Goal: Task Accomplishment & Management: Manage account settings

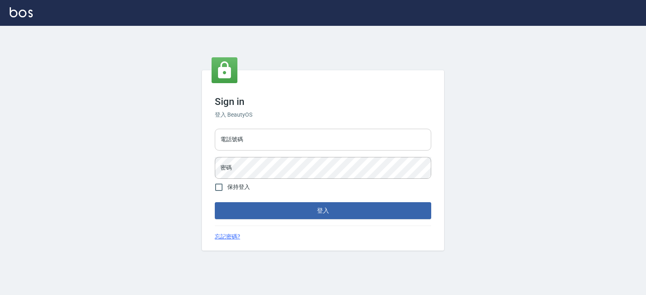
click at [290, 138] on input "電話號碼" at bounding box center [323, 140] width 216 height 22
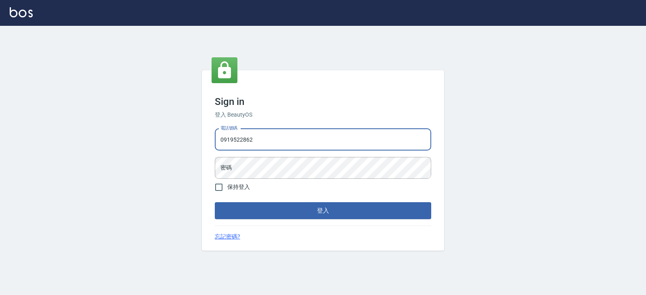
type input "0919522862"
click at [215, 202] on button "登入" at bounding box center [323, 210] width 216 height 17
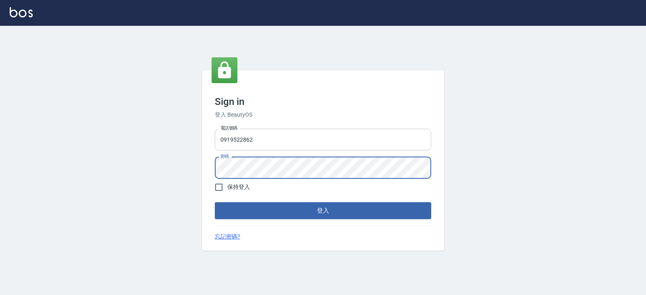
click at [215, 202] on button "登入" at bounding box center [323, 210] width 216 height 17
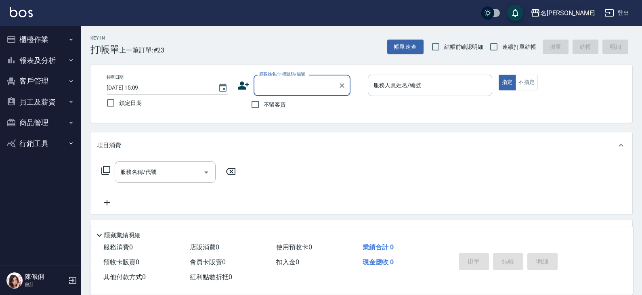
click at [577, 9] on div "名[PERSON_NAME]" at bounding box center [567, 13] width 54 height 10
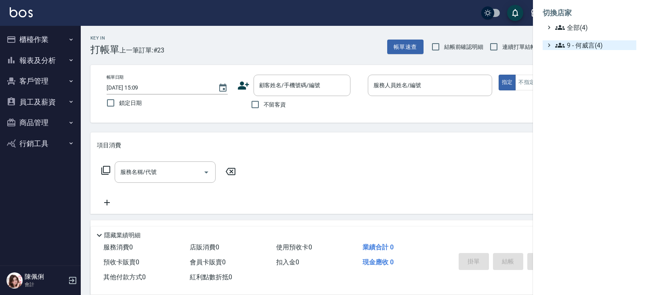
click at [597, 44] on span "9 - 何威言(4)" at bounding box center [594, 45] width 78 height 10
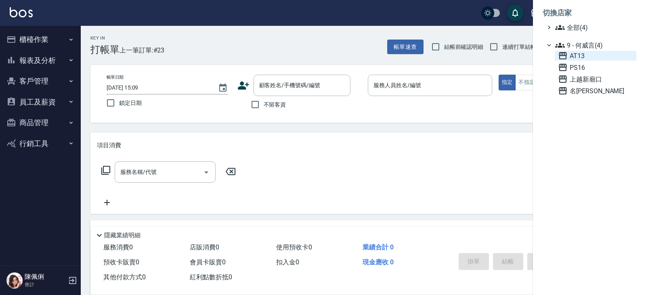
click at [581, 57] on span "AT13" at bounding box center [595, 56] width 75 height 10
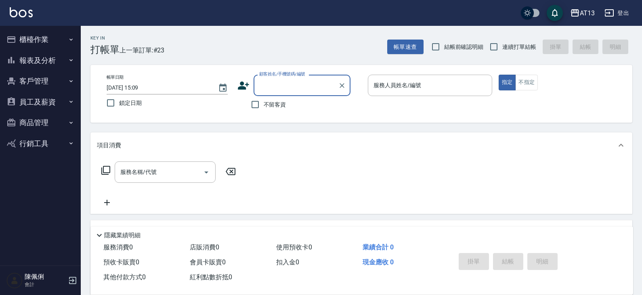
click at [41, 121] on button "商品管理" at bounding box center [40, 122] width 74 height 21
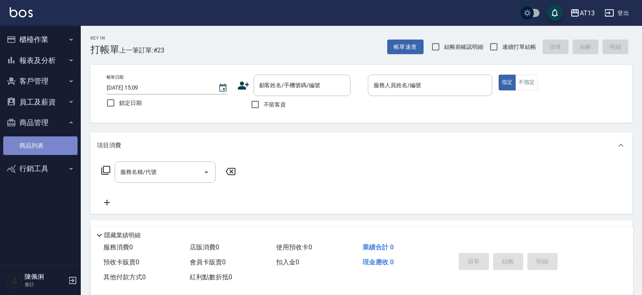
click at [40, 154] on link "商品列表" at bounding box center [40, 145] width 74 height 19
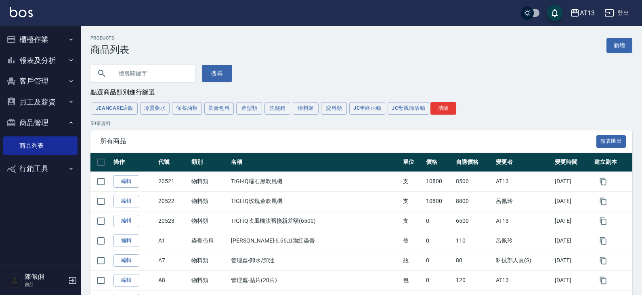
click at [143, 71] on input "text" at bounding box center [151, 74] width 76 height 22
type input "縮"
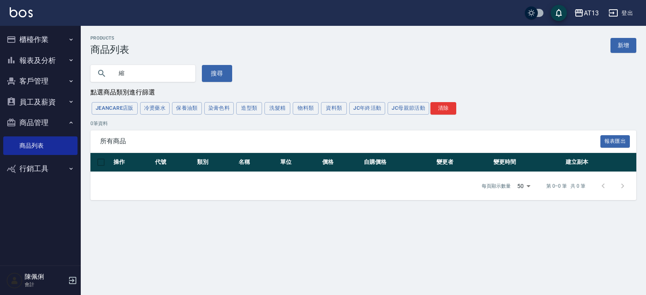
drag, startPoint x: 123, startPoint y: 73, endPoint x: 114, endPoint y: 75, distance: 9.4
click at [114, 75] on input "縮" at bounding box center [151, 74] width 76 height 22
click at [587, 15] on div "AT13" at bounding box center [590, 13] width 15 height 10
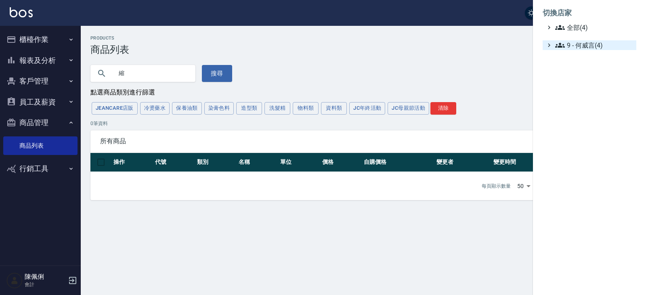
click at [586, 43] on span "9 - 何威言(4)" at bounding box center [594, 45] width 78 height 10
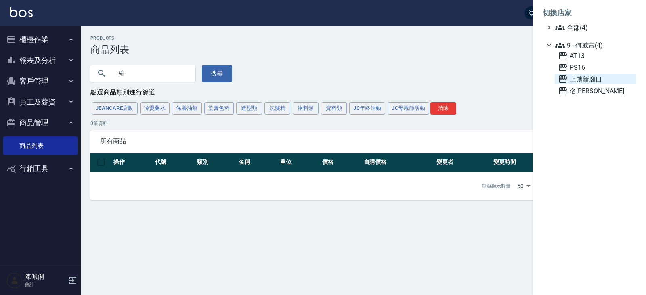
click at [581, 77] on span "上越新廟口" at bounding box center [595, 79] width 75 height 10
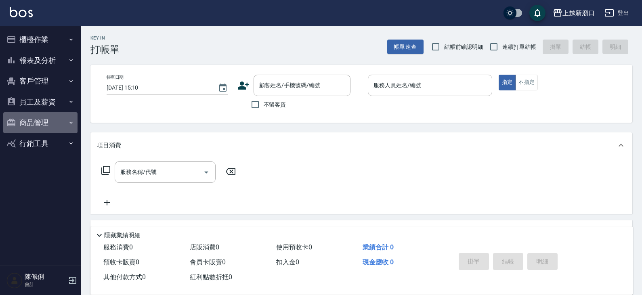
click at [44, 122] on button "商品管理" at bounding box center [40, 122] width 74 height 21
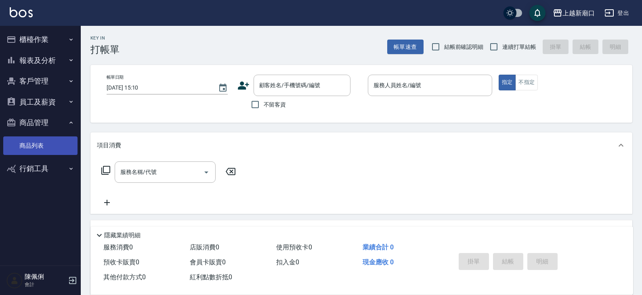
click at [46, 147] on link "商品列表" at bounding box center [40, 145] width 74 height 19
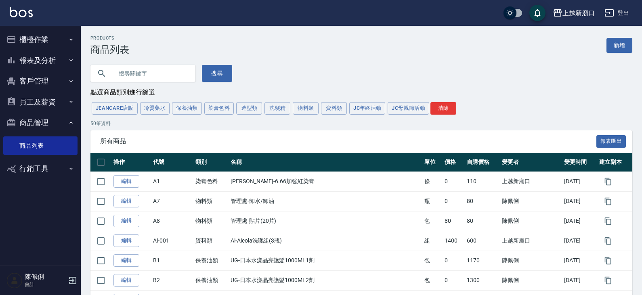
click at [136, 73] on input "text" at bounding box center [151, 74] width 76 height 22
paste input "縮"
type input "縮"
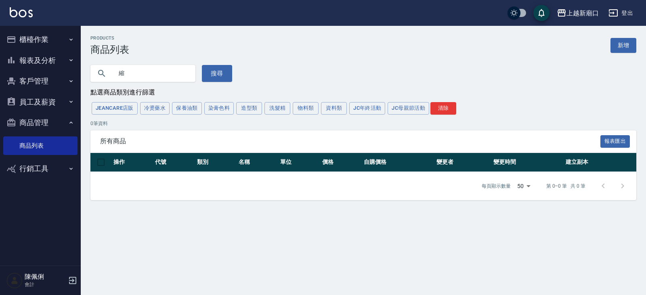
click at [590, 21] on div "上越新廟口 登出" at bounding box center [323, 13] width 646 height 26
click at [592, 13] on div "上越新廟口" at bounding box center [582, 13] width 32 height 10
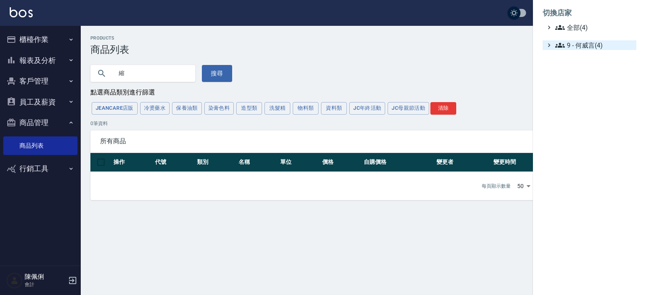
click at [593, 47] on span "9 - 何威言(4)" at bounding box center [594, 45] width 78 height 10
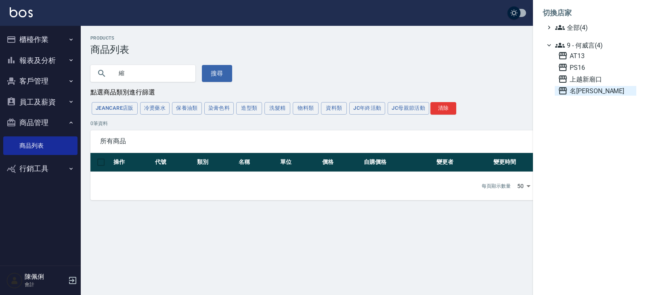
click at [585, 93] on span "名[PERSON_NAME]" at bounding box center [595, 91] width 75 height 10
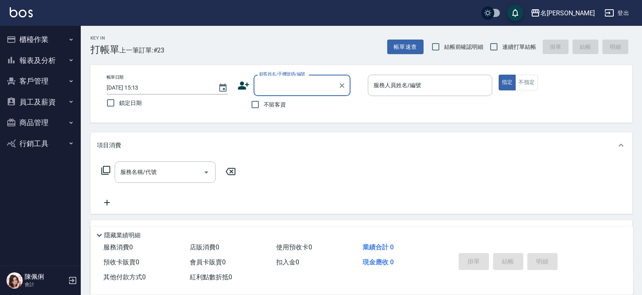
click at [37, 123] on button "商品管理" at bounding box center [40, 122] width 74 height 21
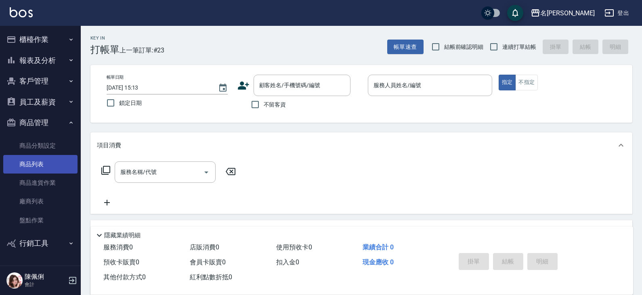
click at [46, 165] on link "商品列表" at bounding box center [40, 164] width 74 height 19
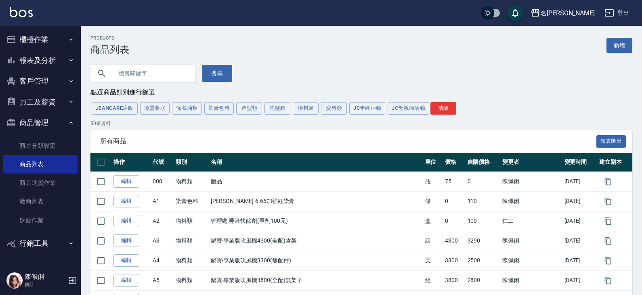
click at [163, 73] on input "text" at bounding box center [151, 74] width 76 height 22
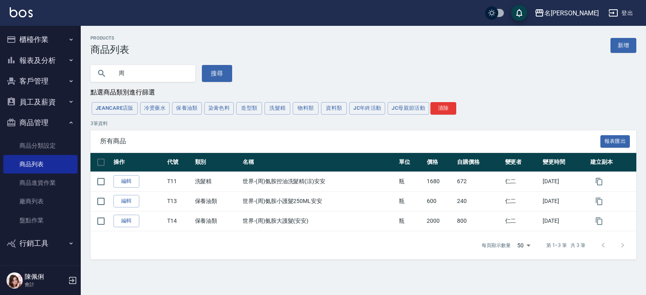
drag, startPoint x: 128, startPoint y: 69, endPoint x: 215, endPoint y: 49, distance: 89.1
click at [113, 67] on input "周" at bounding box center [151, 74] width 76 height 22
type input "t"
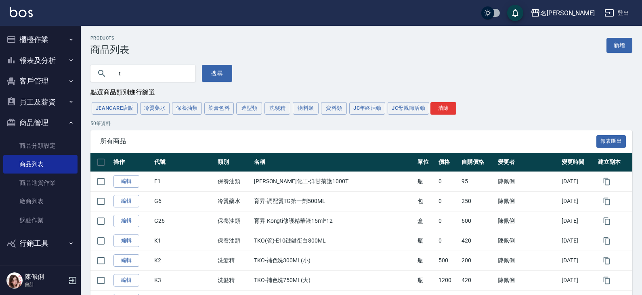
click at [614, 39] on link "新增" at bounding box center [619, 45] width 26 height 15
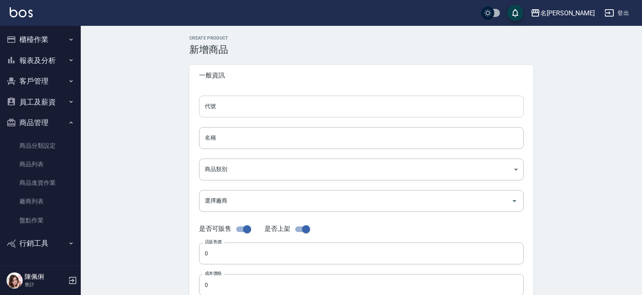
click at [235, 103] on input "代號" at bounding box center [361, 107] width 324 height 22
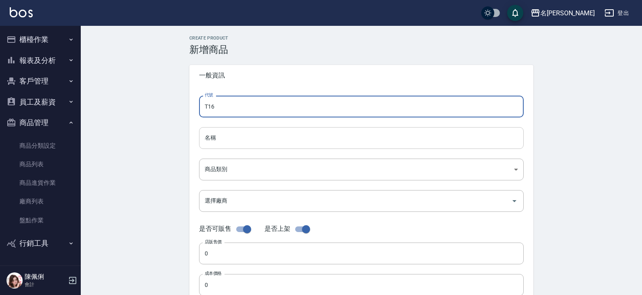
type input "T16"
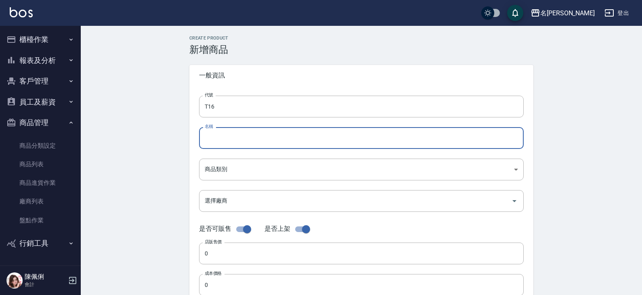
click at [246, 139] on input "名稱" at bounding box center [361, 138] width 324 height 22
type input "世界-(周)縮健護理素"
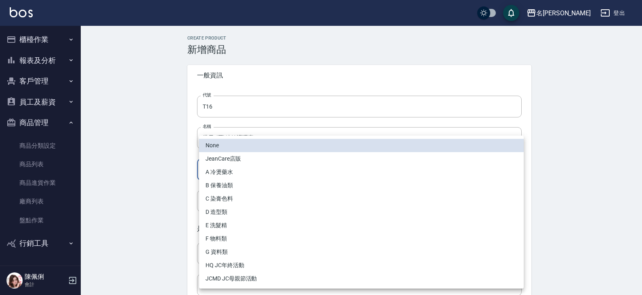
click at [235, 168] on body "名留仁二 登出 櫃檯作業 打帳單 帳單列表 現金收支登錄 材料自購登錄 每日結帳 報表及分析 報表目錄 店家區間累計表 店家日報表 互助日報表 互助月報表 互…" at bounding box center [321, 278] width 642 height 557
click at [232, 199] on li "C 染膏色料" at bounding box center [361, 198] width 324 height 13
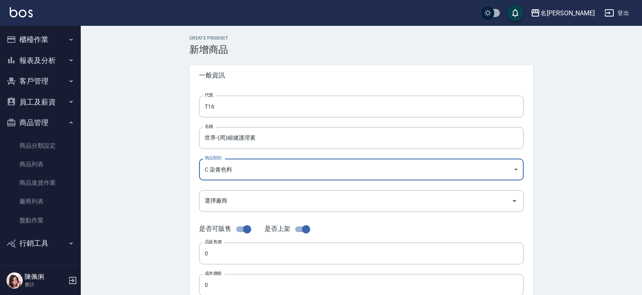
click at [237, 167] on body "名留仁二 登出 櫃檯作業 打帳單 帳單列表 現金收支登錄 材料自購登錄 每日結帳 報表及分析 報表目錄 店家區間累計表 店家日報表 互助日報表 互助月報表 互…" at bounding box center [321, 278] width 642 height 557
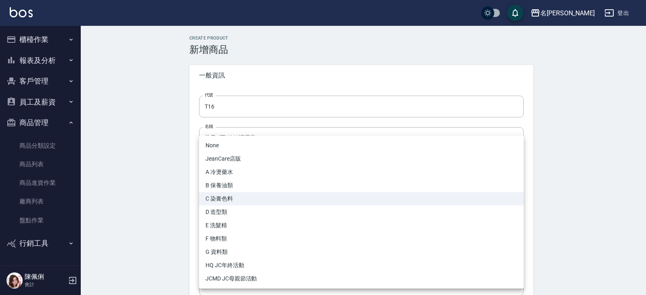
click at [236, 182] on li "B 保養油類" at bounding box center [361, 185] width 324 height 13
type input "20e5d727-9575-425c-b003-fcc053b34fb6"
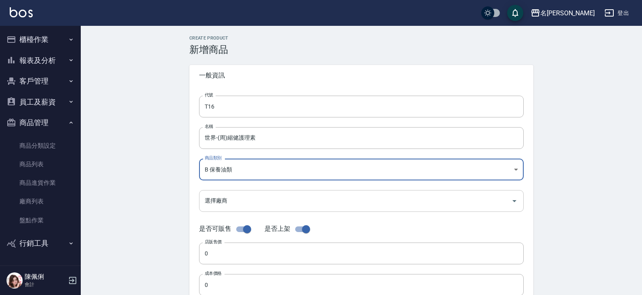
click at [235, 194] on input "選擇廠商" at bounding box center [355, 201] width 305 height 14
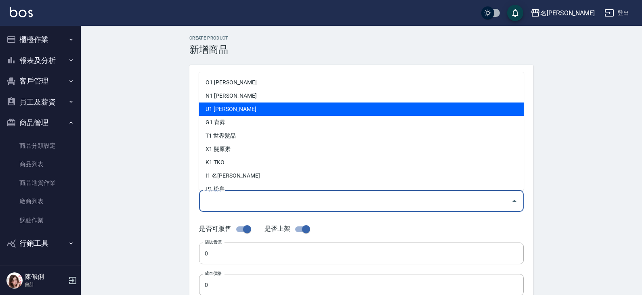
scroll to position [40, 0]
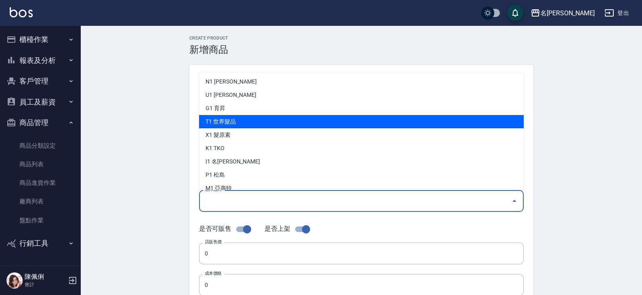
click at [232, 121] on li "T1 世界髮品" at bounding box center [361, 121] width 324 height 13
type input "T1 世界髮品"
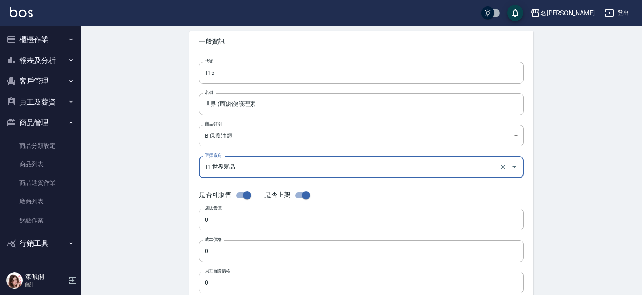
scroll to position [81, 0]
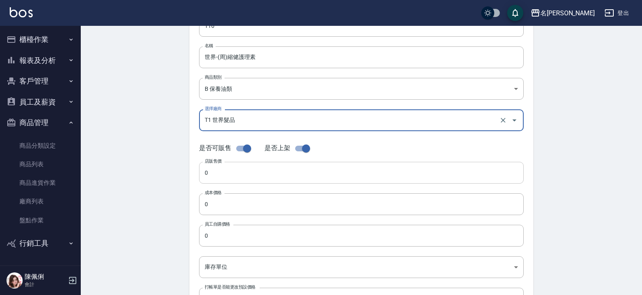
click at [219, 169] on input "0" at bounding box center [361, 173] width 324 height 22
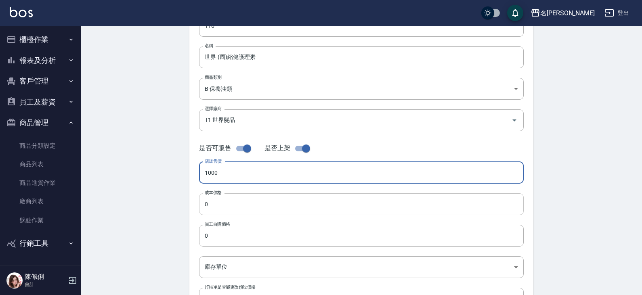
type input "1000"
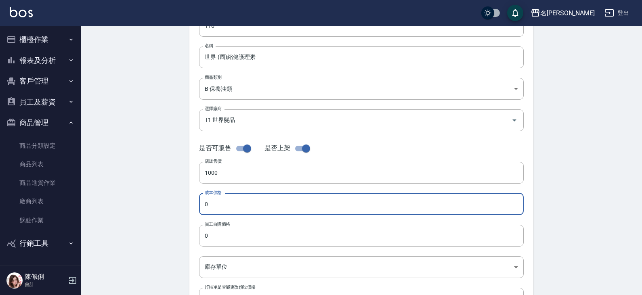
click at [239, 207] on input "0" at bounding box center [361, 204] width 324 height 22
type input "400"
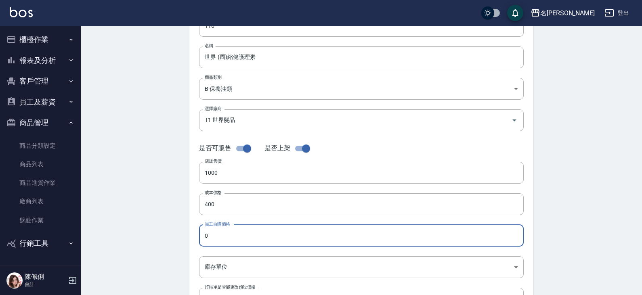
click at [215, 232] on input "0" at bounding box center [361, 236] width 324 height 22
type input "400"
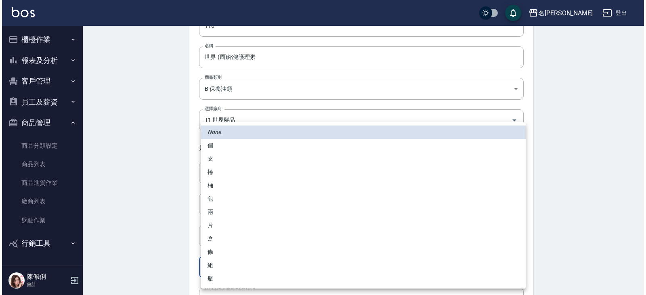
click at [235, 266] on body "名留仁二 登出 櫃檯作業 打帳單 帳單列表 現金收支登錄 材料自購登錄 每日結帳 報表及分析 報表目錄 店家區間累計表 店家日報表 互助日報表 互助月報表 互…" at bounding box center [321, 197] width 642 height 557
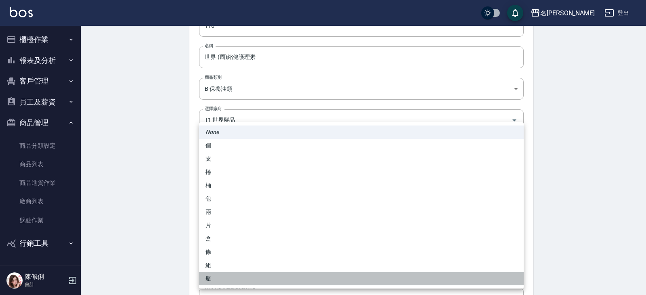
click at [228, 276] on li "瓶" at bounding box center [361, 278] width 324 height 13
type input "瓶"
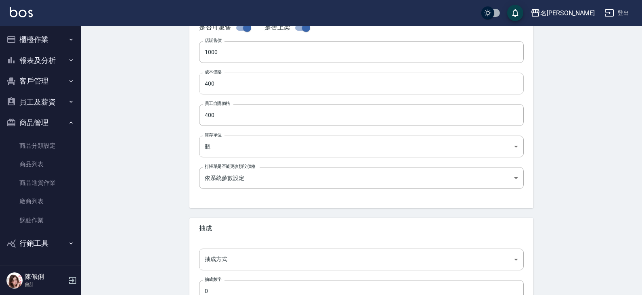
scroll to position [202, 0]
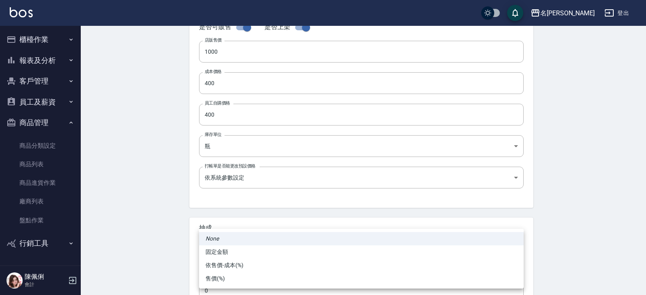
click at [235, 262] on body "名留仁二 登出 櫃檯作業 打帳單 帳單列表 現金收支登錄 材料自購登錄 每日結帳 報表及分析 報表目錄 店家區間累計表 店家日報表 互助日報表 互助月報表 互…" at bounding box center [323, 76] width 646 height 557
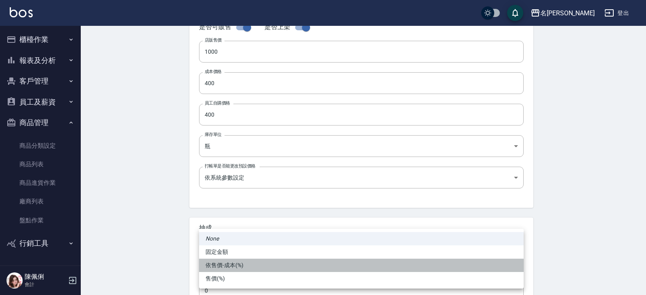
click at [237, 267] on li "依售價-成本(%)" at bounding box center [361, 265] width 324 height 13
type input "byCost"
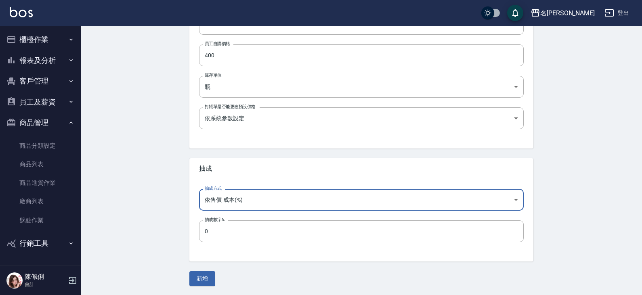
scroll to position [262, 0]
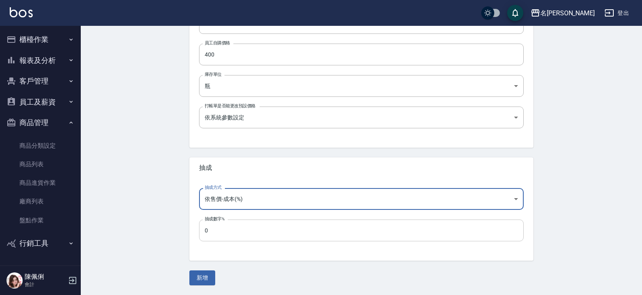
click at [230, 232] on input "0" at bounding box center [361, 231] width 324 height 22
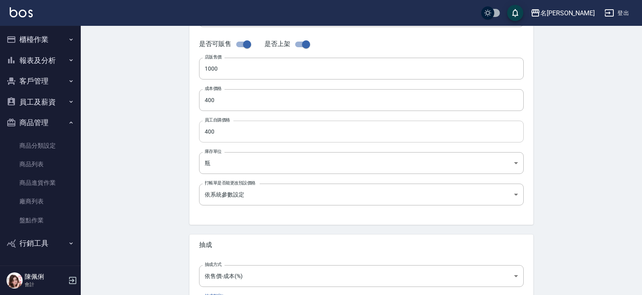
scroll to position [100, 0]
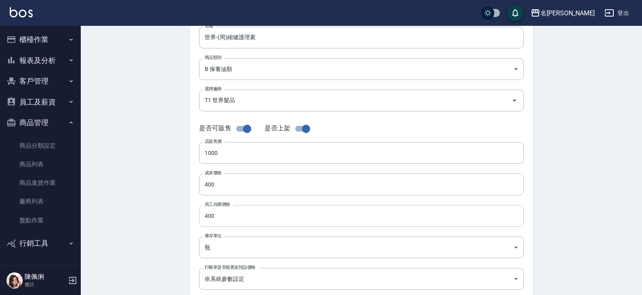
type input "60"
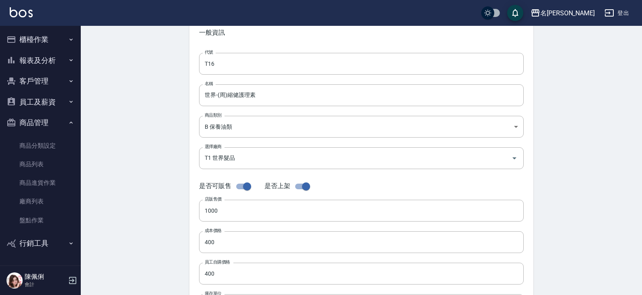
scroll to position [0, 0]
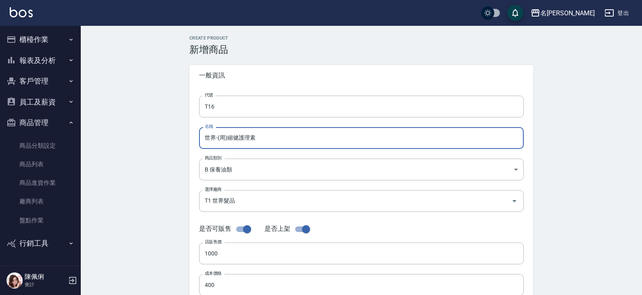
click at [277, 131] on input "世界-(周)縮健護理素" at bounding box center [361, 138] width 324 height 22
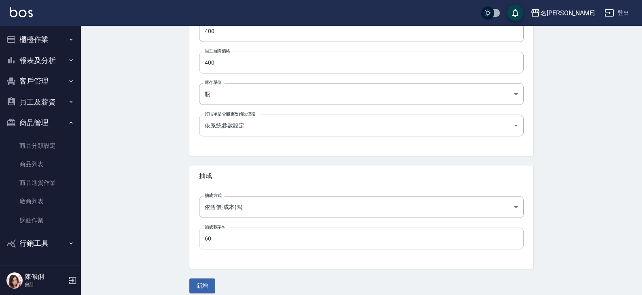
scroll to position [262, 0]
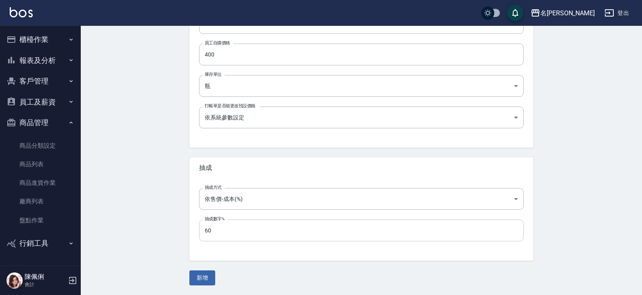
type input "世界-(周)縮健護理素500ml"
click at [205, 278] on button "新增" at bounding box center [202, 277] width 26 height 15
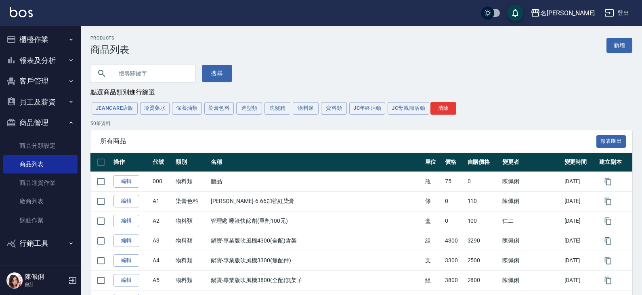
click at [51, 37] on button "櫃檯作業" at bounding box center [40, 39] width 74 height 21
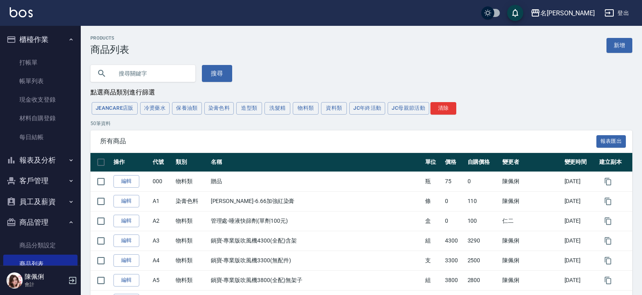
click at [52, 160] on button "報表及分析" at bounding box center [40, 160] width 74 height 21
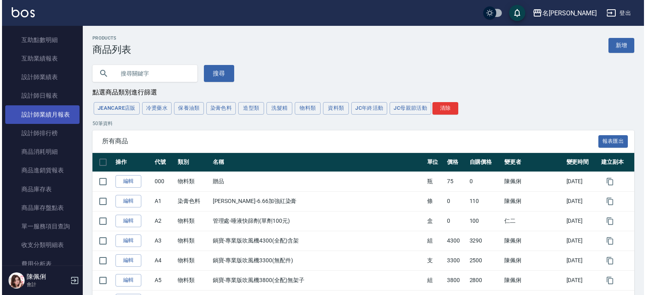
scroll to position [282, 0]
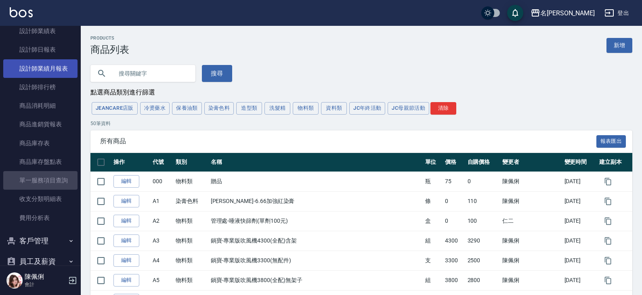
click at [50, 180] on link "單一服務項目查詢" at bounding box center [40, 180] width 74 height 19
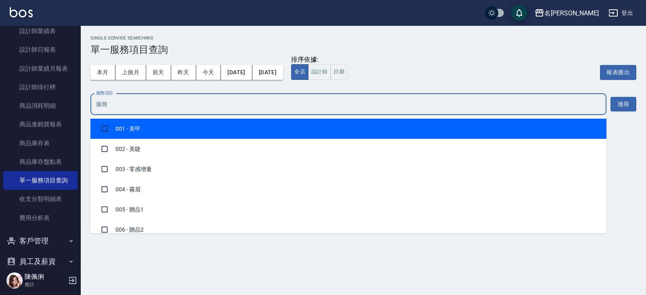
click at [158, 102] on input "服務項目" at bounding box center [348, 104] width 508 height 14
type input "313"
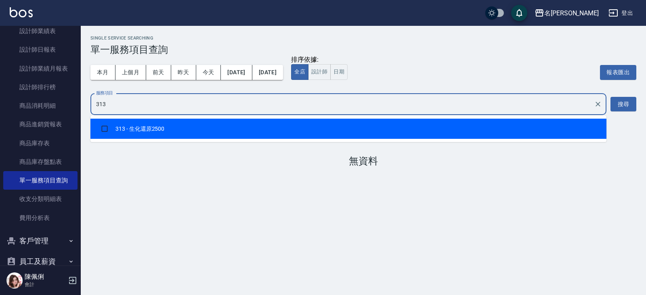
checkbox input "true"
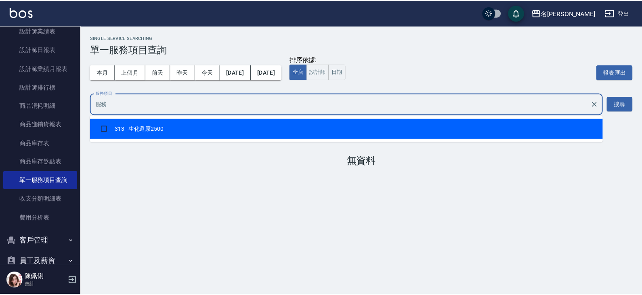
scroll to position [430, 0]
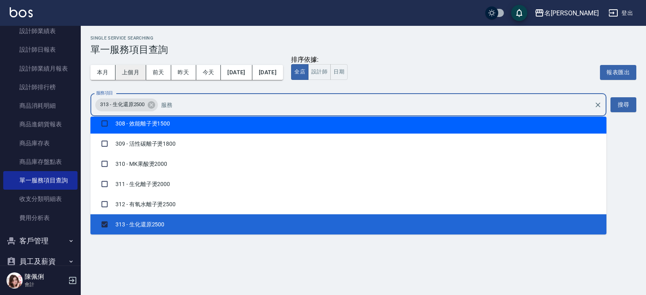
click at [125, 69] on button "上個月" at bounding box center [130, 72] width 31 height 15
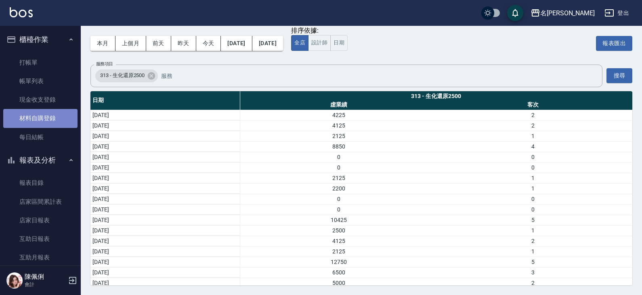
click at [45, 125] on link "材料自購登錄" at bounding box center [40, 118] width 74 height 19
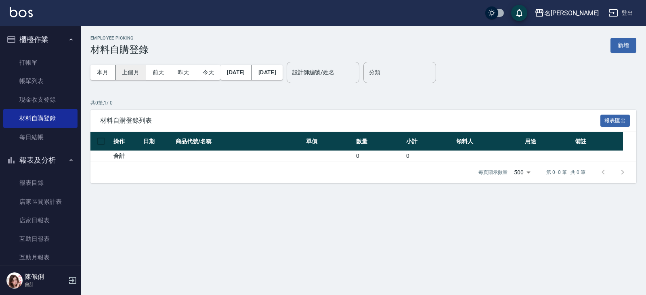
click at [137, 71] on button "上個月" at bounding box center [130, 72] width 31 height 15
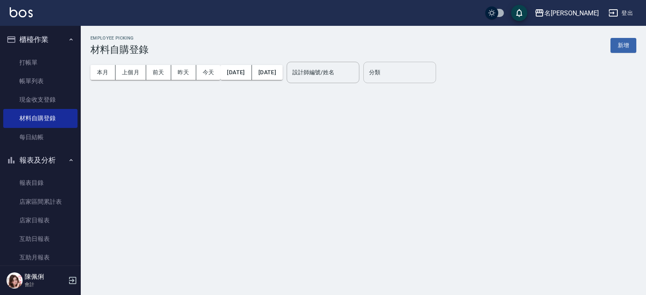
click at [405, 78] on input "分類" at bounding box center [399, 72] width 65 height 14
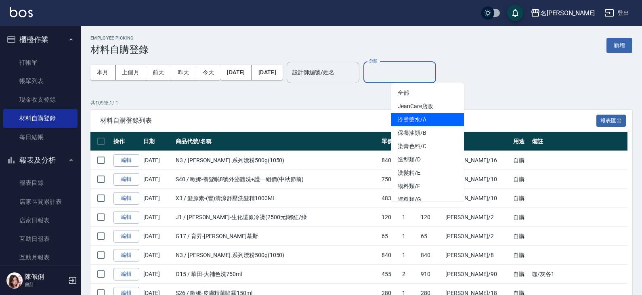
click at [406, 119] on li "冷燙藥水/A" at bounding box center [427, 119] width 73 height 13
type input "冷燙藥水/A"
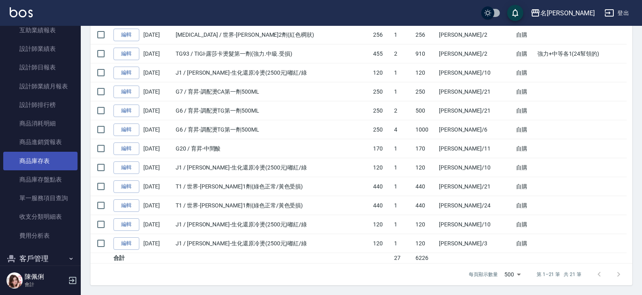
scroll to position [282, 0]
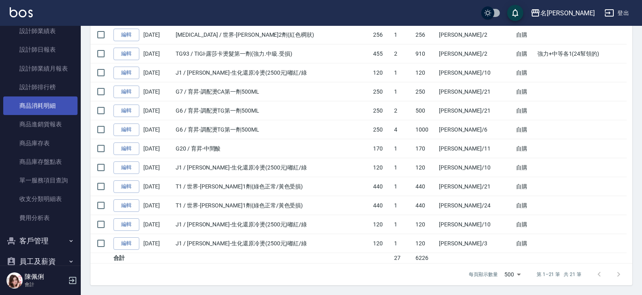
click at [38, 105] on link "商品消耗明細" at bounding box center [40, 105] width 74 height 19
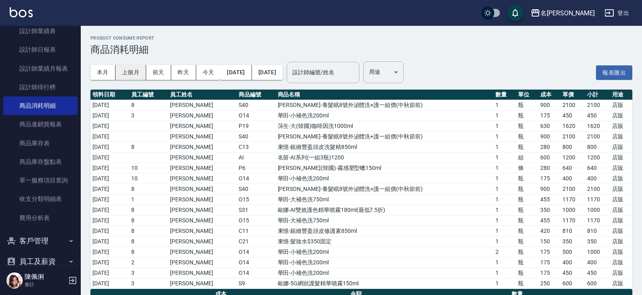
click at [125, 68] on button "上個月" at bounding box center [130, 72] width 31 height 15
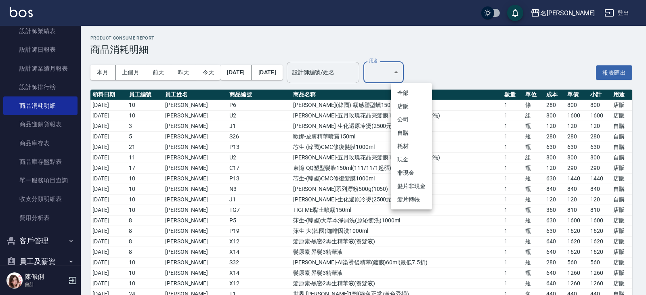
click at [408, 135] on li "自購" at bounding box center [411, 132] width 41 height 13
type input "自購"
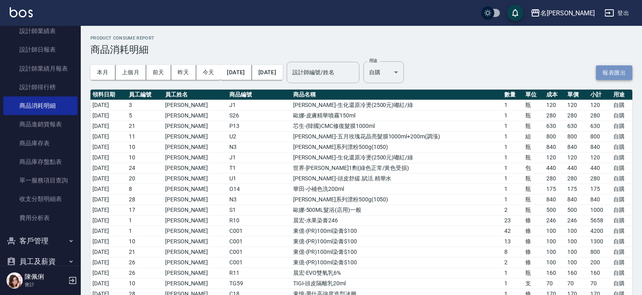
click at [610, 71] on button "報表匯出" at bounding box center [614, 72] width 36 height 15
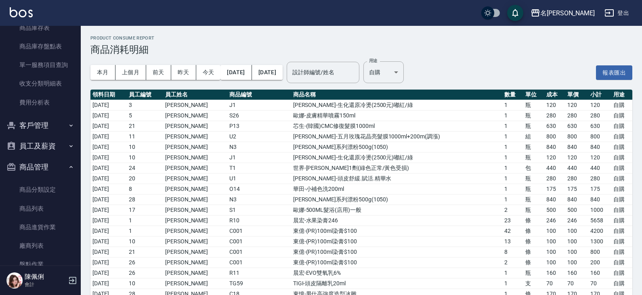
scroll to position [440, 0]
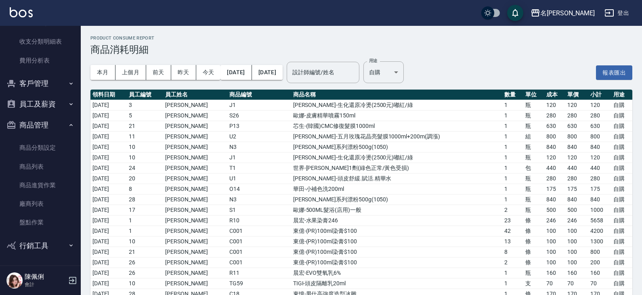
click at [33, 104] on button "員工及薪資" at bounding box center [40, 104] width 74 height 21
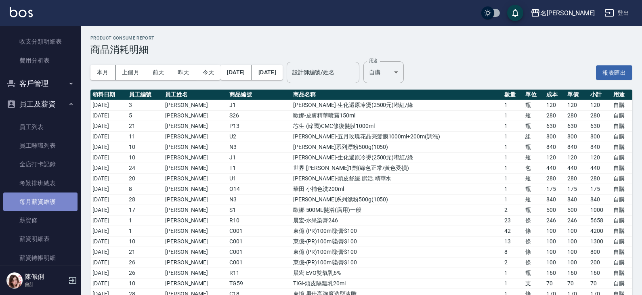
click at [44, 206] on link "每月薪資維護" at bounding box center [40, 201] width 74 height 19
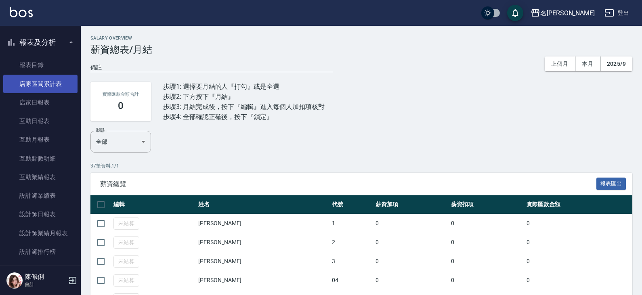
scroll to position [117, 0]
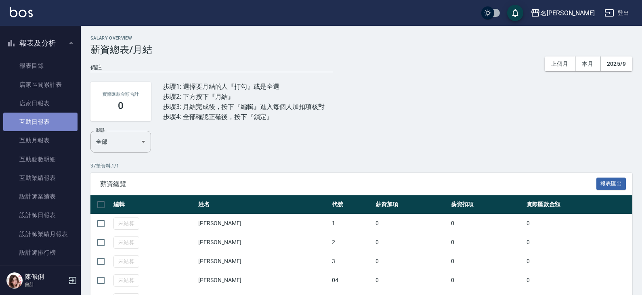
click at [44, 123] on link "互助日報表" at bounding box center [40, 122] width 74 height 19
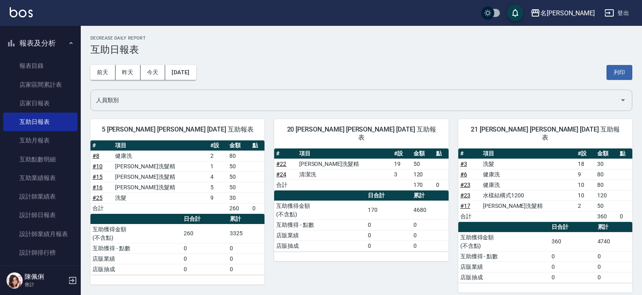
click at [181, 104] on input "人員類別" at bounding box center [355, 100] width 522 height 14
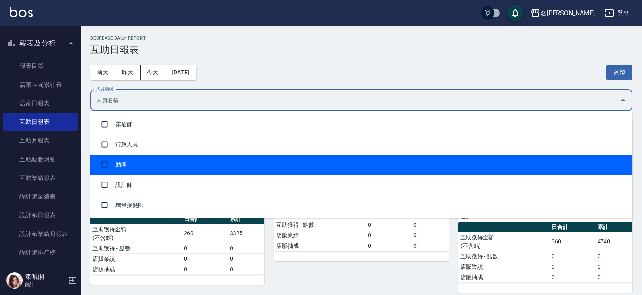
click at [171, 160] on li "助理" at bounding box center [360, 165] width 541 height 20
checkbox input "true"
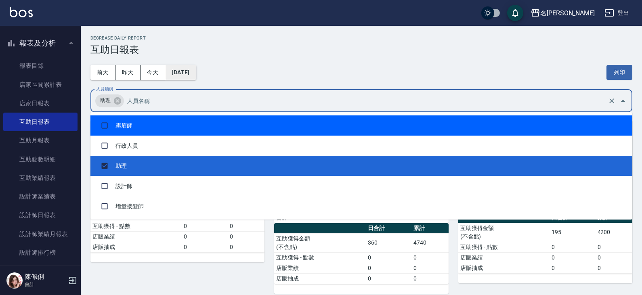
click at [196, 75] on button "2025/10/07" at bounding box center [180, 72] width 31 height 15
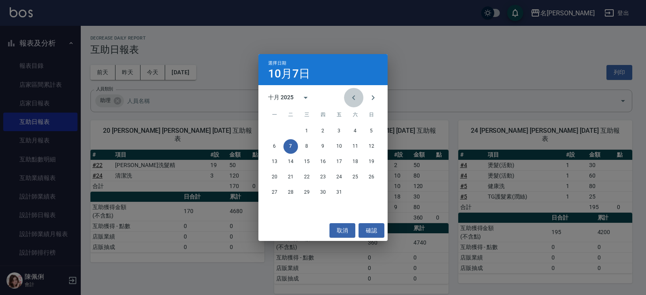
click at [360, 96] on button "Previous month" at bounding box center [353, 97] width 19 height 19
click at [288, 193] on button "30" at bounding box center [290, 192] width 15 height 15
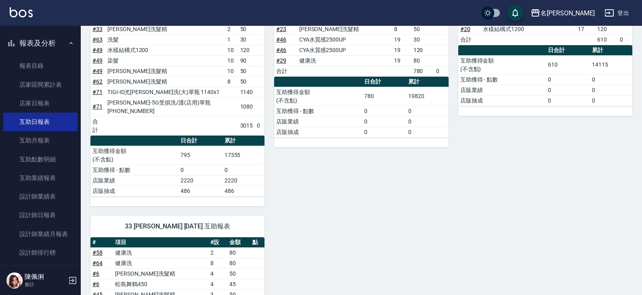
scroll to position [484, 0]
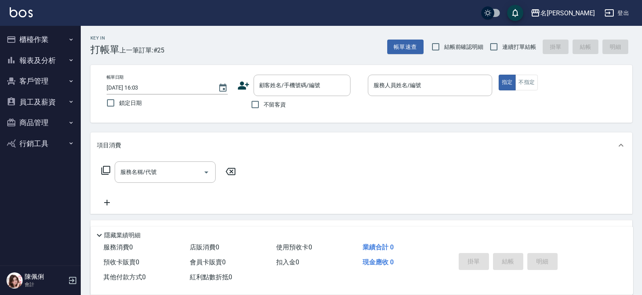
click at [54, 36] on button "櫃檯作業" at bounding box center [40, 39] width 74 height 21
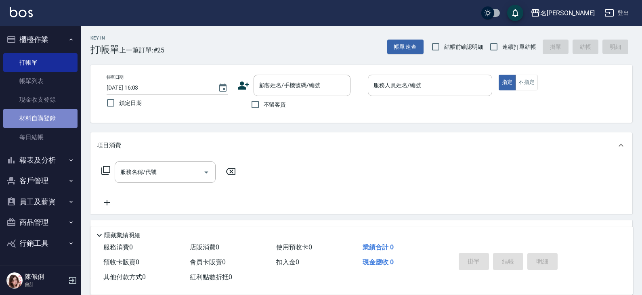
click at [52, 116] on link "材料自購登錄" at bounding box center [40, 118] width 74 height 19
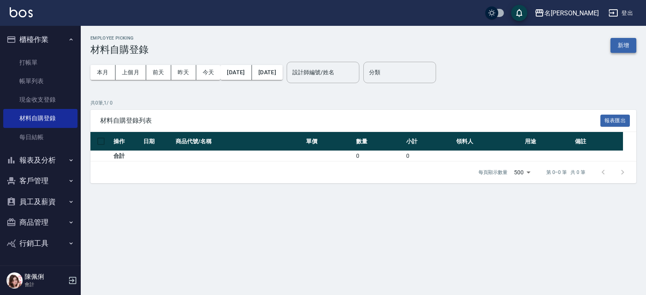
click at [622, 49] on button "新增" at bounding box center [623, 45] width 26 height 15
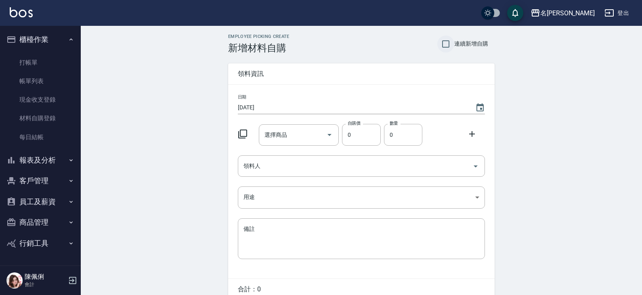
click at [445, 44] on input "連續新增自購" at bounding box center [445, 44] width 17 height 17
checkbox input "true"
click at [475, 104] on icon "Choose date, selected date is 2025-10-07" at bounding box center [480, 108] width 10 height 10
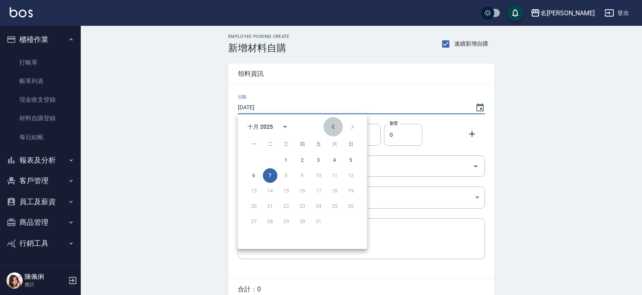
click at [334, 128] on icon "Previous month" at bounding box center [333, 127] width 10 height 10
click at [335, 191] on button "20" at bounding box center [334, 191] width 15 height 15
type input "[DATE]"
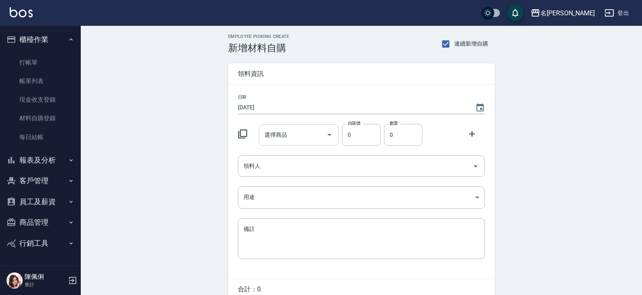
click at [285, 134] on div "選擇商品 選擇商品" at bounding box center [299, 134] width 80 height 21
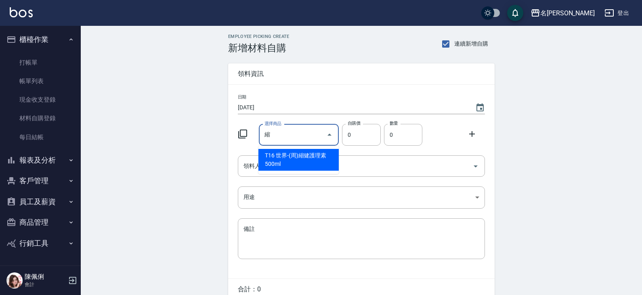
type input "世界-(周)縮健護理素500ml"
type input "400"
type input "1"
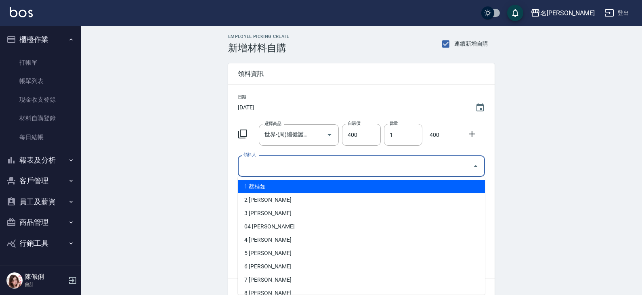
click at [323, 161] on input "領料人" at bounding box center [355, 166] width 228 height 14
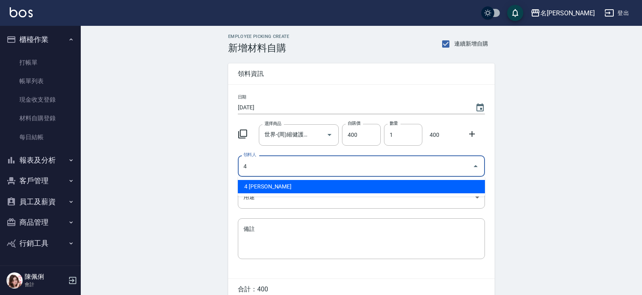
type input "4 [PERSON_NAME]"
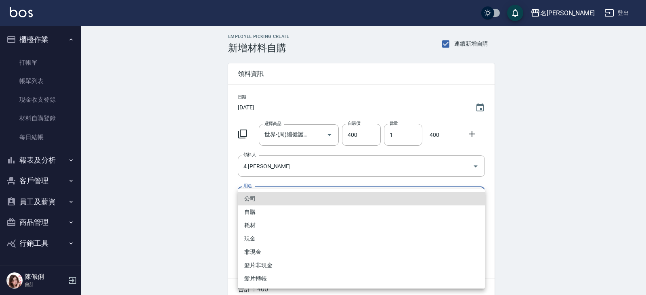
click at [318, 199] on body "名留仁二 登出 櫃檯作業 打帳單 帳單列表 現金收支登錄 材料自購登錄 每日結帳 報表及分析 報表目錄 店家區間累計表 店家日報表 互助日報表 互助月報表 互…" at bounding box center [323, 166] width 646 height 332
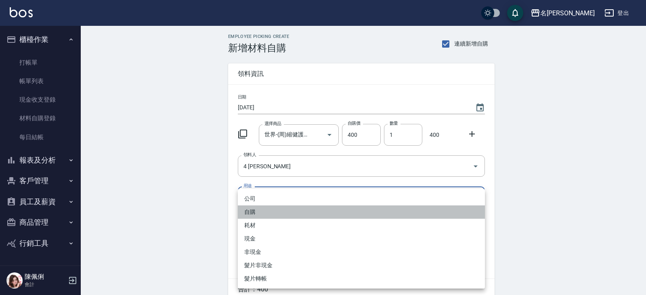
click at [289, 212] on li "自購" at bounding box center [361, 211] width 247 height 13
type input "自購"
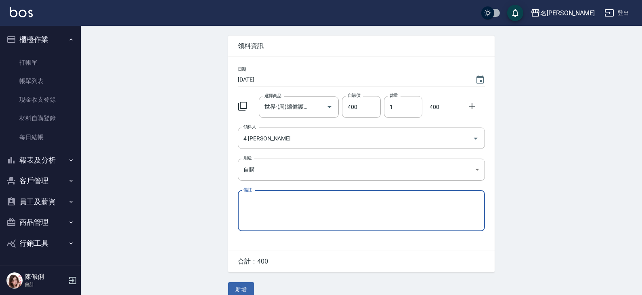
scroll to position [39, 0]
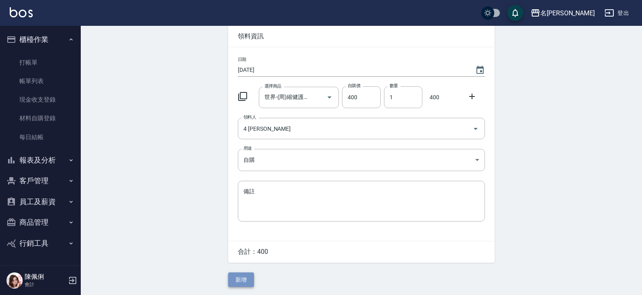
click at [243, 281] on button "新增" at bounding box center [241, 279] width 26 height 15
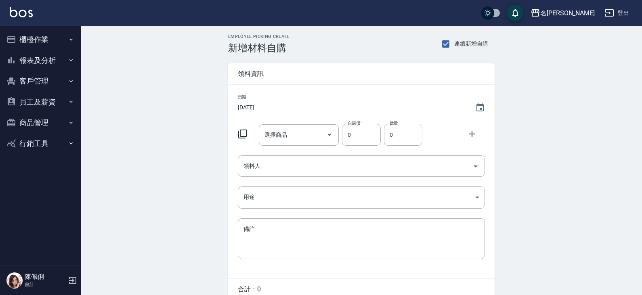
click at [48, 38] on button "櫃檯作業" at bounding box center [40, 39] width 74 height 21
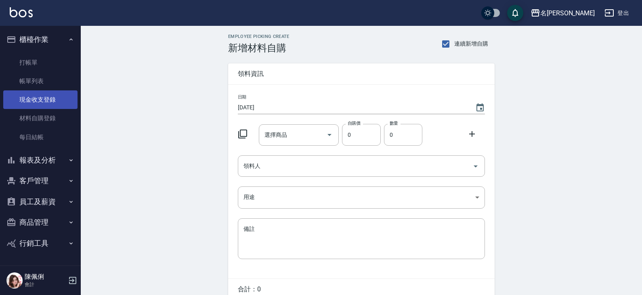
click at [46, 97] on link "現金收支登錄" at bounding box center [40, 99] width 74 height 19
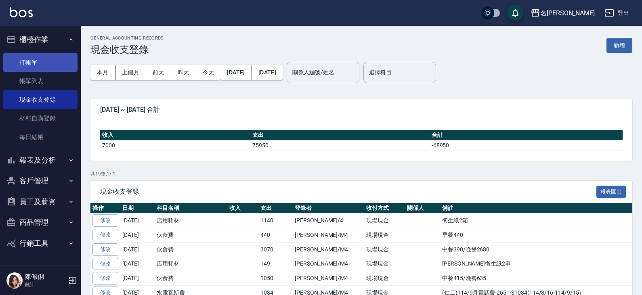
click at [45, 64] on link "打帳單" at bounding box center [40, 62] width 74 height 19
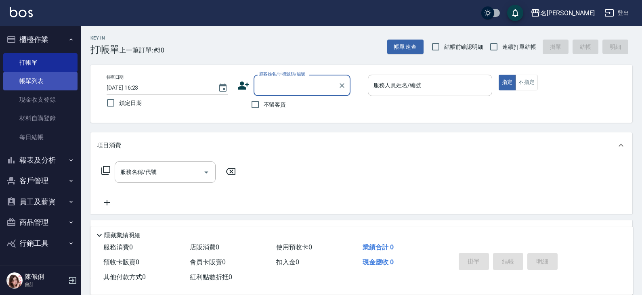
click at [29, 86] on link "帳單列表" at bounding box center [40, 81] width 74 height 19
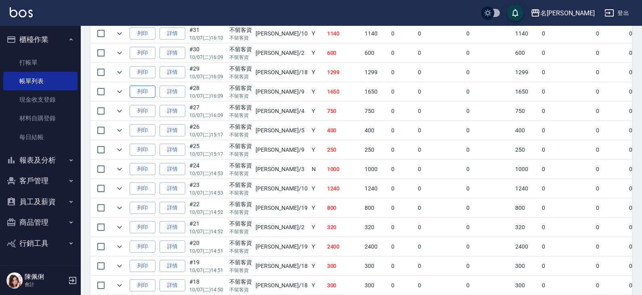
scroll to position [200, 0]
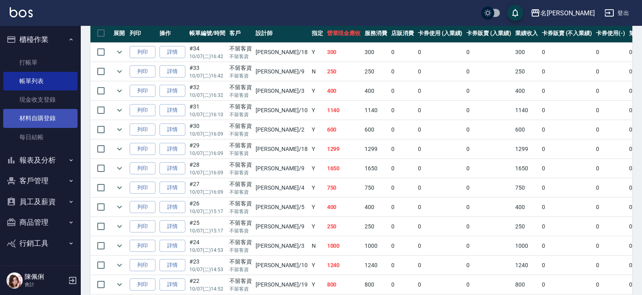
click at [30, 123] on link "材料自購登錄" at bounding box center [40, 118] width 74 height 19
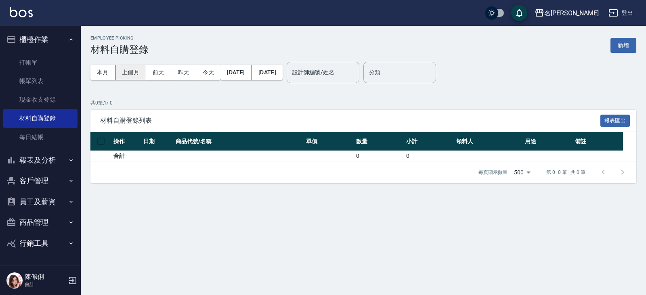
click at [134, 73] on button "上個月" at bounding box center [130, 72] width 31 height 15
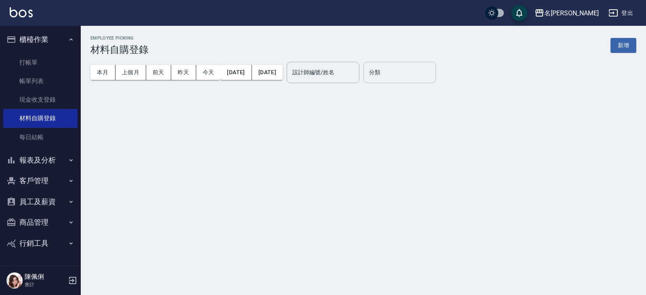
click at [432, 75] on input "分類" at bounding box center [399, 72] width 65 height 14
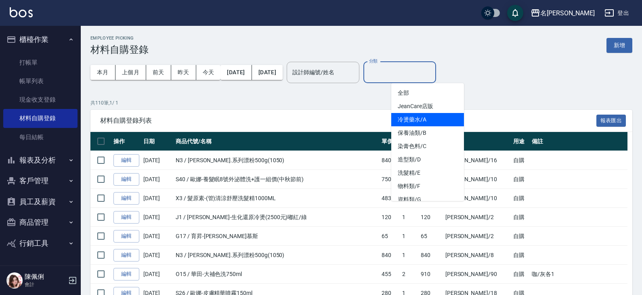
click at [48, 163] on button "報表及分析" at bounding box center [40, 160] width 74 height 21
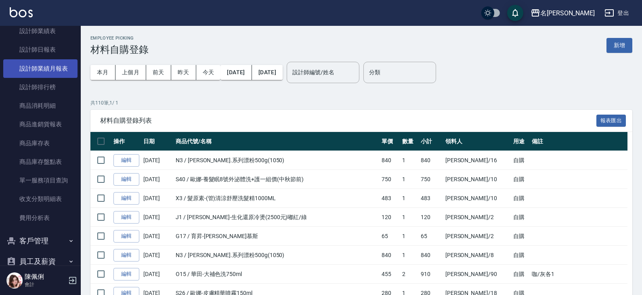
scroll to position [323, 0]
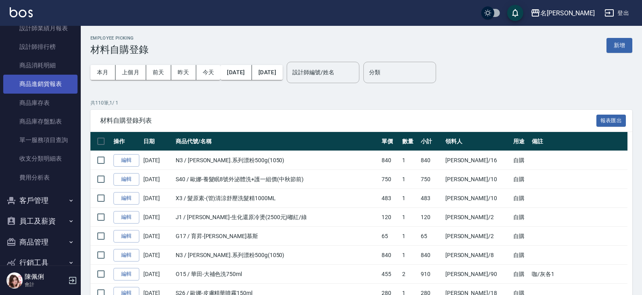
click at [52, 86] on link "商品進銷貨報表" at bounding box center [40, 84] width 74 height 19
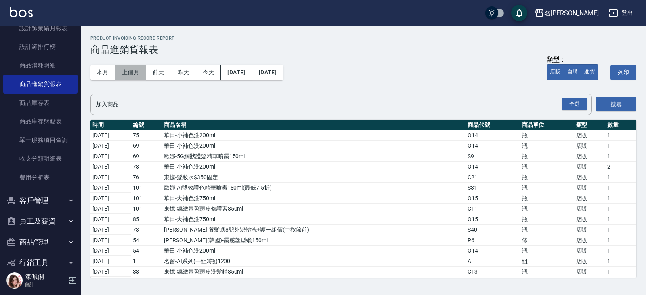
click at [140, 74] on button "上個月" at bounding box center [130, 72] width 31 height 15
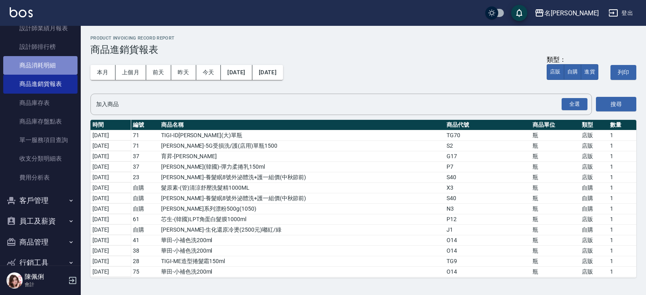
click at [44, 69] on link "商品消耗明細" at bounding box center [40, 65] width 74 height 19
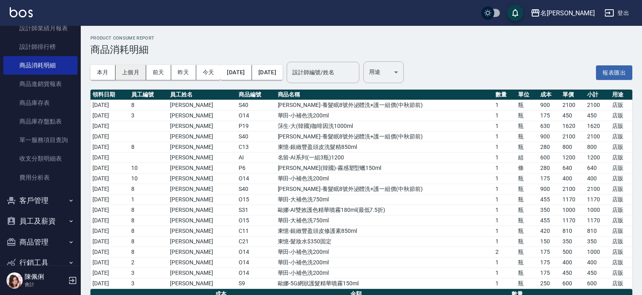
click at [134, 72] on button "上個月" at bounding box center [130, 72] width 31 height 15
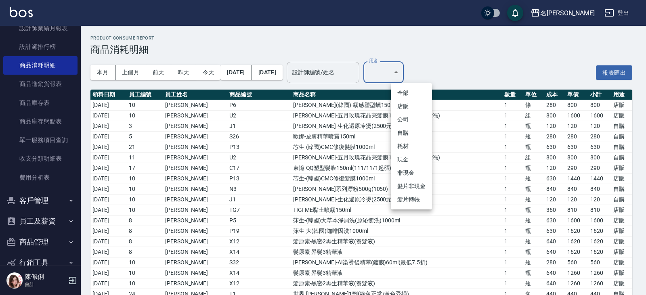
click at [406, 134] on li "自購" at bounding box center [411, 132] width 41 height 13
type input "自購"
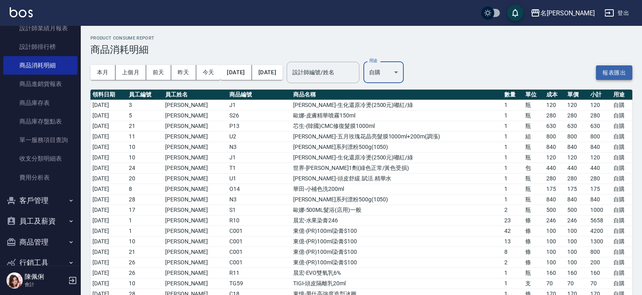
click at [604, 72] on button "報表匯出" at bounding box center [614, 72] width 36 height 15
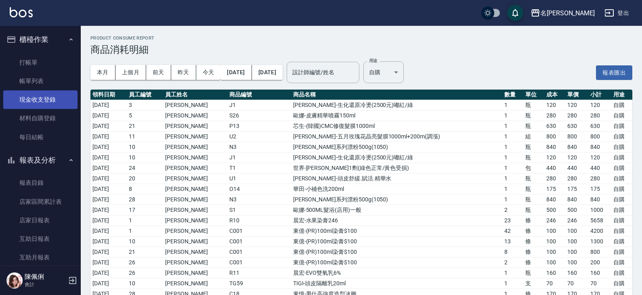
drag, startPoint x: 49, startPoint y: 102, endPoint x: 71, endPoint y: 108, distance: 22.9
click at [49, 102] on link "現金收支登錄" at bounding box center [40, 99] width 74 height 19
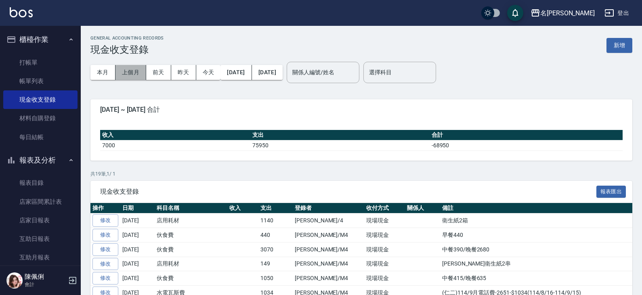
click at [135, 71] on button "上個月" at bounding box center [130, 72] width 31 height 15
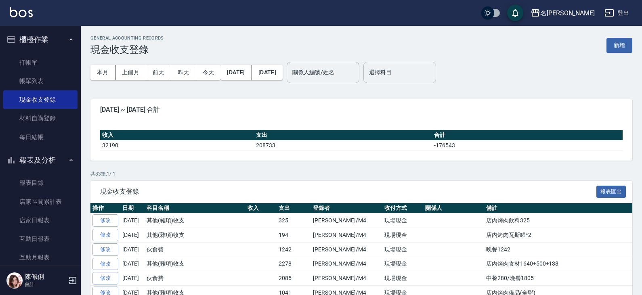
click at [436, 69] on div "選擇科目" at bounding box center [399, 72] width 73 height 21
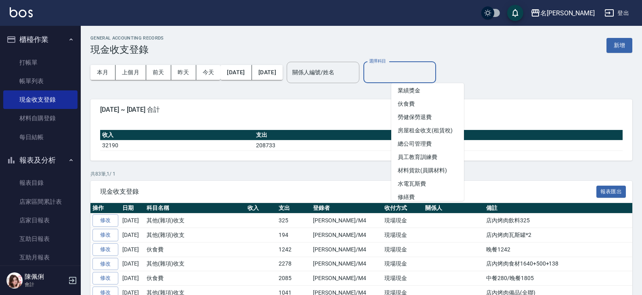
scroll to position [121, 0]
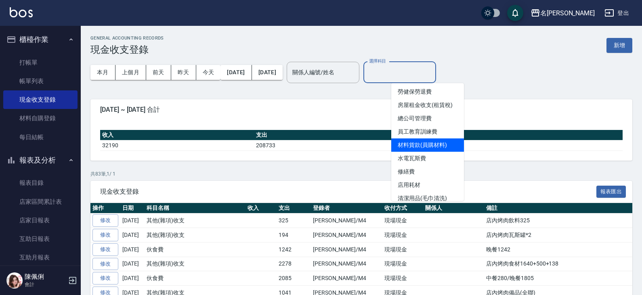
click at [430, 145] on li "材料貨款(員購材料)" at bounding box center [427, 144] width 73 height 13
type input "材料貨款(員購材料)"
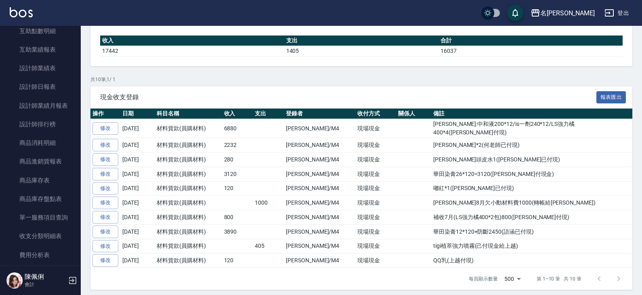
scroll to position [282, 0]
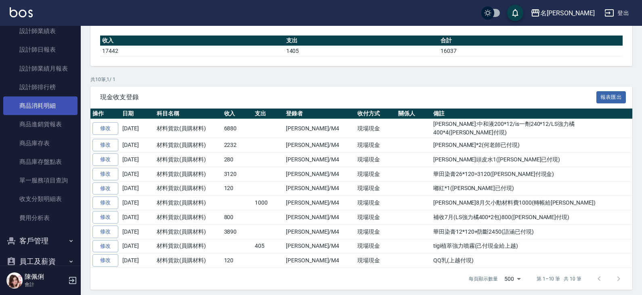
click at [38, 106] on link "商品消耗明細" at bounding box center [40, 105] width 74 height 19
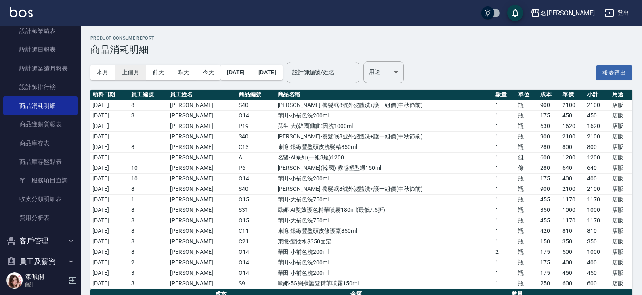
click at [130, 75] on button "上個月" at bounding box center [130, 72] width 31 height 15
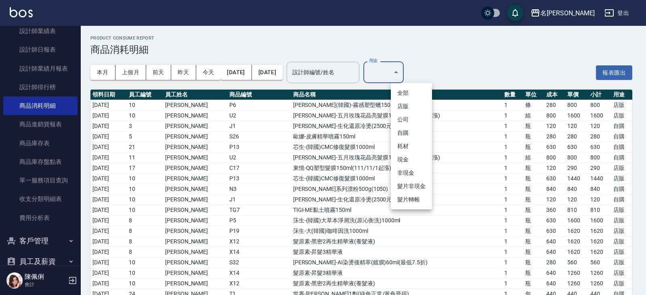
click at [410, 105] on li "店販" at bounding box center [411, 106] width 41 height 13
type input "店販"
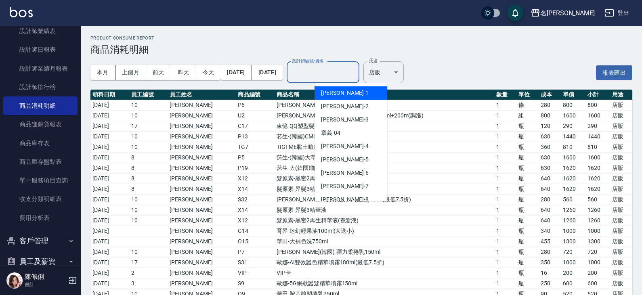
click at [339, 73] on input "設計師編號/姓名" at bounding box center [322, 72] width 65 height 14
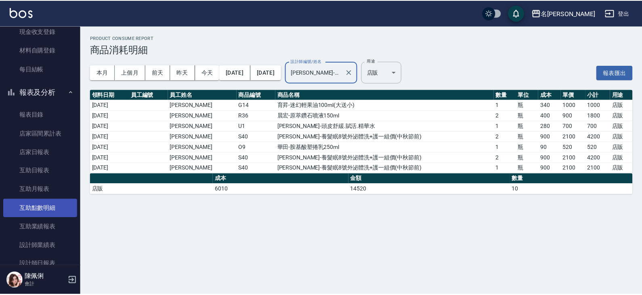
scroll to position [81, 0]
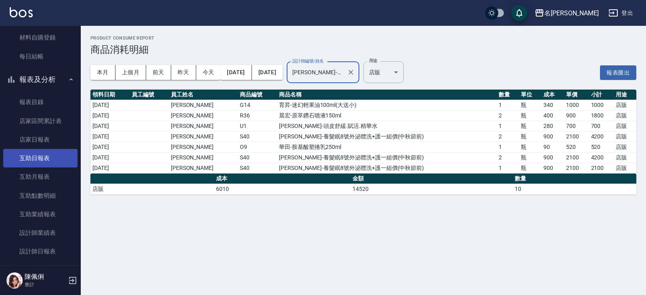
type input "林語涵-19"
click at [36, 158] on link "互助日報表" at bounding box center [40, 158] width 74 height 19
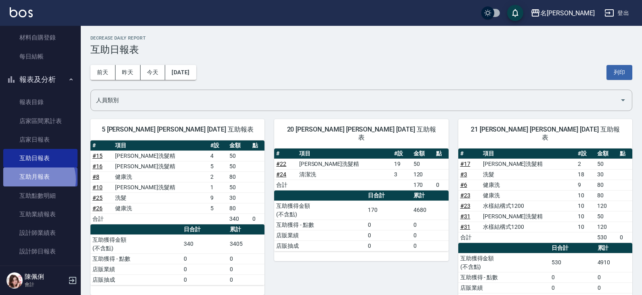
click at [36, 179] on link "互助月報表" at bounding box center [40, 176] width 74 height 19
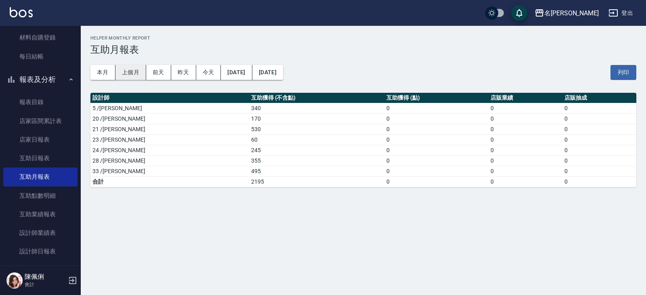
click at [123, 70] on button "上個月" at bounding box center [130, 72] width 31 height 15
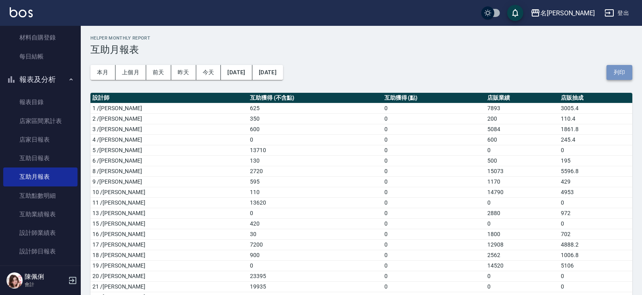
click at [610, 69] on button "列印" at bounding box center [619, 72] width 26 height 15
click at [36, 202] on link "互助點數明細" at bounding box center [40, 195] width 74 height 19
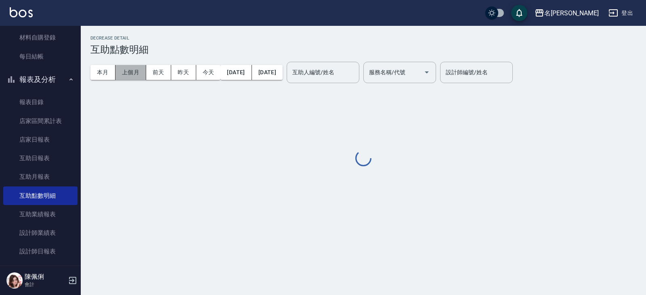
click at [134, 69] on button "上個月" at bounding box center [130, 72] width 31 height 15
click at [413, 70] on input "服務名稱/代號" at bounding box center [393, 72] width 53 height 14
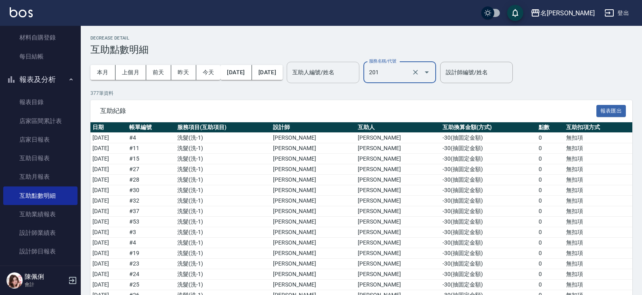
type input "洗髮(201)"
click at [355, 69] on input "互助人編號/姓名" at bounding box center [322, 72] width 65 height 14
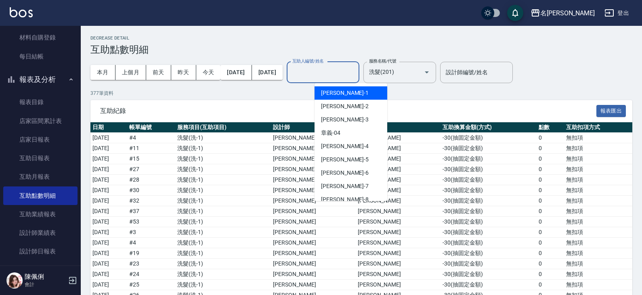
click at [357, 94] on div "蔡桂如 -1" at bounding box center [350, 92] width 73 height 13
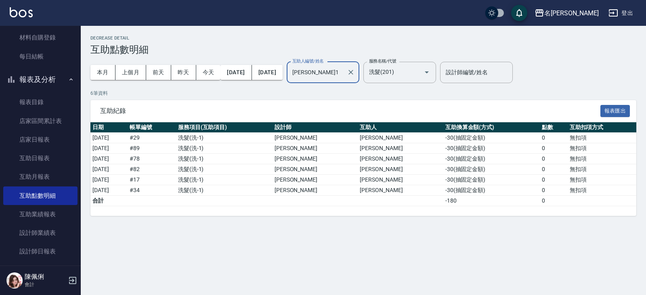
click at [343, 74] on input "蔡桂如-1" at bounding box center [316, 72] width 53 height 14
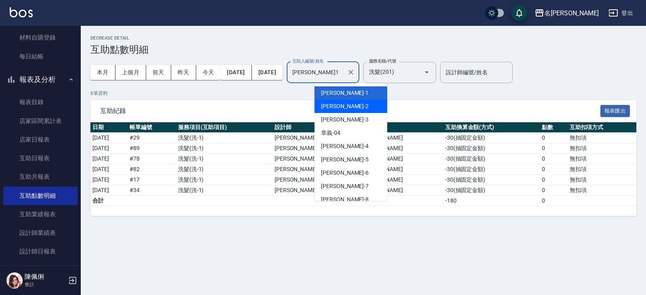
click at [347, 108] on div "黃慧敏 -2" at bounding box center [350, 106] width 73 height 13
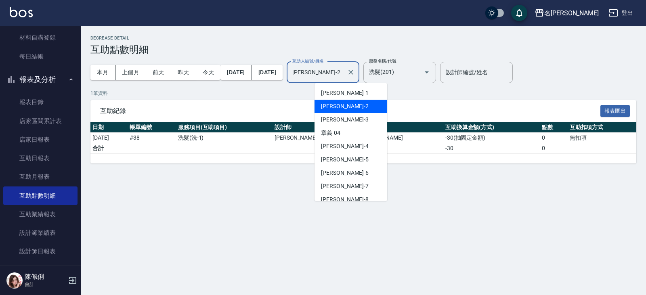
click at [343, 73] on input "黃慧敏-2" at bounding box center [316, 72] width 53 height 14
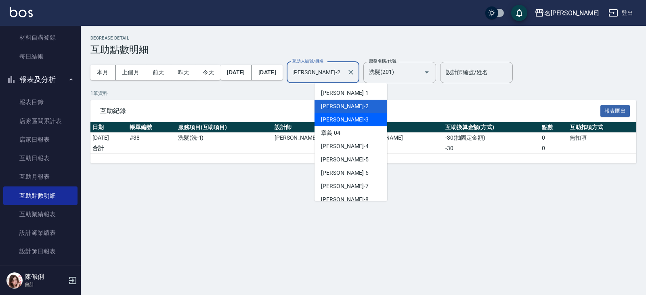
click at [348, 120] on div "陳旅玨 -3" at bounding box center [350, 119] width 73 height 13
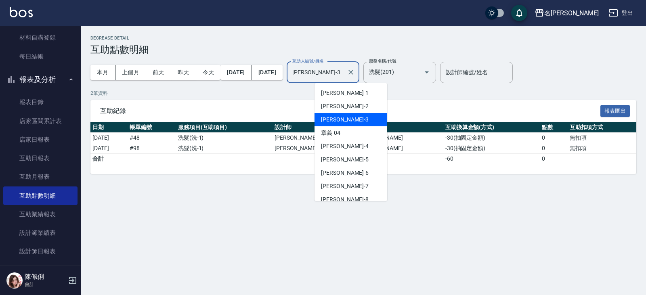
click at [343, 74] on input "陳旅玨-3" at bounding box center [316, 72] width 53 height 14
click at [345, 134] on div "章義 -04" at bounding box center [350, 132] width 73 height 13
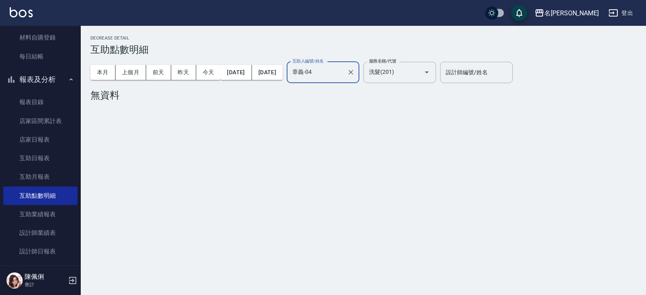
click at [343, 73] on input "章義-04" at bounding box center [316, 72] width 53 height 14
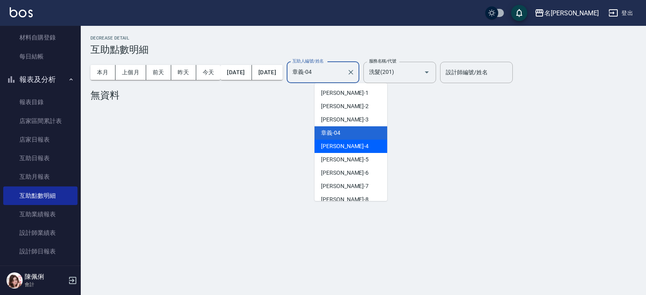
click at [352, 145] on div "陳章義 -4" at bounding box center [350, 146] width 73 height 13
click at [343, 69] on input "陳章義-4" at bounding box center [316, 72] width 53 height 14
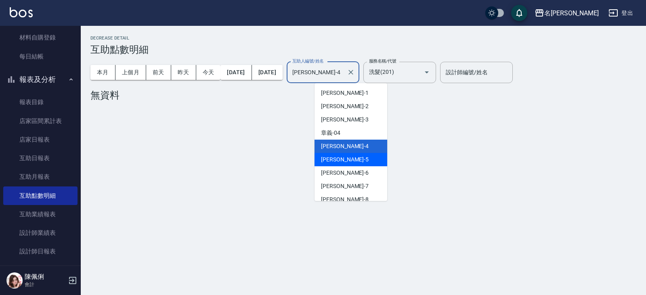
click at [340, 160] on span "趙妍妮 -5" at bounding box center [345, 159] width 48 height 8
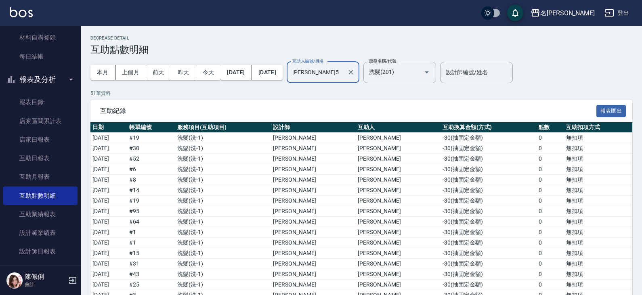
click at [343, 72] on input "趙妍妮-5" at bounding box center [316, 72] width 53 height 14
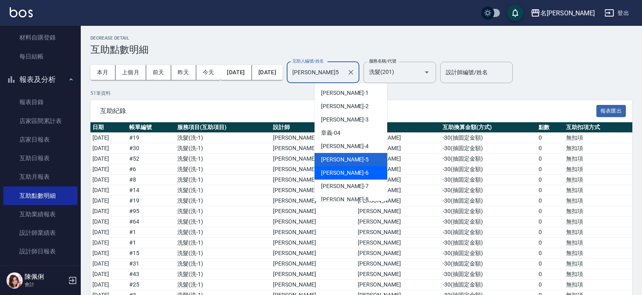
click at [350, 176] on div "吳淑文 -6" at bounding box center [350, 172] width 73 height 13
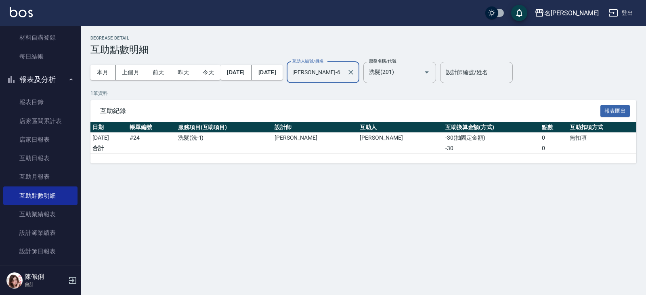
click at [343, 75] on input "吳淑文-6" at bounding box center [316, 72] width 53 height 14
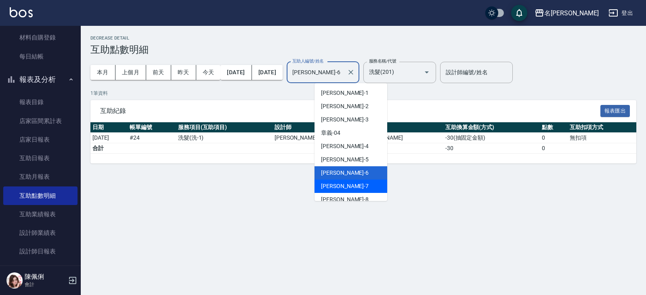
click at [337, 185] on span "洪子喬 -7" at bounding box center [345, 186] width 48 height 8
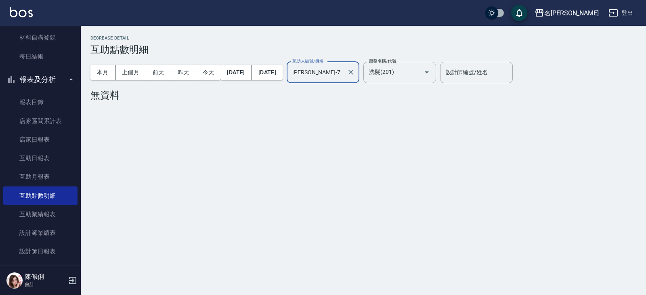
click at [343, 74] on input "洪子喬-7" at bounding box center [316, 72] width 53 height 14
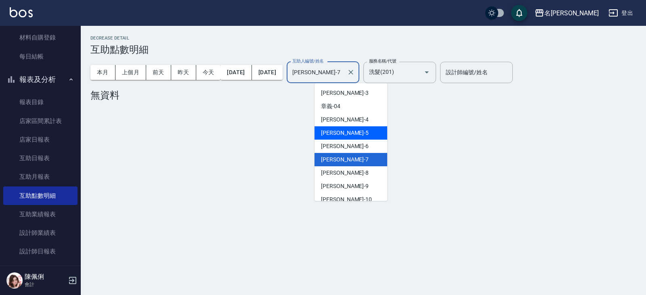
scroll to position [40, 0]
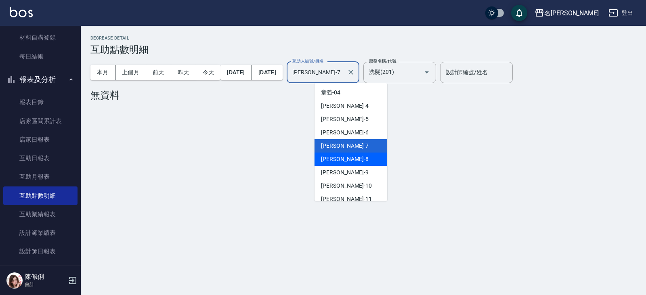
click at [349, 157] on div "楊馨嵐 -8" at bounding box center [350, 159] width 73 height 13
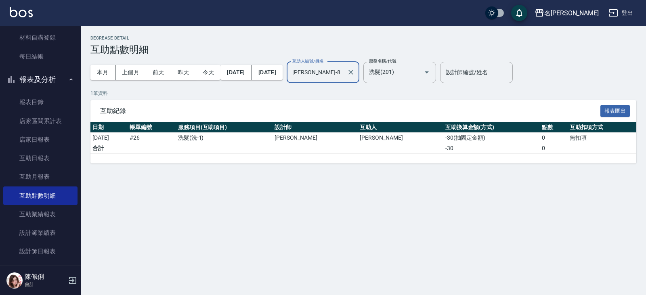
click at [343, 73] on input "楊馨嵐-8" at bounding box center [316, 72] width 53 height 14
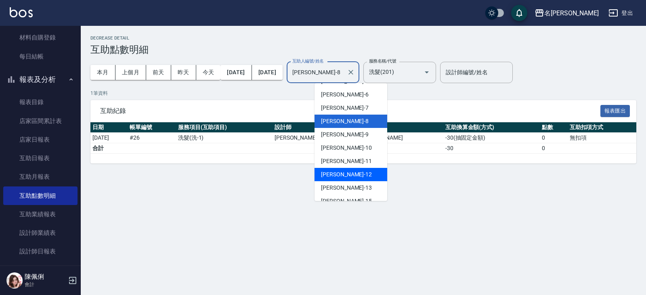
scroll to position [86, 0]
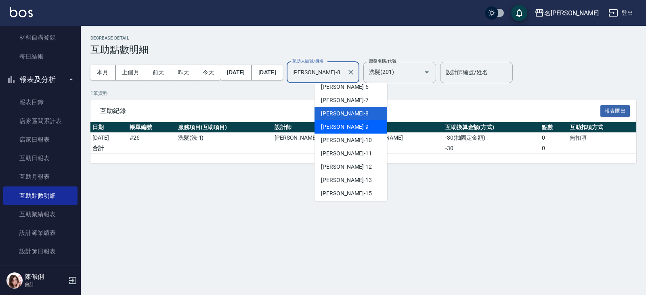
click at [339, 124] on span "江依潔 -9" at bounding box center [345, 127] width 48 height 8
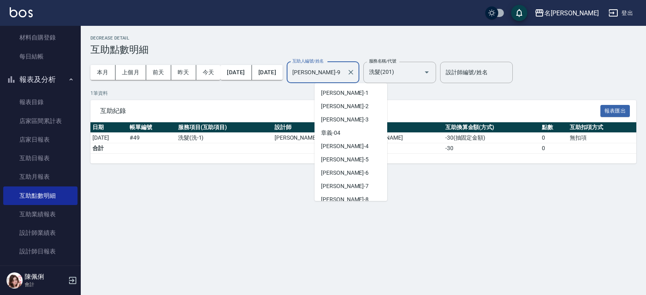
click at [343, 75] on input "江依潔-9" at bounding box center [316, 72] width 53 height 14
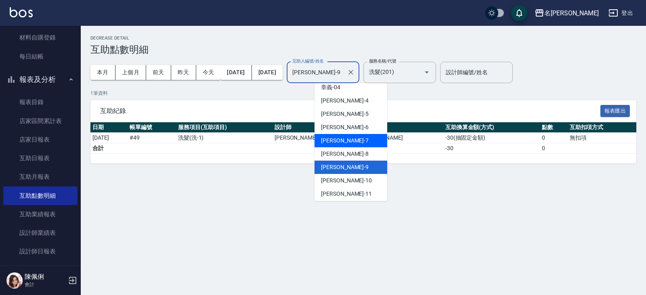
scroll to position [59, 0]
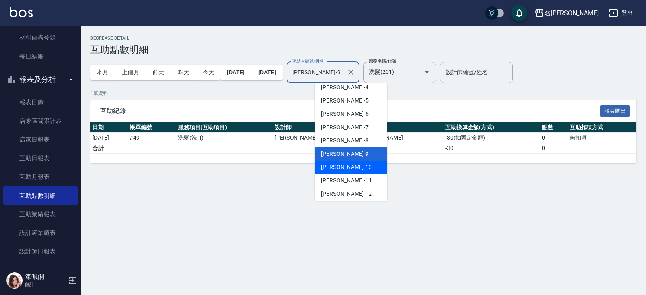
click at [342, 167] on span "胡淑雲 -10" at bounding box center [346, 167] width 51 height 8
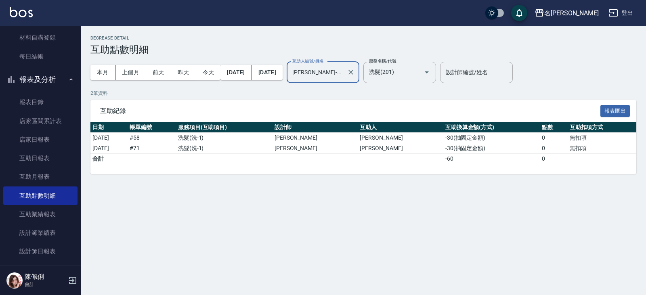
click at [343, 71] on input "胡淑雲-10" at bounding box center [316, 72] width 53 height 14
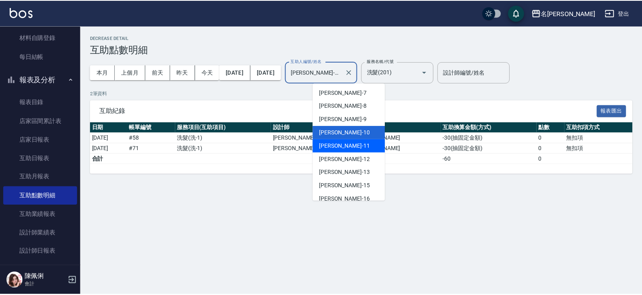
scroll to position [113, 0]
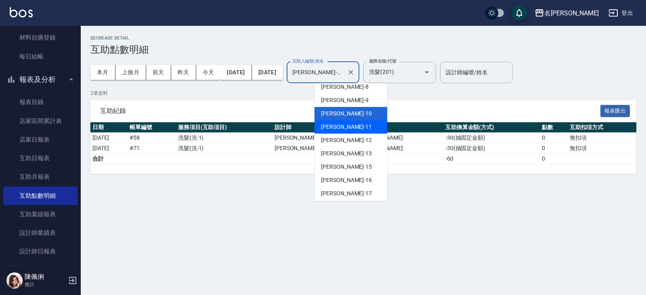
click at [347, 130] on div "詹沛橙 -11" at bounding box center [350, 126] width 73 height 13
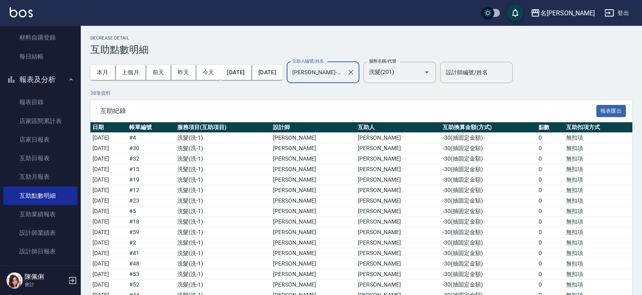
click at [343, 75] on input "詹沛橙-11" at bounding box center [316, 72] width 53 height 14
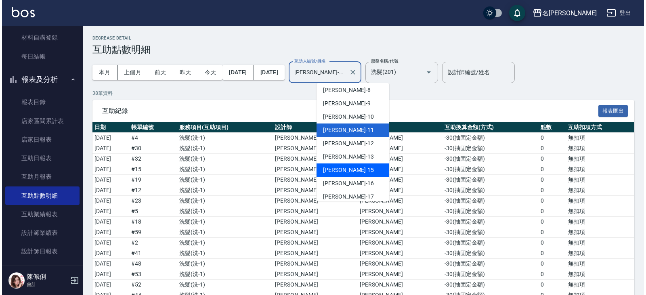
scroll to position [126, 0]
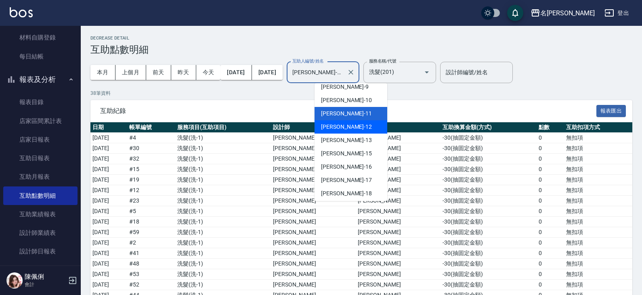
click at [358, 126] on div "陳珮君 -12" at bounding box center [350, 126] width 73 height 13
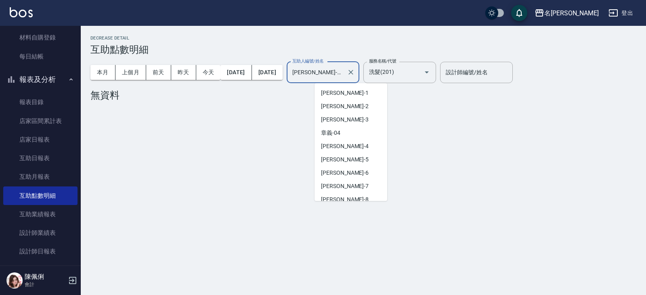
click at [343, 71] on input "陳珮君-12" at bounding box center [316, 72] width 53 height 14
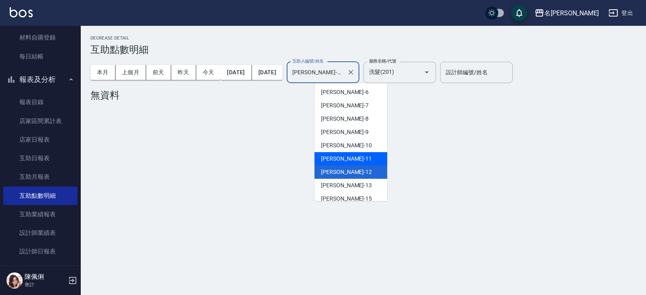
scroll to position [99, 0]
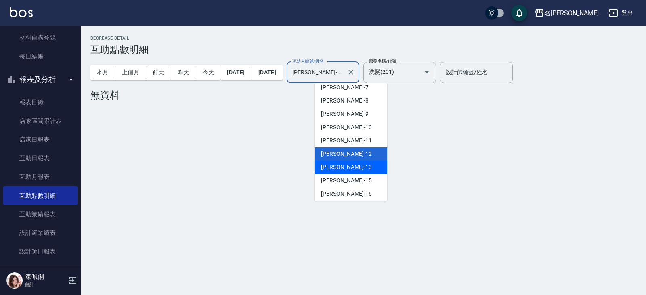
click at [353, 170] on div "蘇亭云 -13" at bounding box center [350, 167] width 73 height 13
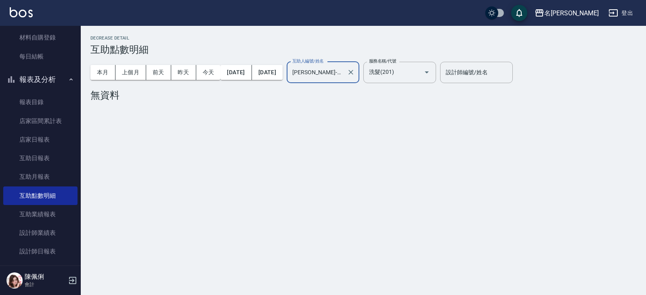
click at [343, 74] on input "蘇亭云-13" at bounding box center [316, 72] width 53 height 14
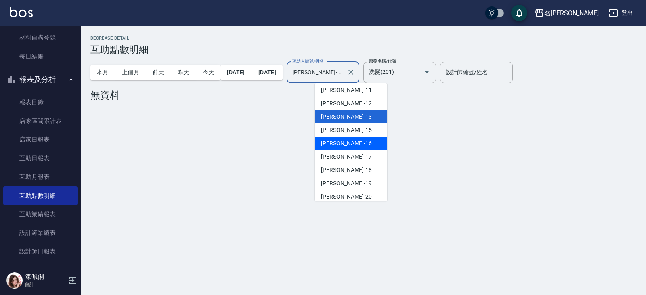
scroll to position [153, 0]
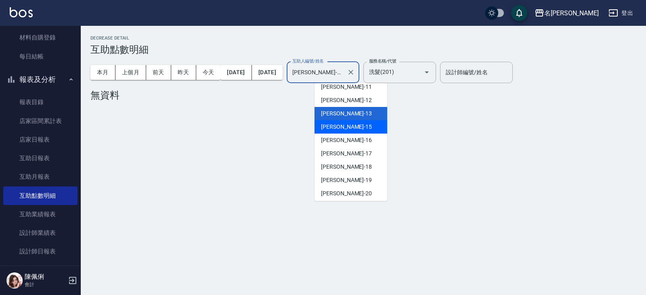
click at [350, 130] on div "劉欣怡 -15" at bounding box center [350, 126] width 73 height 13
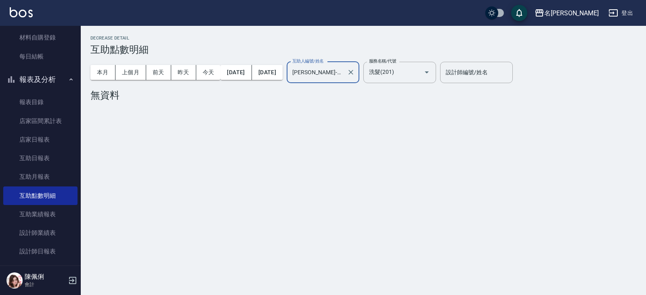
click at [343, 71] on input "劉欣怡-15" at bounding box center [316, 72] width 53 height 14
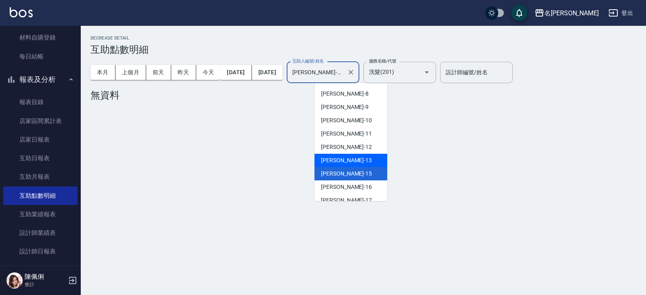
scroll to position [125, 0]
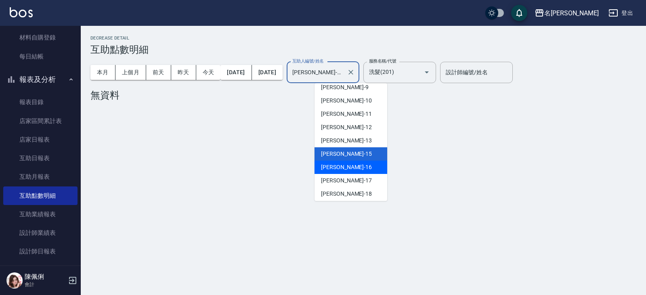
click at [355, 167] on div "趙恬誼 -16" at bounding box center [350, 167] width 73 height 13
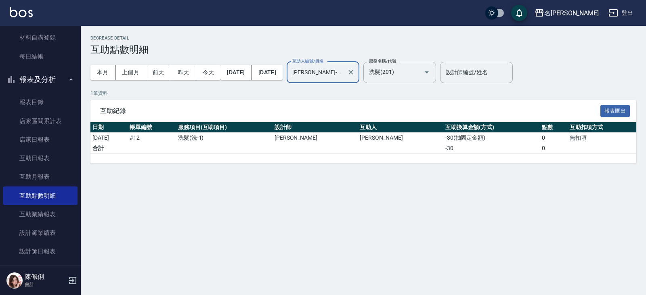
click at [343, 71] on input "趙恬誼-16" at bounding box center [316, 72] width 53 height 14
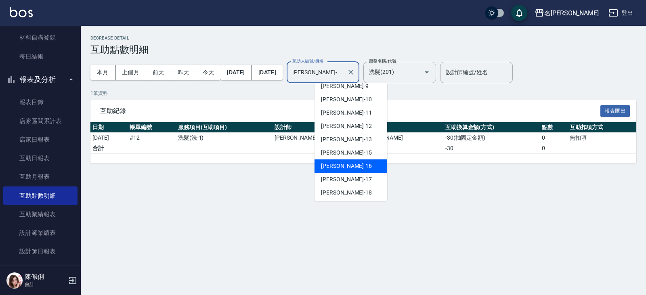
scroll to position [179, 0]
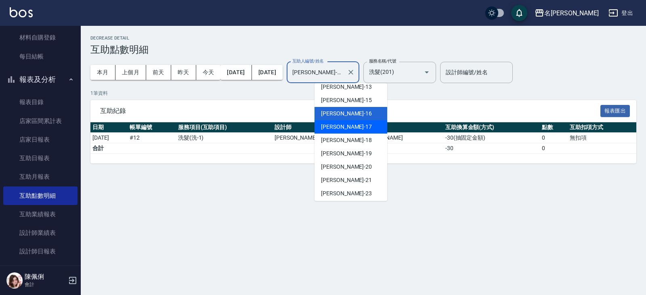
click at [353, 129] on div "李俞玫 -17" at bounding box center [350, 126] width 73 height 13
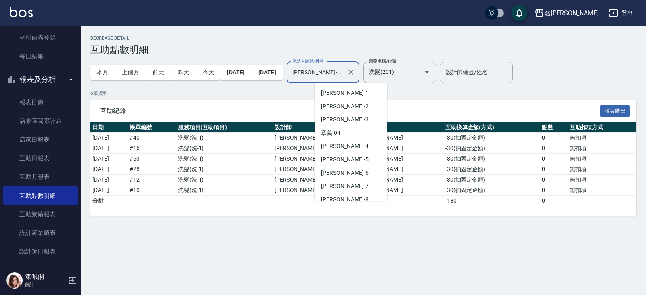
click at [343, 68] on input "李俞玫-17" at bounding box center [316, 72] width 53 height 14
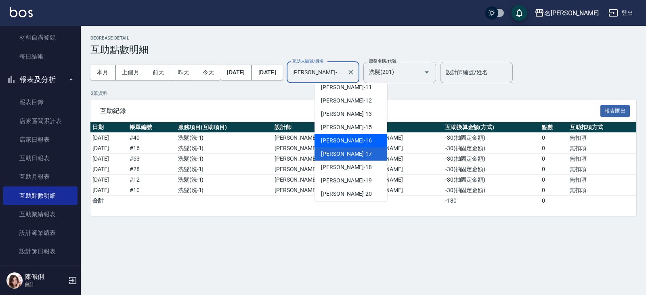
scroll to position [192, 0]
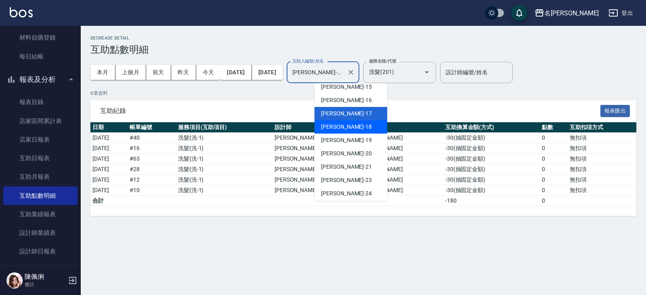
click at [349, 125] on div "吳婉如 -18" at bounding box center [350, 126] width 73 height 13
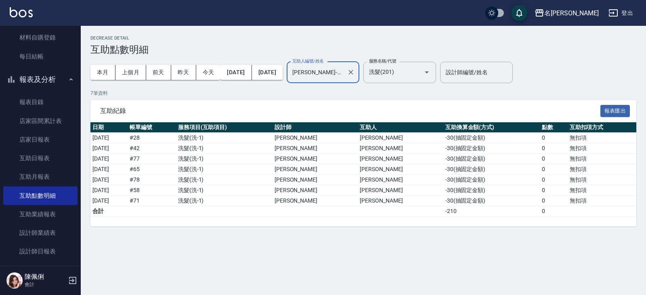
click at [343, 77] on input "吳婉如-18" at bounding box center [316, 72] width 53 height 14
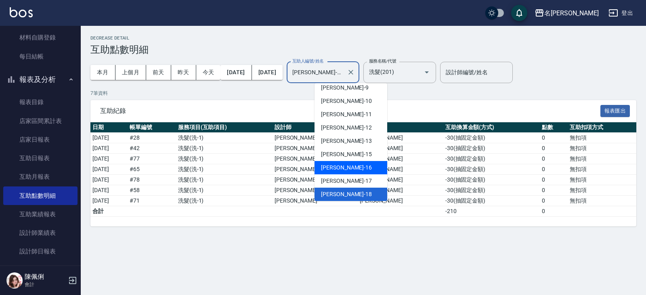
scroll to position [165, 0]
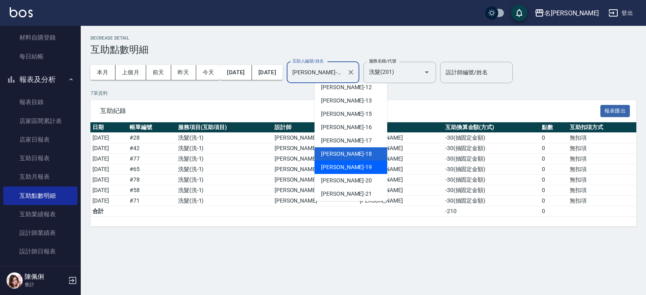
click at [359, 170] on div "林語涵 -19" at bounding box center [350, 167] width 73 height 13
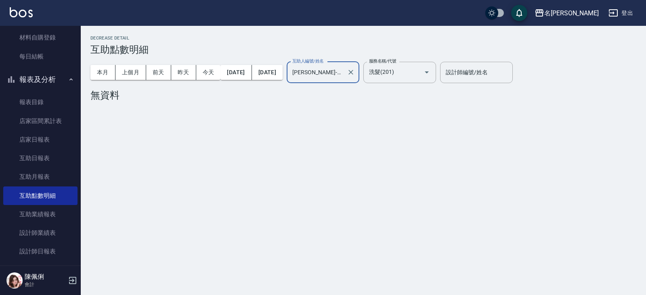
click at [343, 79] on input "林語涵-19" at bounding box center [316, 72] width 53 height 14
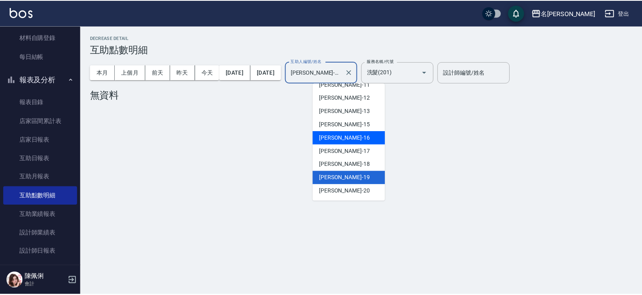
scroll to position [179, 0]
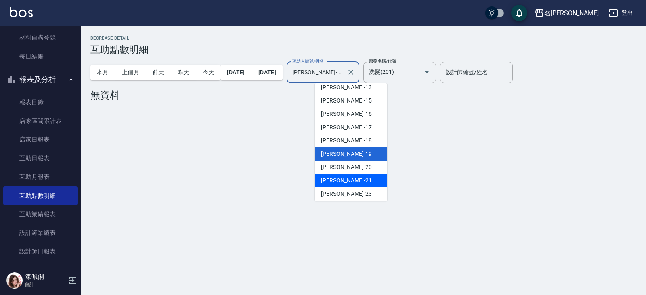
click at [349, 176] on div "陳珮君 -21" at bounding box center [350, 180] width 73 height 13
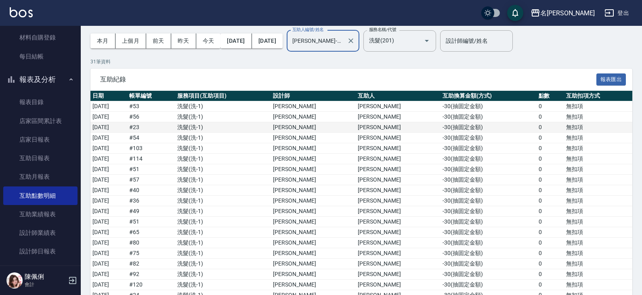
scroll to position [0, 0]
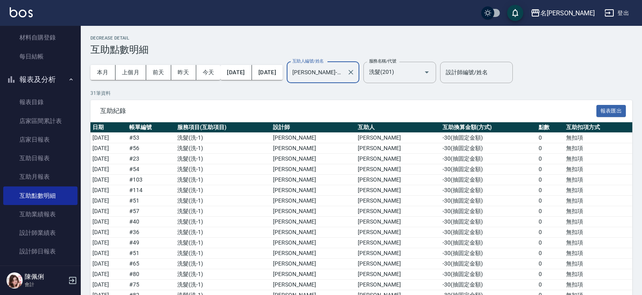
click at [343, 75] on input "陳珮君-21" at bounding box center [316, 72] width 53 height 14
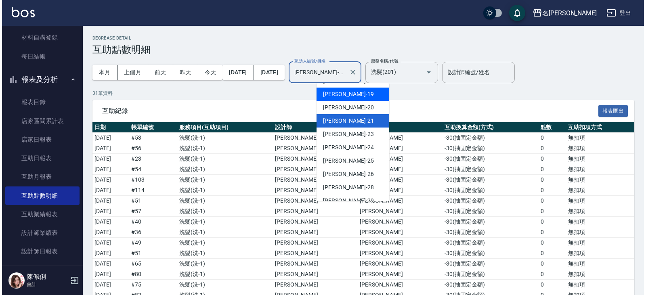
scroll to position [246, 0]
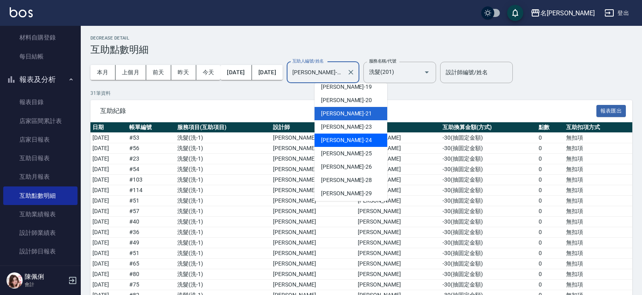
click at [347, 138] on div "蘇亭云 -24" at bounding box center [350, 140] width 73 height 13
type input "蘇亭云-24"
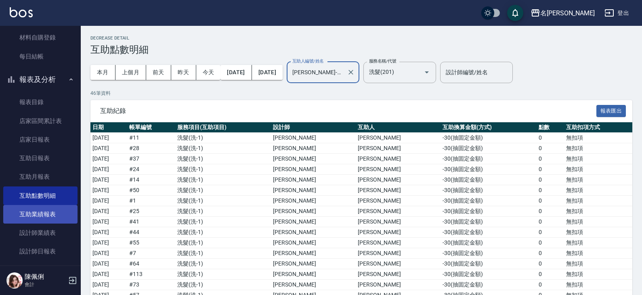
click at [46, 217] on link "互助業績報表" at bounding box center [40, 214] width 74 height 19
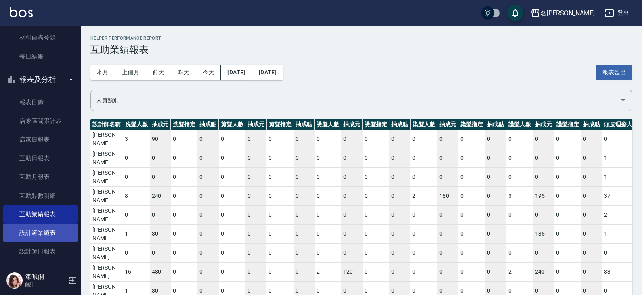
click at [44, 232] on link "設計師業績表" at bounding box center [40, 233] width 74 height 19
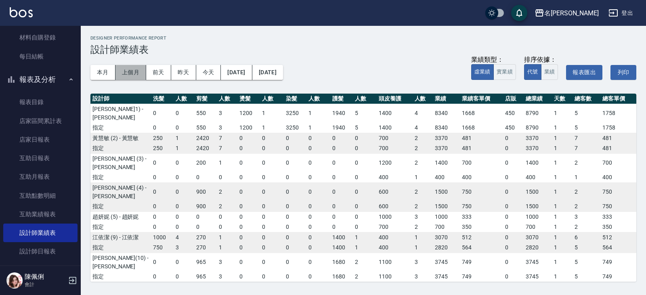
click at [127, 73] on button "上個月" at bounding box center [130, 72] width 31 height 15
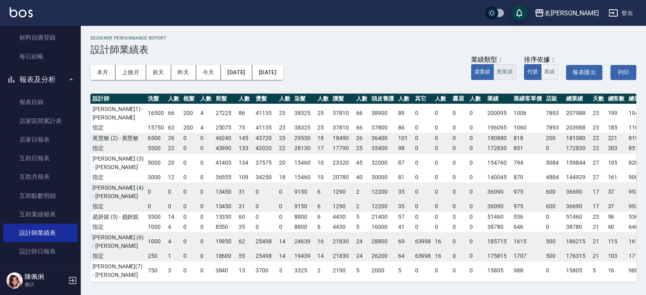
click at [500, 74] on button "實業績" at bounding box center [504, 72] width 23 height 16
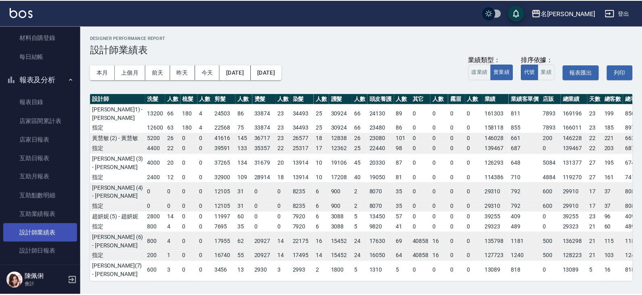
scroll to position [121, 0]
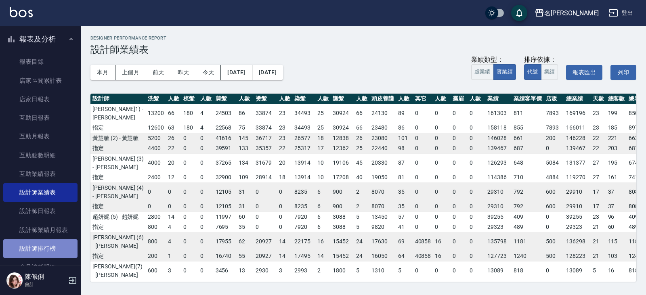
click at [52, 240] on link "設計師排行榜" at bounding box center [40, 248] width 74 height 19
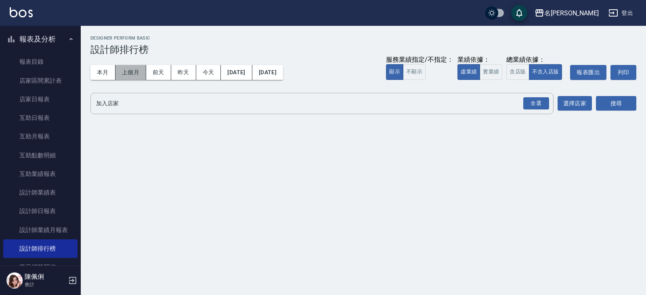
click at [133, 71] on button "上個月" at bounding box center [130, 72] width 31 height 15
click at [234, 108] on input "加入店家" at bounding box center [315, 103] width 443 height 14
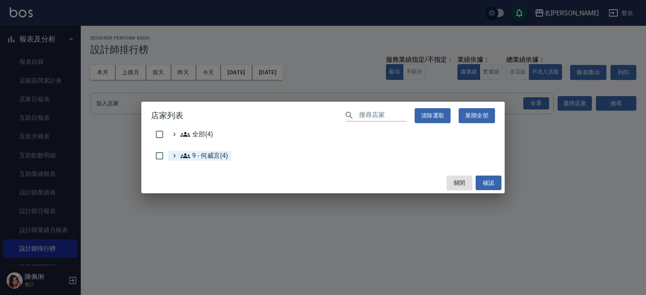
click at [209, 157] on 何威言\(4\) "9 - 何威言(4)" at bounding box center [204, 156] width 48 height 10
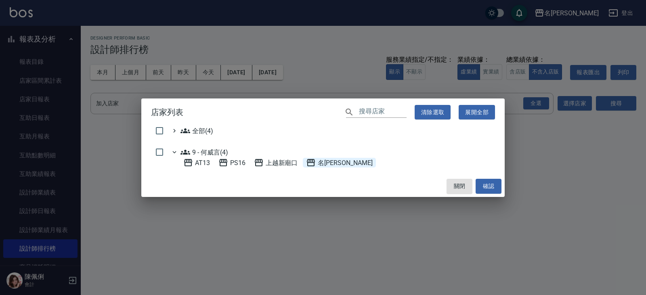
click at [320, 162] on span "名[PERSON_NAME]" at bounding box center [339, 163] width 66 height 10
click at [483, 180] on button "確認" at bounding box center [488, 186] width 26 height 15
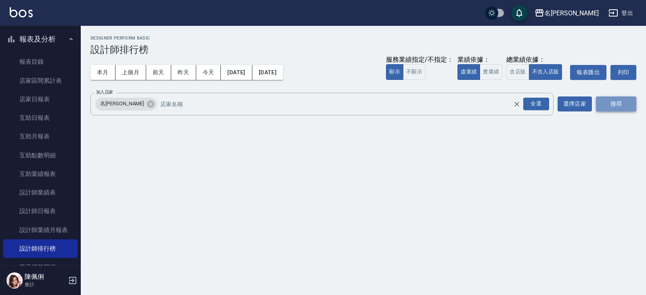
click at [627, 100] on button "搜尋" at bounding box center [616, 103] width 40 height 15
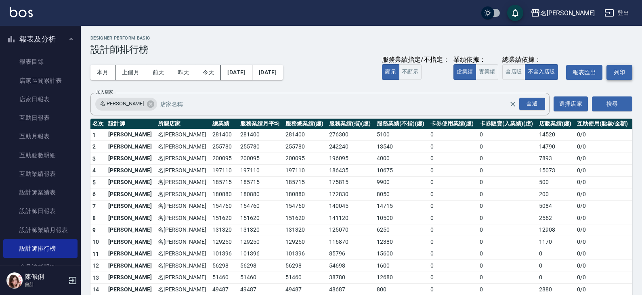
click at [620, 68] on button "列印" at bounding box center [619, 72] width 26 height 15
click at [482, 75] on button "實業績" at bounding box center [486, 72] width 23 height 16
click at [620, 72] on button "列印" at bounding box center [619, 72] width 26 height 15
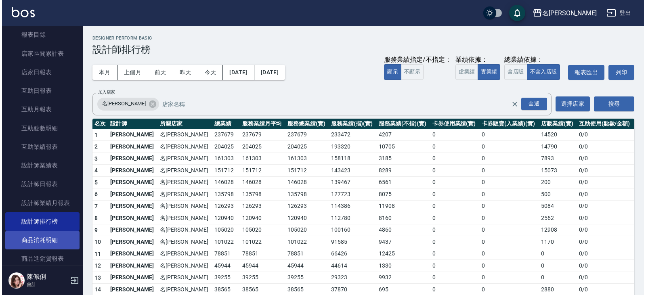
scroll to position [202, 0]
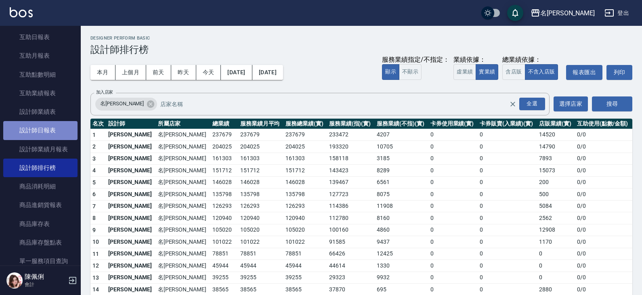
click at [46, 135] on link "設計師日報表" at bounding box center [40, 130] width 74 height 19
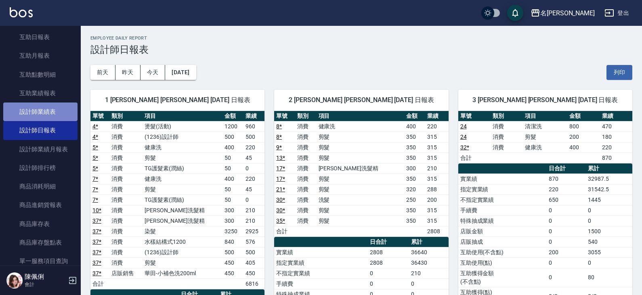
click at [46, 113] on link "設計師業績表" at bounding box center [40, 111] width 74 height 19
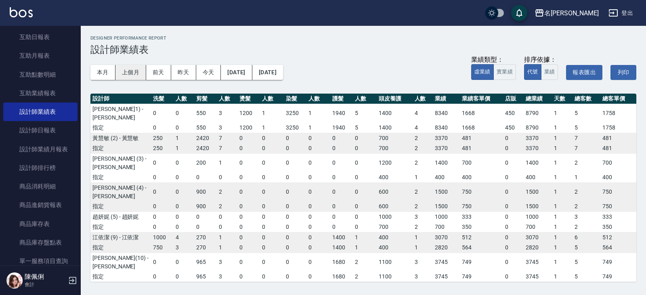
click at [138, 73] on button "上個月" at bounding box center [130, 72] width 31 height 15
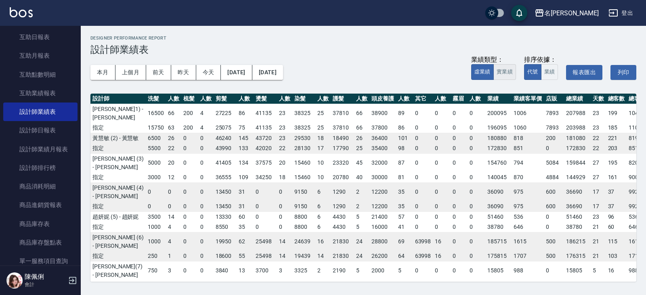
click at [507, 68] on button "實業績" at bounding box center [504, 72] width 23 height 16
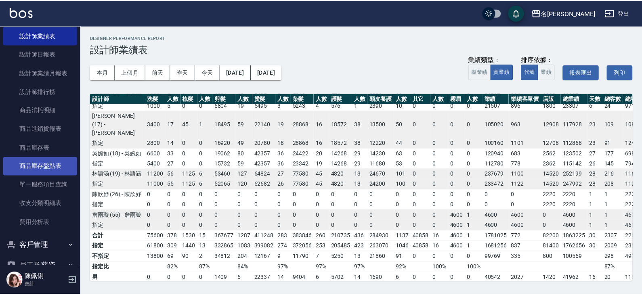
scroll to position [323, 0]
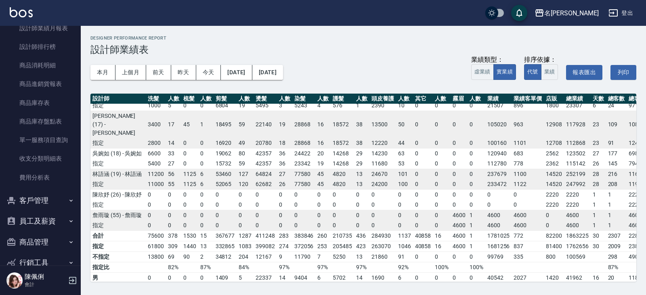
click at [50, 217] on button "員工及薪資" at bounding box center [40, 221] width 74 height 21
click at [46, 239] on link "員工列表" at bounding box center [40, 244] width 74 height 19
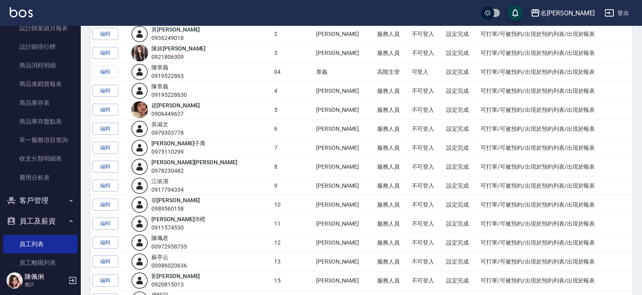
scroll to position [121, 0]
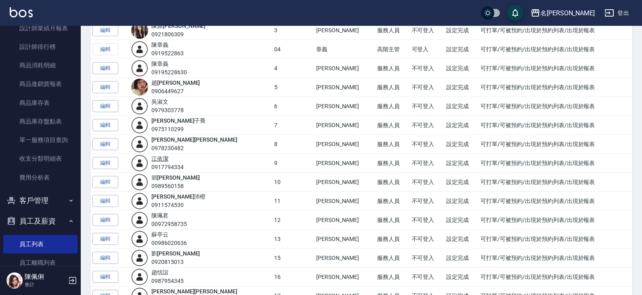
click at [168, 159] on link "江 依潔" at bounding box center [159, 158] width 17 height 6
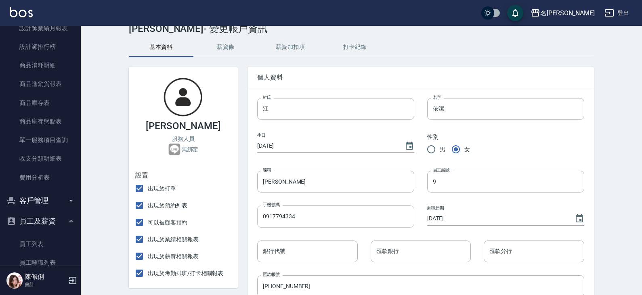
scroll to position [40, 0]
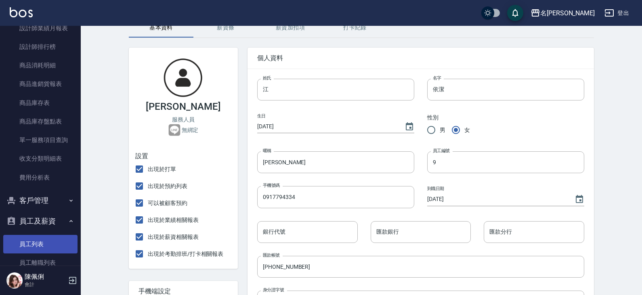
click at [36, 238] on link "員工列表" at bounding box center [40, 244] width 74 height 19
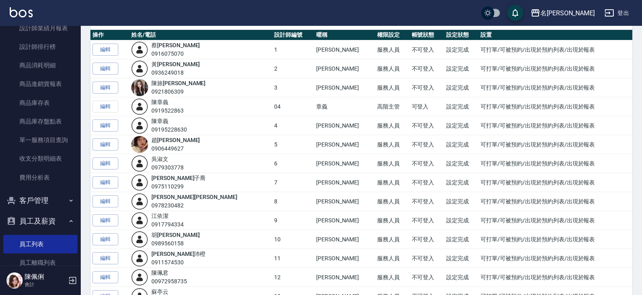
scroll to position [121, 0]
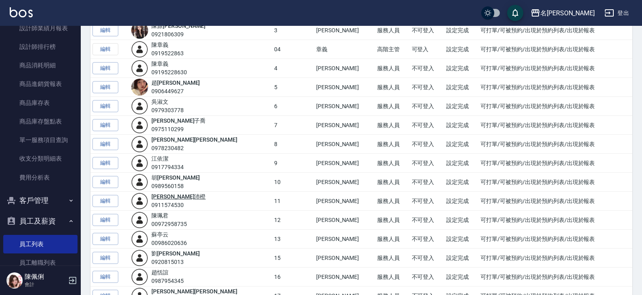
click at [171, 197] on link "詹 沛橙" at bounding box center [178, 196] width 54 height 6
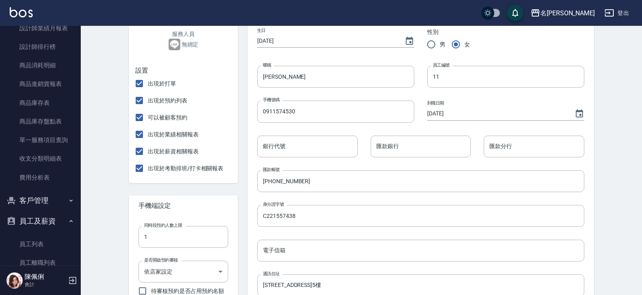
scroll to position [147, 0]
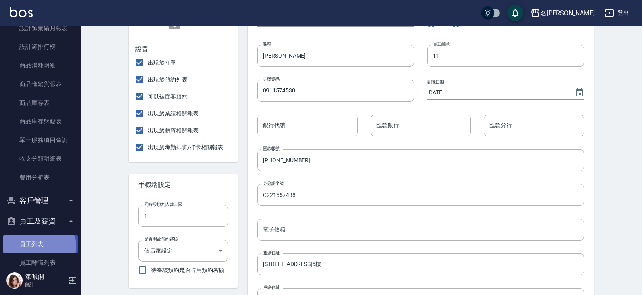
click at [38, 246] on link "員工列表" at bounding box center [40, 244] width 74 height 19
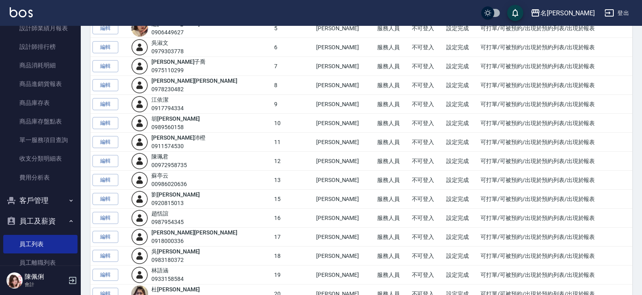
scroll to position [202, 0]
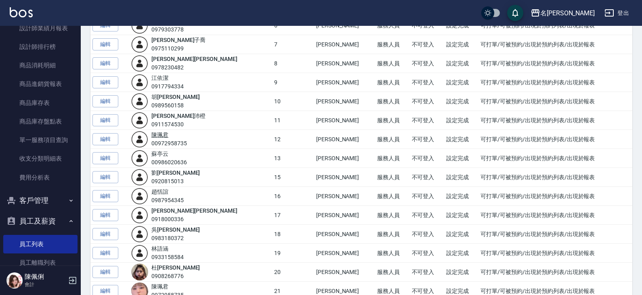
click at [166, 136] on link "陳 珮君" at bounding box center [159, 135] width 17 height 6
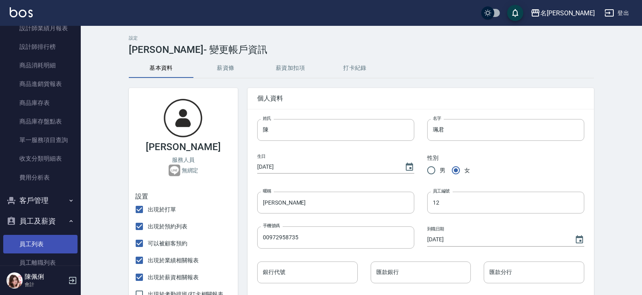
click at [42, 247] on link "員工列表" at bounding box center [40, 244] width 74 height 19
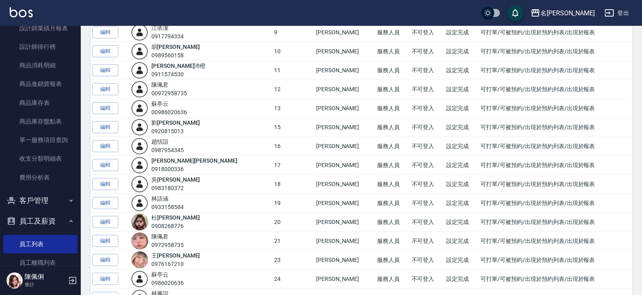
scroll to position [202, 0]
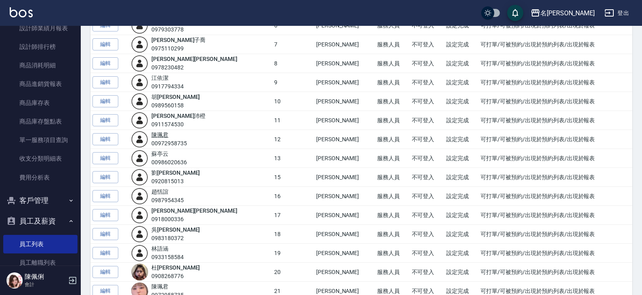
click at [168, 134] on link "陳 珮君" at bounding box center [159, 135] width 17 height 6
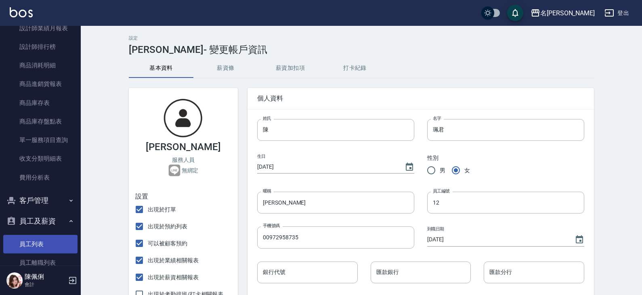
click at [45, 242] on link "員工列表" at bounding box center [40, 244] width 74 height 19
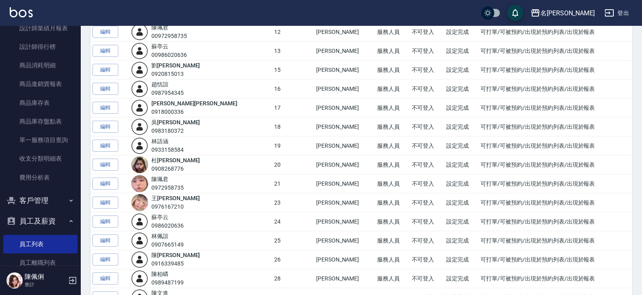
scroll to position [323, 0]
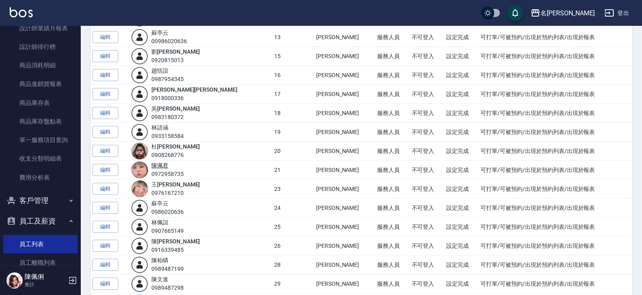
click at [163, 168] on link "陳 珮君" at bounding box center [159, 165] width 17 height 6
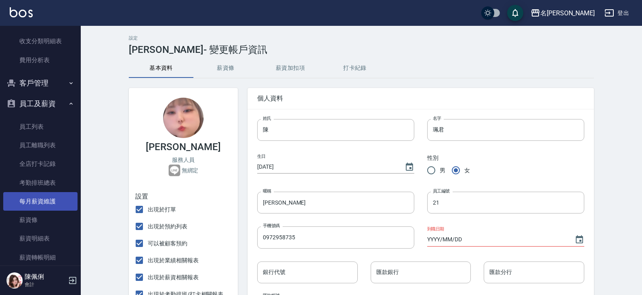
scroll to position [444, 0]
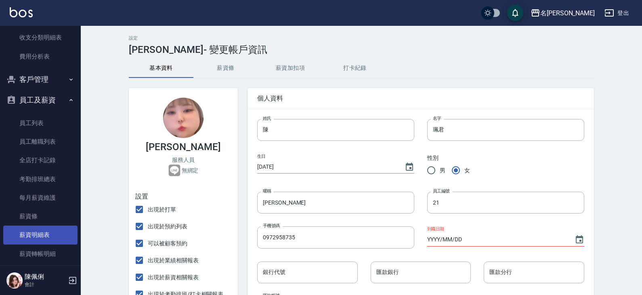
click at [49, 234] on link "薪資明細表" at bounding box center [40, 235] width 74 height 19
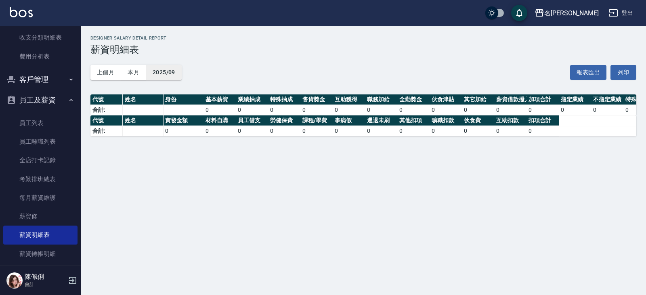
click at [160, 69] on button "2025/09" at bounding box center [164, 72] width 36 height 15
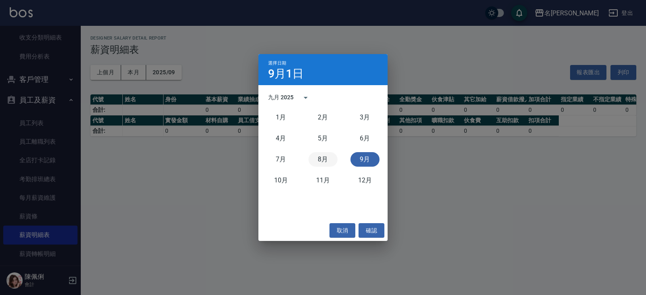
click at [319, 160] on button "8月" at bounding box center [322, 159] width 29 height 15
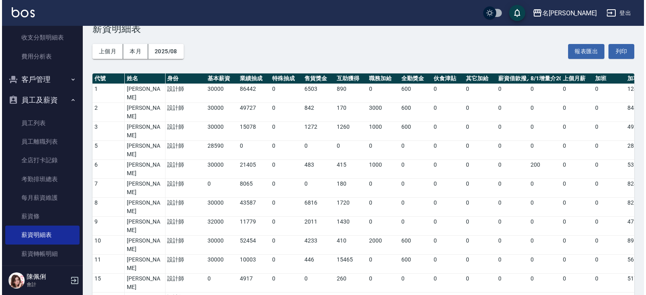
scroll to position [40, 0]
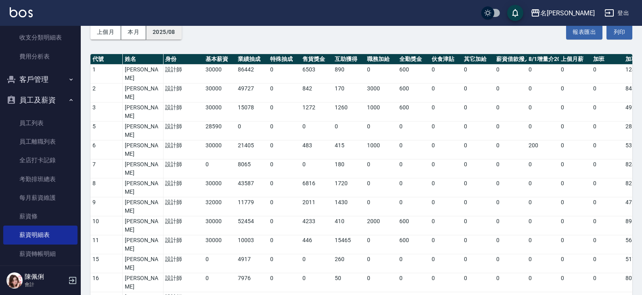
click at [161, 33] on button "2025/08" at bounding box center [164, 32] width 36 height 15
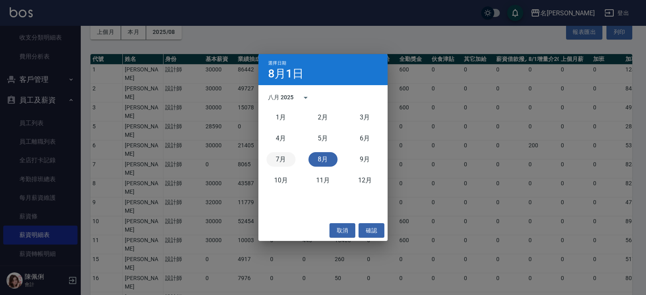
click at [285, 155] on button "7月" at bounding box center [280, 159] width 29 height 15
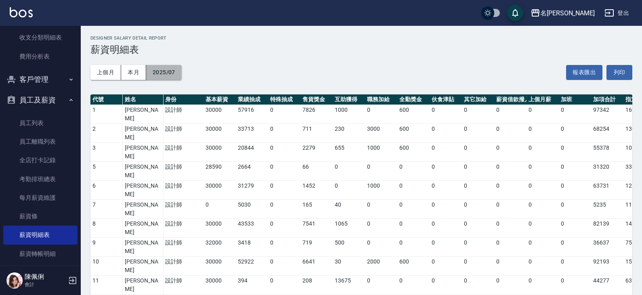
click at [160, 67] on button "2025/07" at bounding box center [164, 72] width 36 height 15
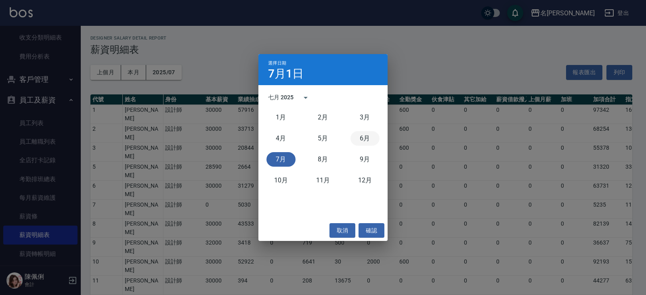
click at [358, 137] on button "6月" at bounding box center [364, 138] width 29 height 15
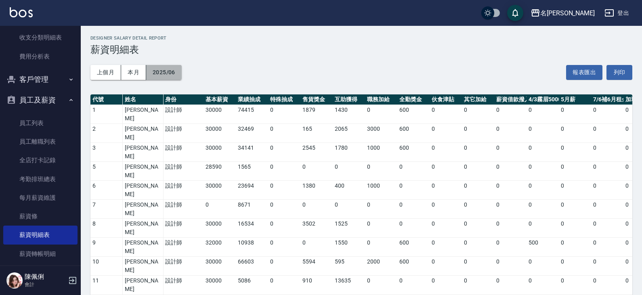
click at [173, 72] on button "2025/06" at bounding box center [164, 72] width 36 height 15
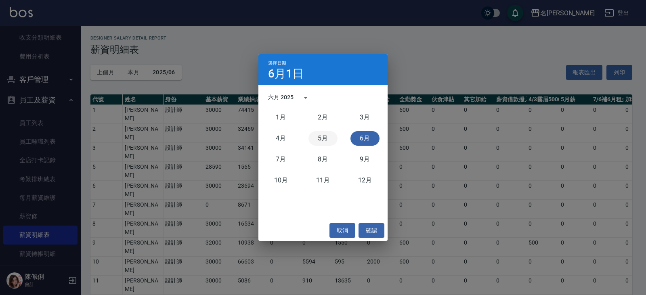
click at [326, 139] on button "5月" at bounding box center [322, 138] width 29 height 15
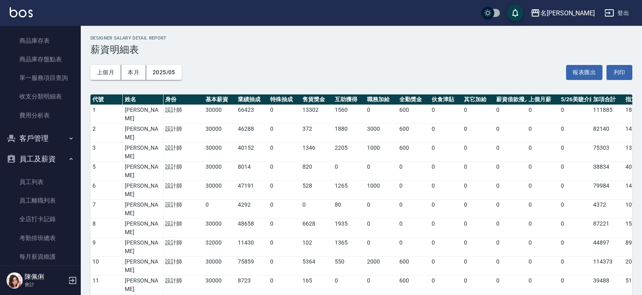
scroll to position [444, 0]
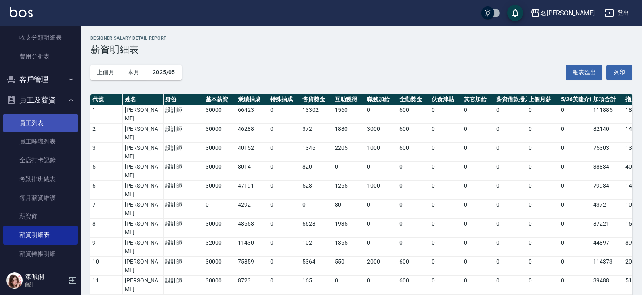
drag, startPoint x: 31, startPoint y: 129, endPoint x: 37, endPoint y: 129, distance: 5.7
click at [31, 129] on link "員工列表" at bounding box center [40, 123] width 74 height 19
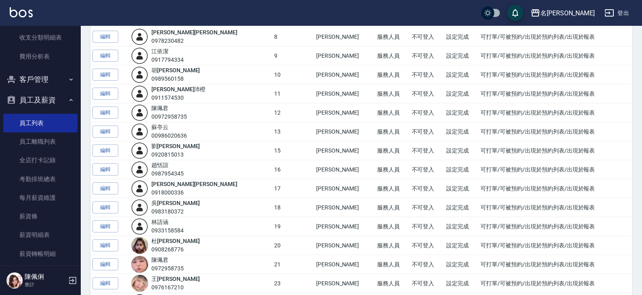
scroll to position [323, 0]
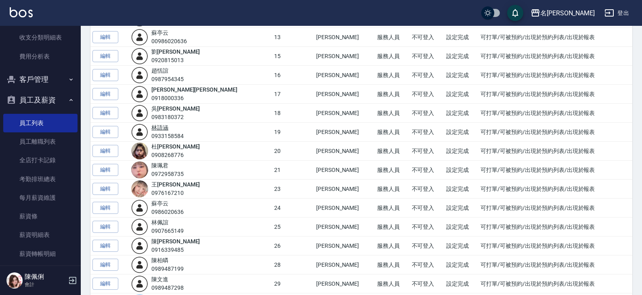
click at [168, 129] on link "林 語涵" at bounding box center [159, 127] width 17 height 6
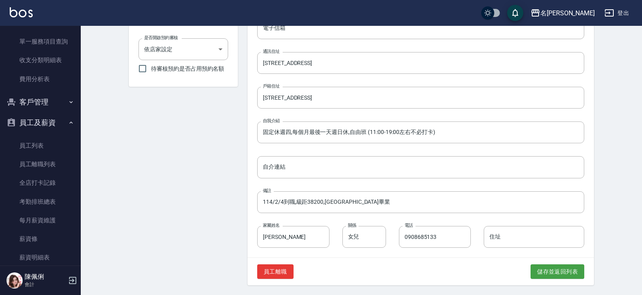
scroll to position [496, 0]
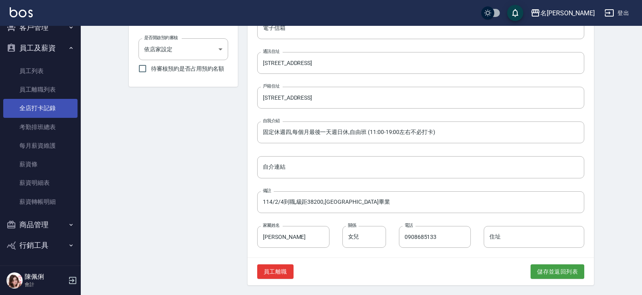
click at [41, 102] on link "全店打卡記錄" at bounding box center [40, 108] width 74 height 19
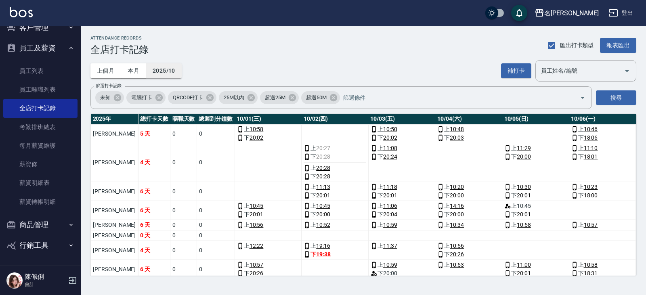
click at [161, 68] on button "2025/10" at bounding box center [164, 70] width 36 height 15
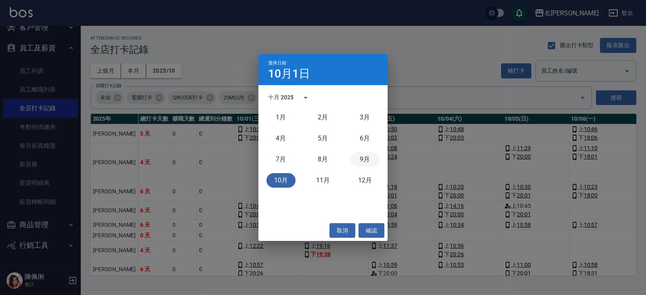
click at [364, 155] on button "9月" at bounding box center [364, 159] width 29 height 15
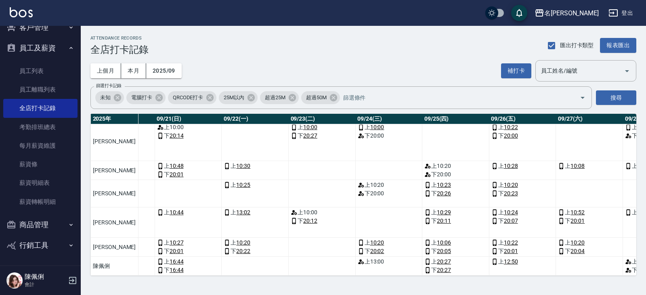
scroll to position [452, 1584]
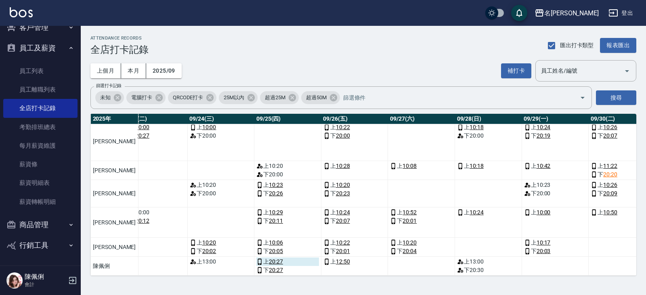
click at [269, 257] on link "20:27" at bounding box center [276, 261] width 14 height 8
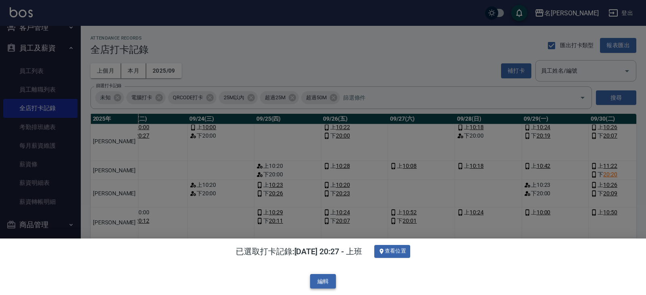
click at [321, 278] on button "編輯" at bounding box center [323, 281] width 26 height 15
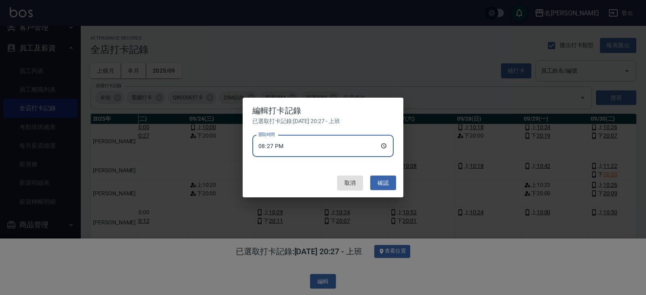
click at [278, 146] on input "20:27" at bounding box center [322, 146] width 141 height 22
click at [343, 185] on button "取消" at bounding box center [350, 183] width 26 height 15
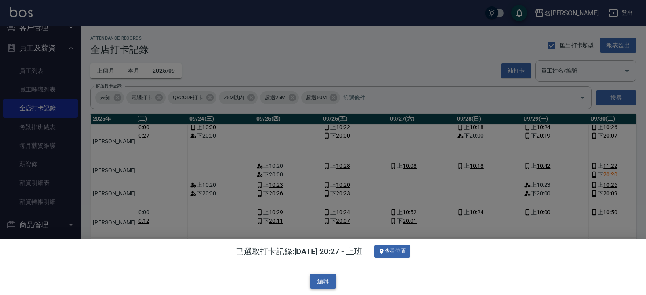
click at [325, 282] on button "編輯" at bounding box center [323, 281] width 26 height 15
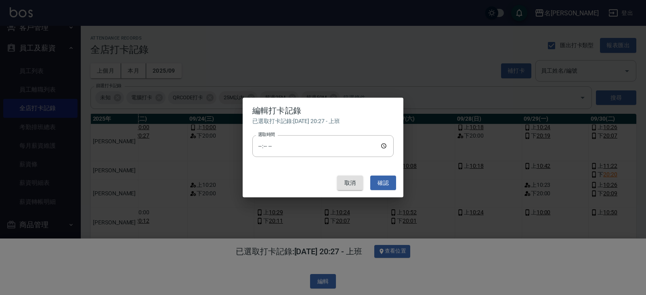
click at [358, 179] on button "取消" at bounding box center [350, 183] width 26 height 15
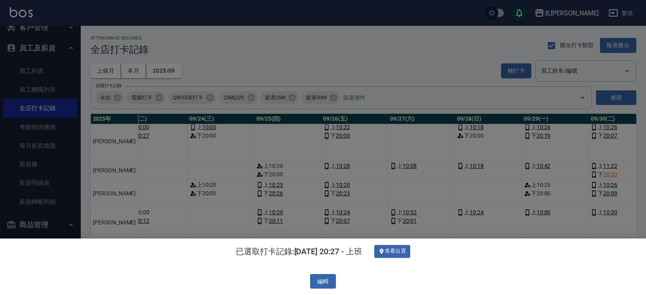
click at [329, 190] on div at bounding box center [323, 147] width 646 height 295
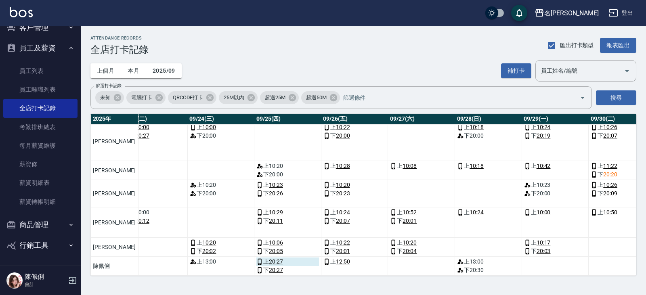
click at [269, 257] on link "20:27" at bounding box center [276, 261] width 14 height 8
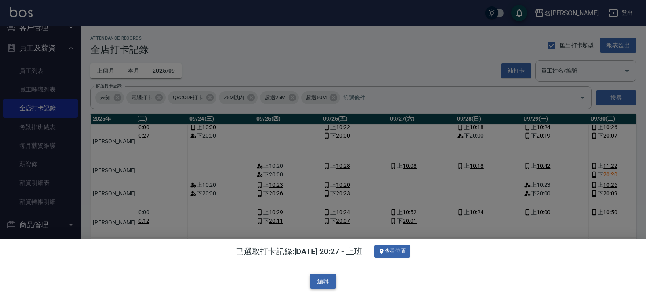
click at [325, 282] on button "編輯" at bounding box center [323, 281] width 26 height 15
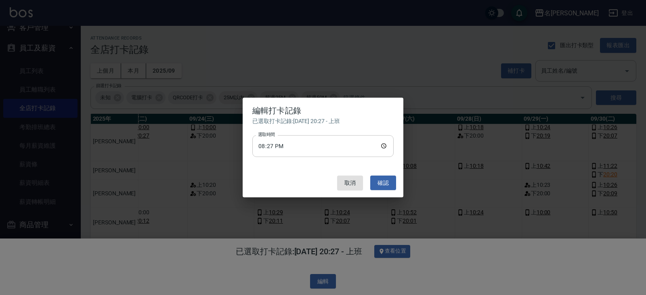
click at [275, 146] on input "20:27" at bounding box center [322, 146] width 141 height 22
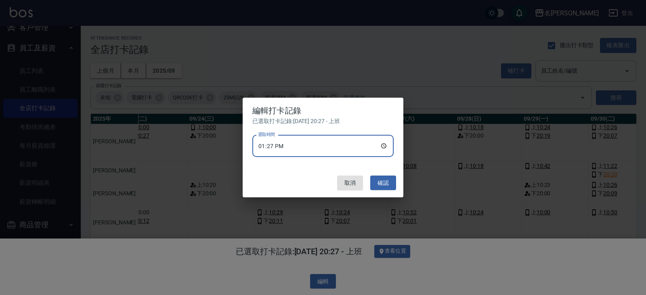
type input "12:27"
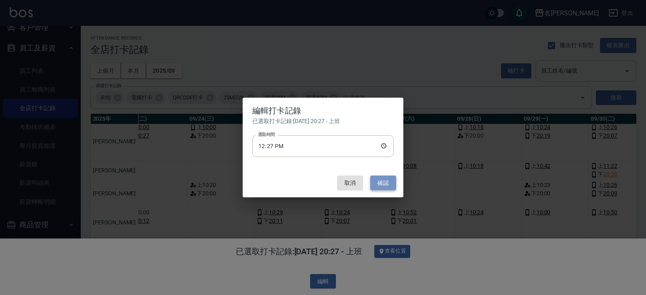
click at [392, 182] on button "確認" at bounding box center [383, 183] width 26 height 15
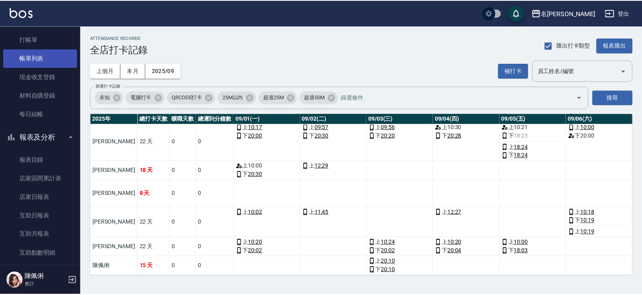
scroll to position [0, 0]
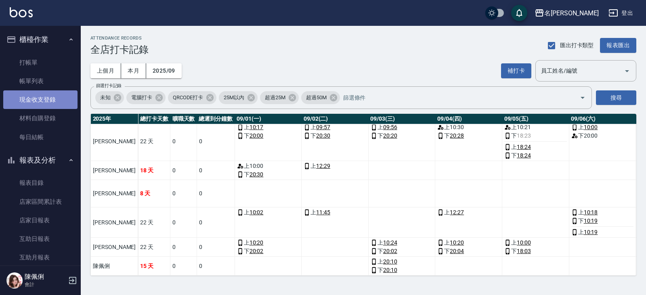
click at [44, 97] on link "現金收支登錄" at bounding box center [40, 99] width 74 height 19
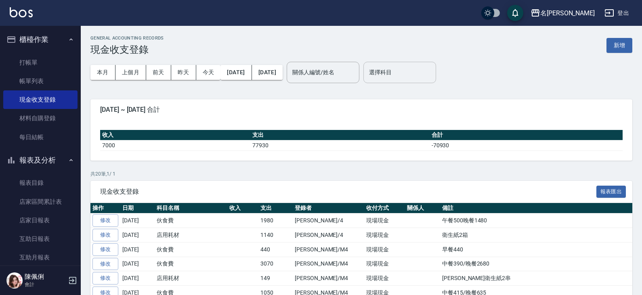
click at [421, 68] on input "選擇科目" at bounding box center [399, 72] width 65 height 14
click at [134, 74] on button "上個月" at bounding box center [130, 72] width 31 height 15
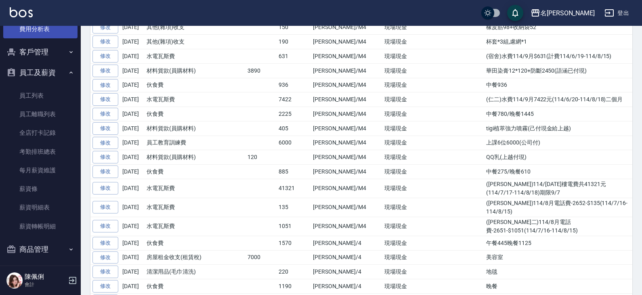
scroll to position [484, 0]
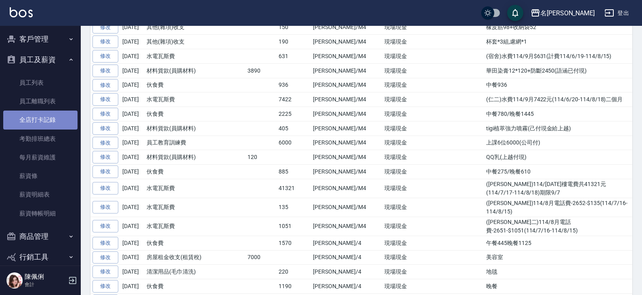
click at [42, 120] on link "全店打卡記錄" at bounding box center [40, 120] width 74 height 19
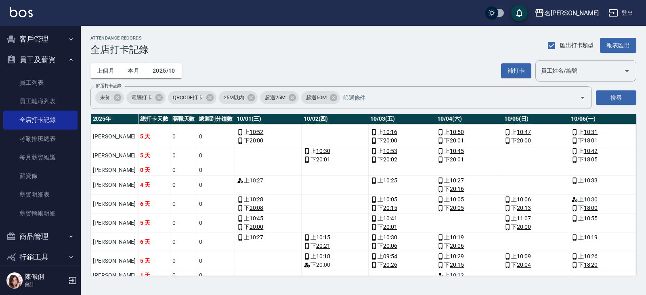
scroll to position [277, 0]
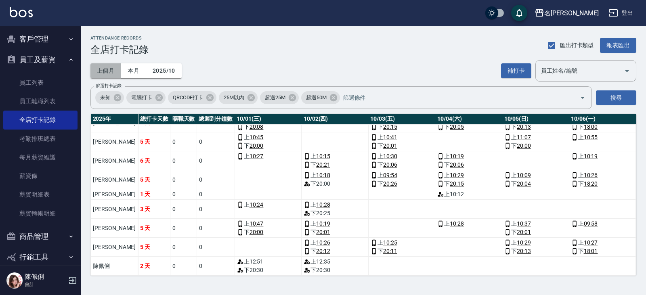
click at [112, 67] on button "上個月" at bounding box center [105, 70] width 31 height 15
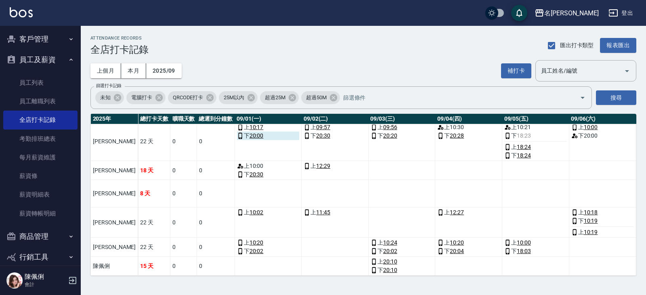
scroll to position [452, 0]
click at [575, 69] on input "員工姓名/編號" at bounding box center [580, 71] width 82 height 14
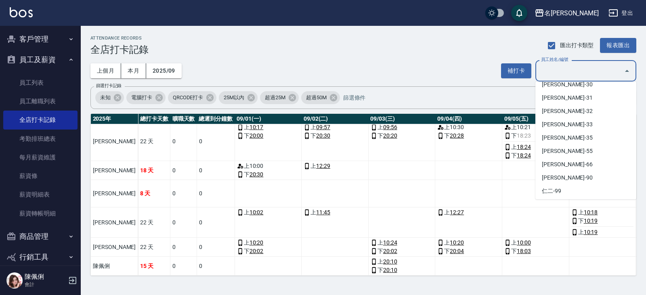
scroll to position [395, 0]
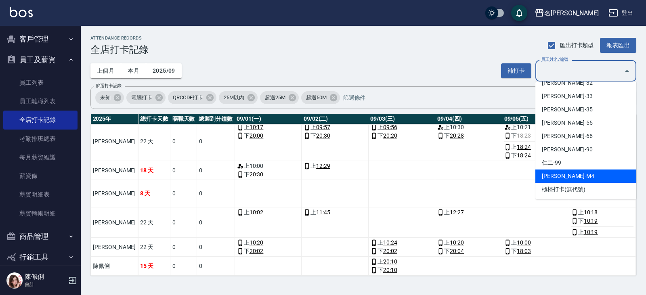
click at [575, 174] on li "陳佩俐-M4" at bounding box center [585, 175] width 101 height 13
type input "陳佩俐"
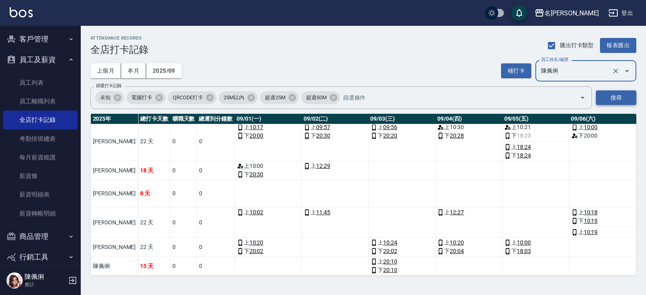
click at [620, 95] on button "搜尋" at bounding box center [616, 97] width 40 height 15
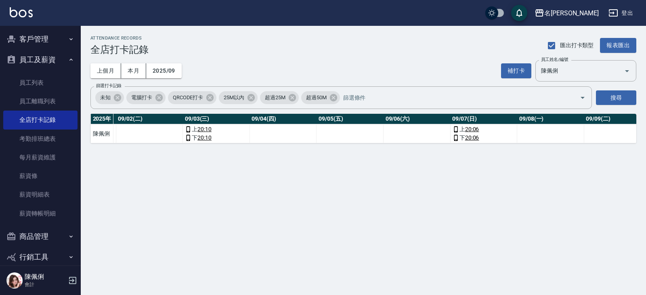
scroll to position [0, 162]
click at [515, 66] on button "補打卡" at bounding box center [516, 70] width 30 height 15
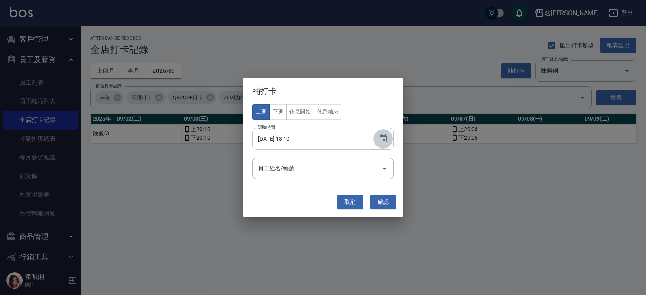
click at [382, 140] on icon "Choose date, selected date is 2025-10-07" at bounding box center [383, 139] width 10 height 10
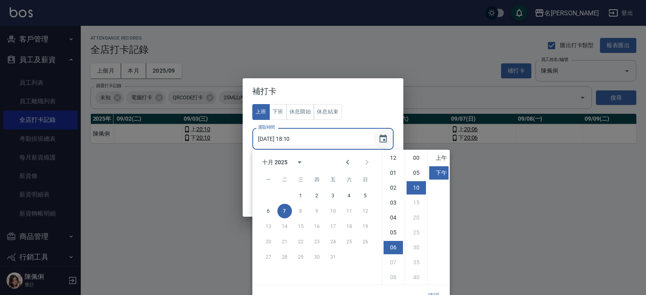
scroll to position [30, 0]
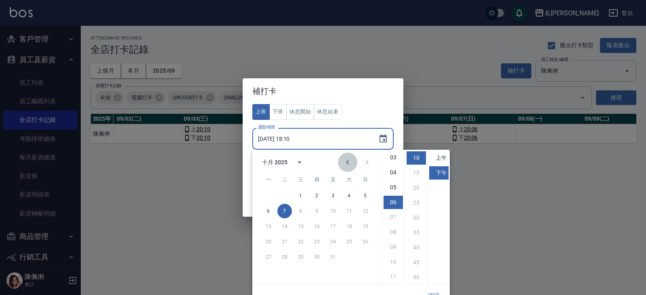
click at [348, 162] on icon "Previous month" at bounding box center [348, 162] width 10 height 10
click at [318, 197] on button "4" at bounding box center [316, 195] width 15 height 15
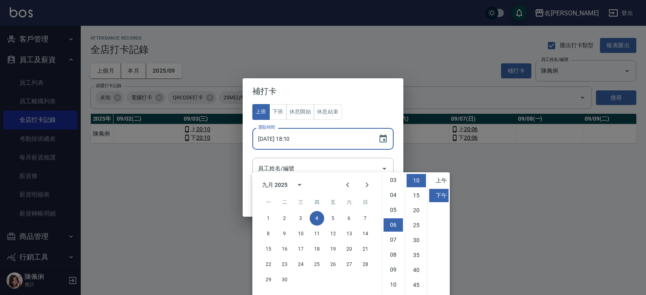
click at [293, 140] on input "2025/09/04 18:10" at bounding box center [311, 139] width 118 height 22
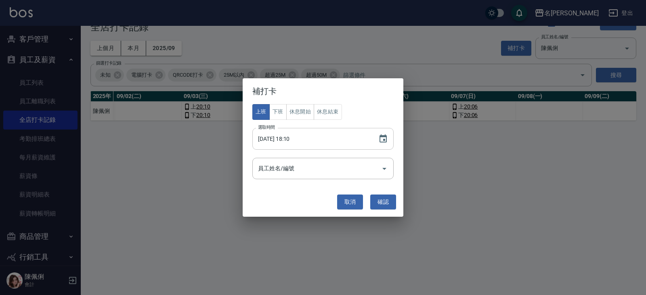
scroll to position [0, 0]
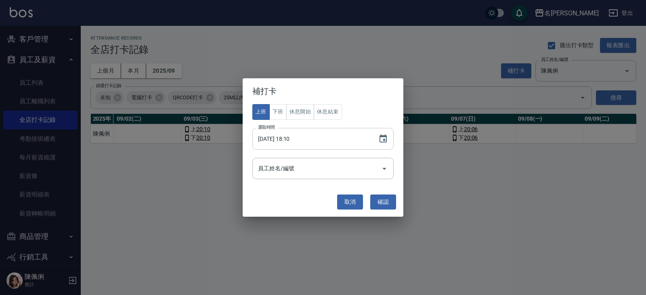
click at [293, 139] on input "2025/09/04 18:10" at bounding box center [311, 139] width 118 height 22
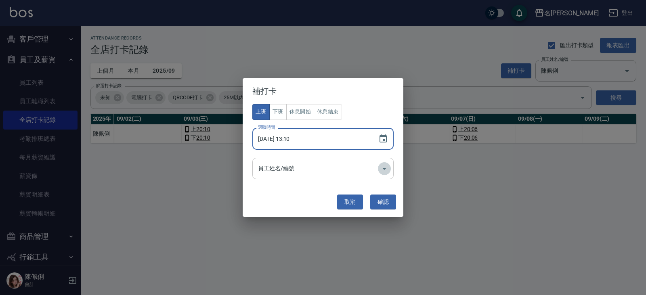
click at [387, 169] on icon "Open" at bounding box center [384, 169] width 10 height 10
type input "2025/09/04 13:10"
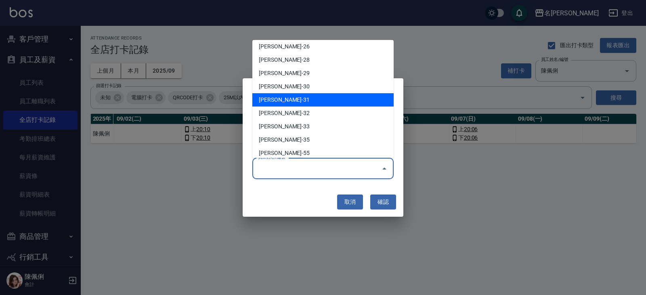
scroll to position [395, 0]
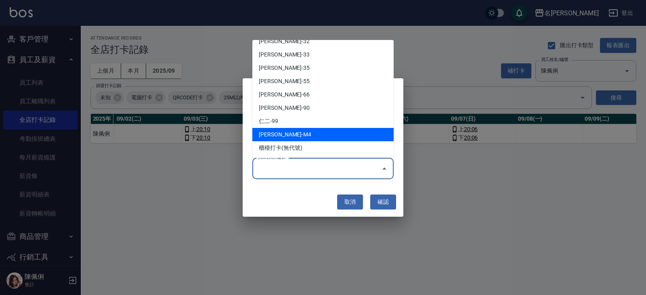
click at [328, 132] on li "陳佩俐-M4" at bounding box center [322, 134] width 141 height 13
type input "陳佩俐"
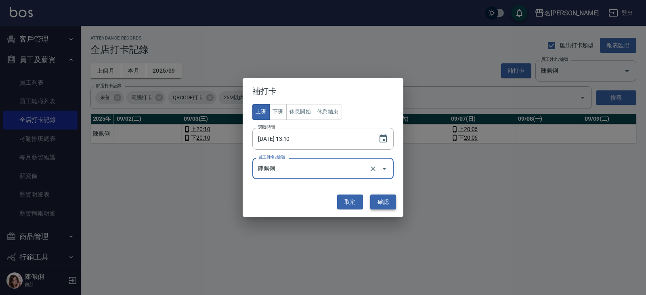
click at [387, 203] on button "確認" at bounding box center [383, 201] width 26 height 15
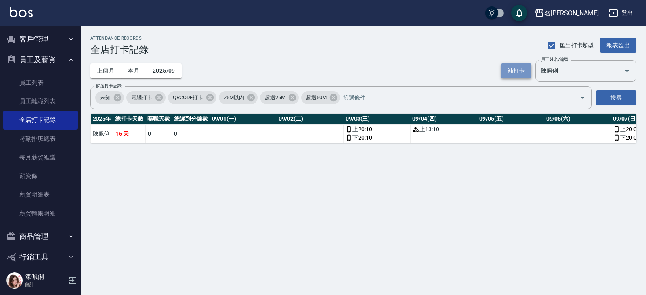
click at [513, 69] on button "補打卡" at bounding box center [516, 70] width 30 height 15
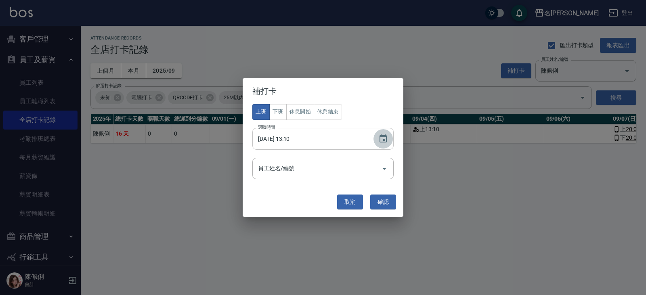
click at [385, 136] on icon "Choose date, selected date is 2025-09-04" at bounding box center [382, 138] width 7 height 8
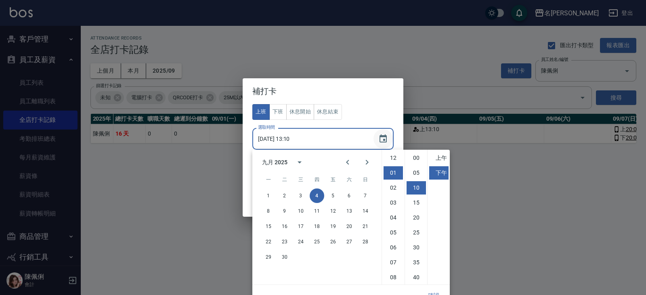
scroll to position [30, 0]
click at [336, 195] on button "5" at bounding box center [333, 195] width 15 height 15
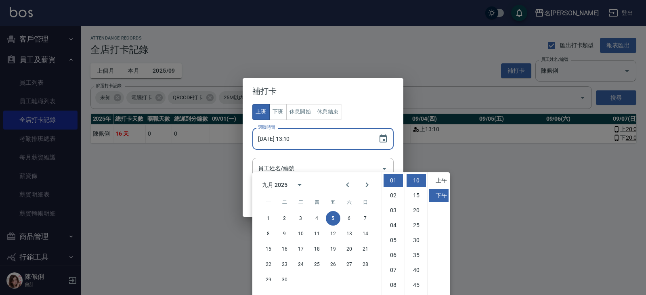
scroll to position [23, 0]
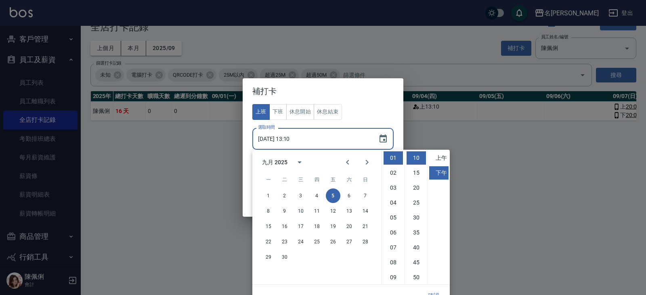
click at [303, 139] on input "2025/09/05 13:10" at bounding box center [311, 139] width 118 height 22
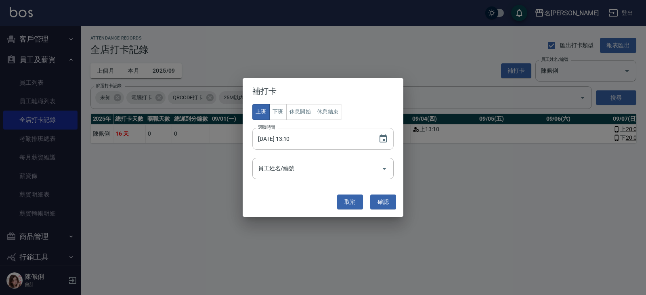
scroll to position [0, 0]
click at [302, 138] on input "2025/09/05 13:10" at bounding box center [311, 139] width 118 height 22
click at [300, 139] on input "2025/09/05 13:10" at bounding box center [311, 139] width 118 height 22
type input "2025/09/05 13:00"
click at [376, 169] on input "員工姓名/編號" at bounding box center [317, 168] width 122 height 14
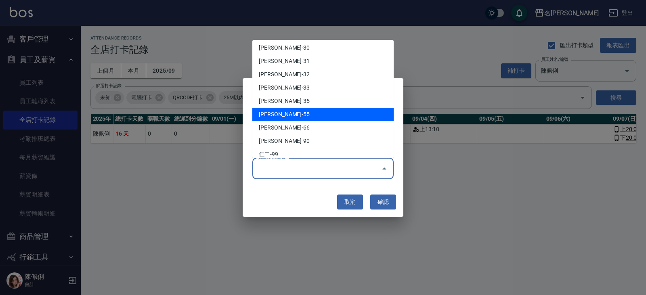
scroll to position [395, 0]
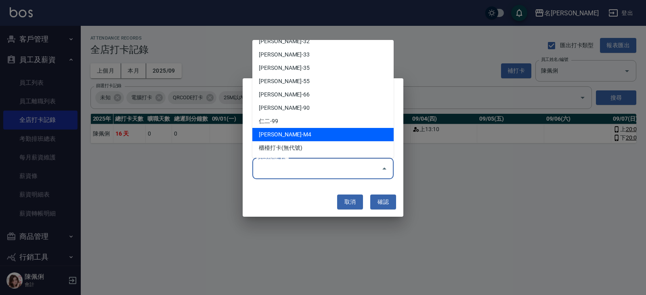
click at [314, 132] on li "陳佩俐-M4" at bounding box center [322, 134] width 141 height 13
type input "陳佩俐"
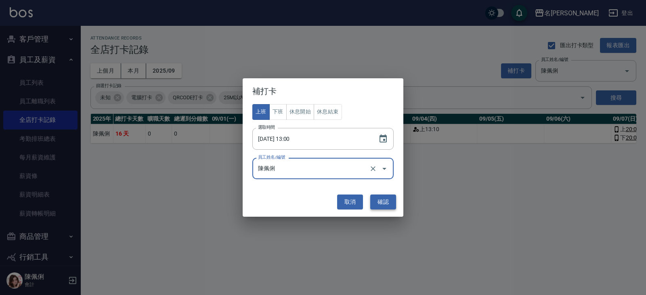
click at [379, 202] on button "確認" at bounding box center [383, 201] width 26 height 15
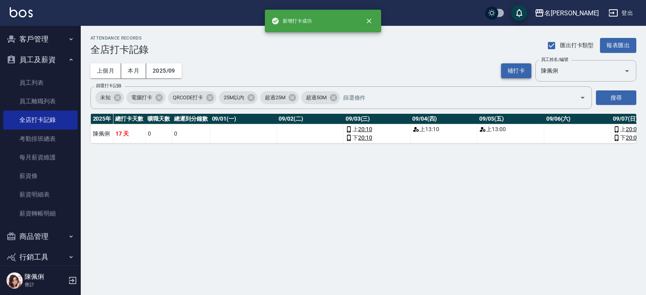
click at [517, 70] on button "補打卡" at bounding box center [516, 70] width 30 height 15
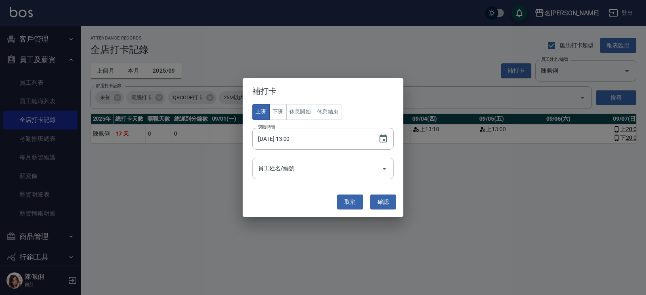
click at [380, 169] on icon "Open" at bounding box center [384, 169] width 10 height 10
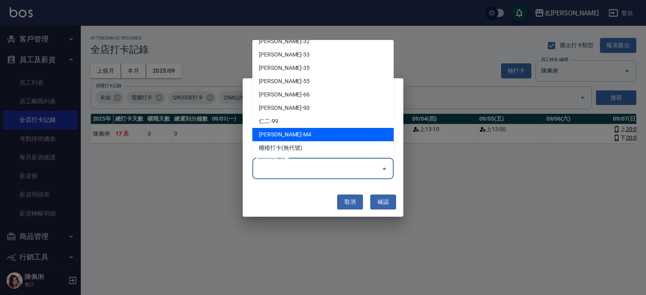
click at [328, 130] on li "陳佩俐-M4" at bounding box center [322, 134] width 141 height 13
type input "陳佩俐"
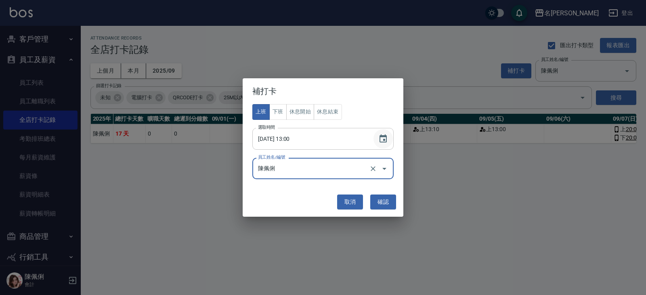
click at [380, 135] on icon "Choose date, selected date is 2025-09-05" at bounding box center [382, 138] width 7 height 8
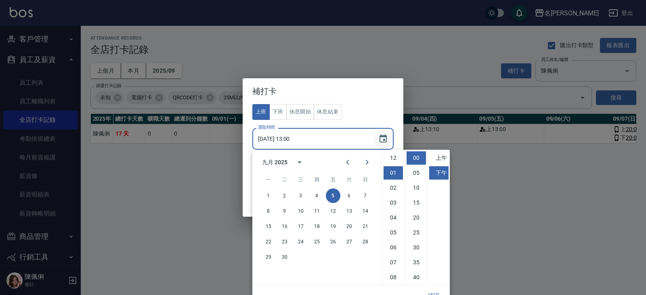
scroll to position [15, 0]
click at [349, 195] on button "6" at bounding box center [349, 195] width 15 height 15
type input "2025/09/06 13:00"
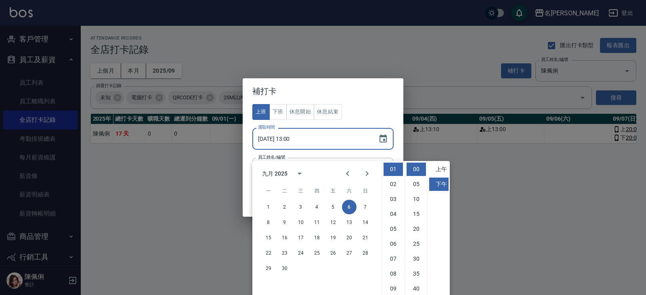
scroll to position [11, 0]
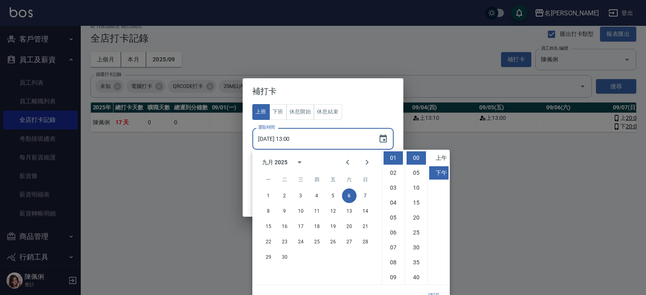
click at [370, 102] on h2 "補打卡" at bounding box center [322, 91] width 161 height 26
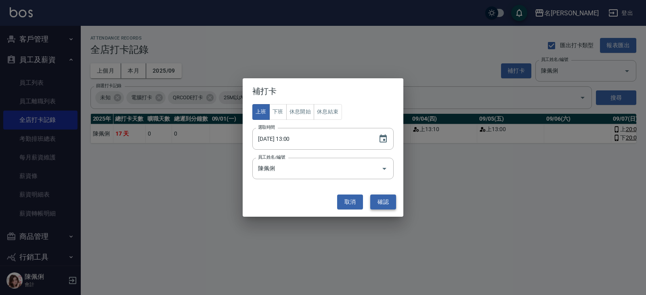
scroll to position [0, 0]
click at [391, 204] on button "確認" at bounding box center [383, 201] width 26 height 15
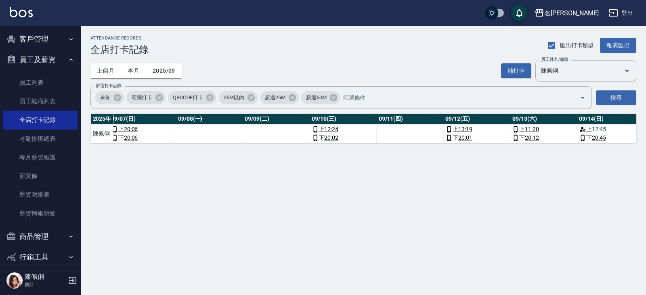
scroll to position [0, 504]
click at [525, 73] on button "補打卡" at bounding box center [516, 70] width 30 height 15
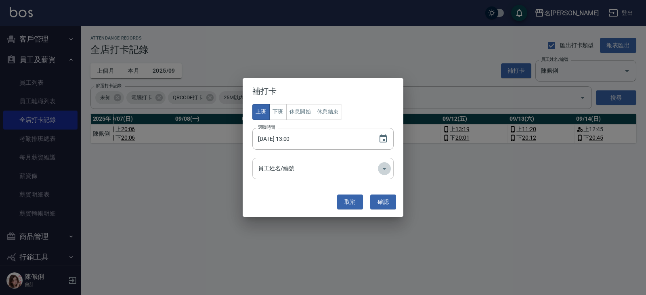
click at [384, 167] on icon "Open" at bounding box center [384, 169] width 10 height 10
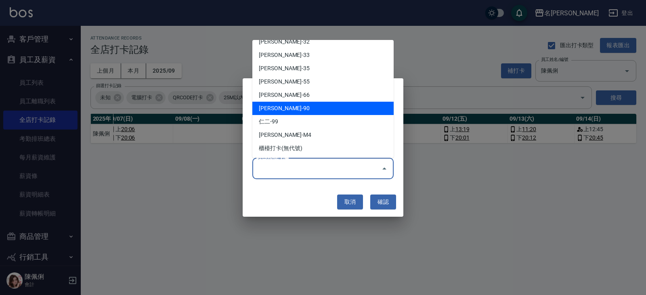
scroll to position [395, 0]
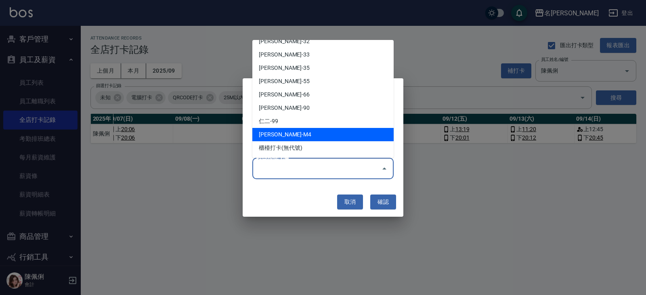
click at [329, 132] on li "陳佩俐-M4" at bounding box center [322, 134] width 141 height 13
type input "陳佩俐"
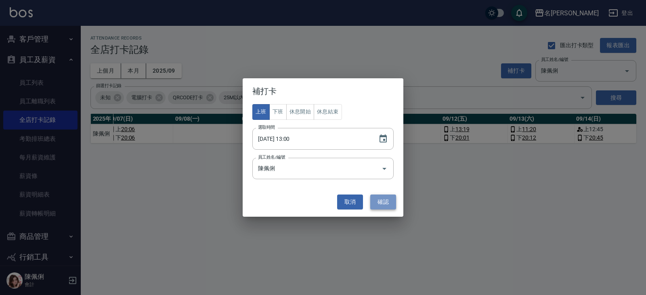
click at [383, 204] on button "確認" at bounding box center [383, 201] width 26 height 15
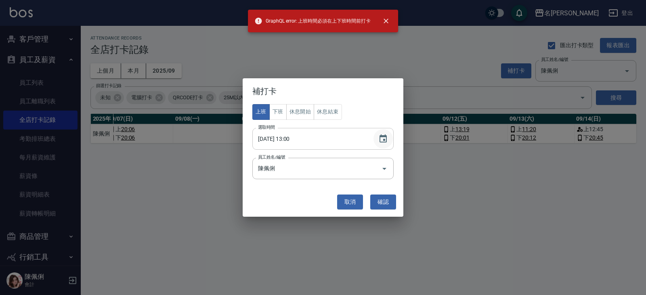
click at [378, 136] on icon "Choose date, selected date is 2025-09-06" at bounding box center [383, 139] width 10 height 10
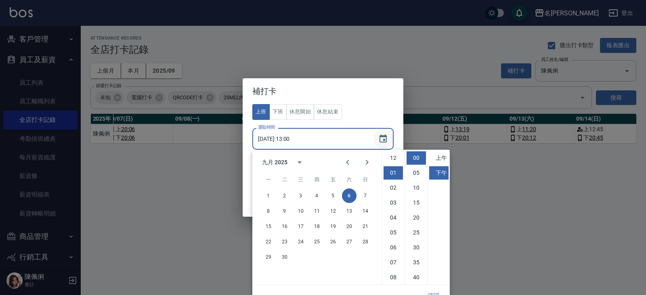
scroll to position [15, 0]
click at [315, 213] on button "11" at bounding box center [316, 211] width 15 height 15
type input "2025/09/11 13:00"
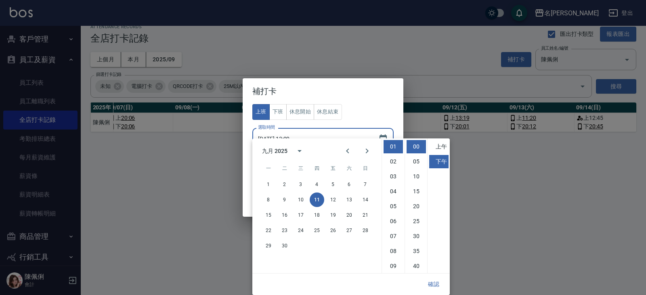
click at [364, 98] on h2 "補打卡" at bounding box center [322, 91] width 161 height 26
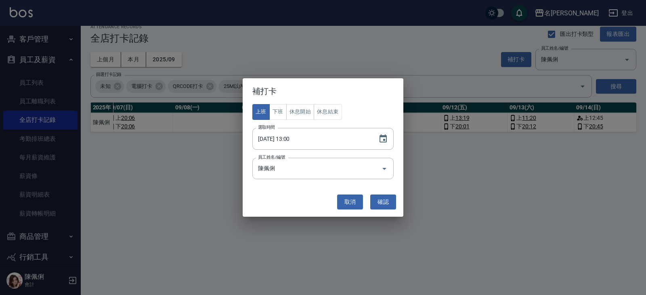
scroll to position [0, 0]
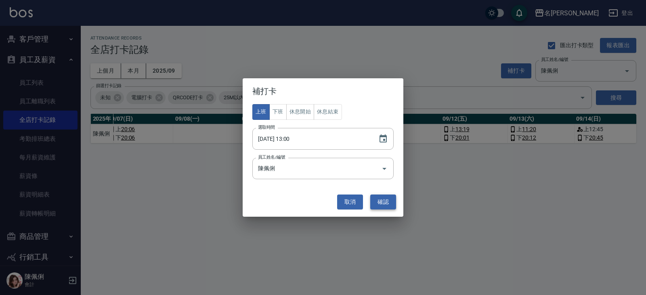
click at [380, 199] on button "確認" at bounding box center [383, 201] width 26 height 15
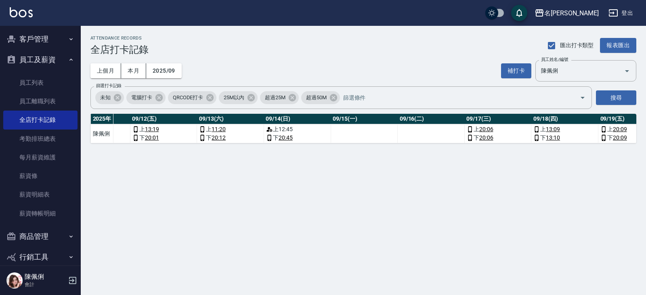
scroll to position [0, 816]
click at [519, 74] on button "補打卡" at bounding box center [516, 70] width 30 height 15
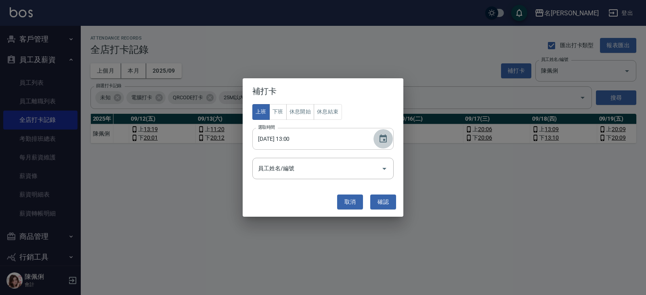
click at [383, 133] on button "Choose date, selected date is 2025-09-11" at bounding box center [382, 138] width 19 height 19
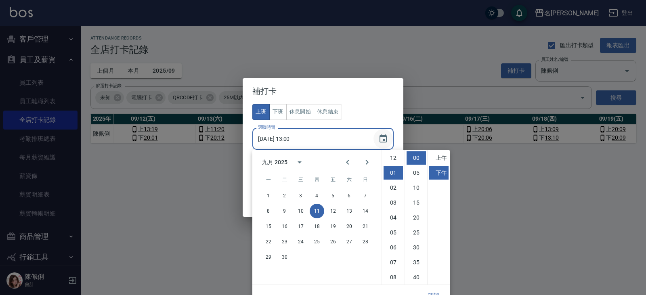
scroll to position [15, 0]
click at [286, 226] on button "16" at bounding box center [284, 226] width 15 height 15
type input "2025/09/16 13:00"
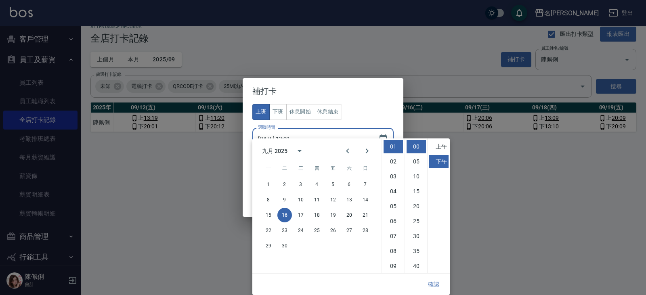
click at [357, 114] on div "上班 下班 休息開始 休息結束 選取時間 2025/09/16 13:00 選取時間 員工姓名/編號 員工姓名/編號" at bounding box center [322, 141] width 141 height 75
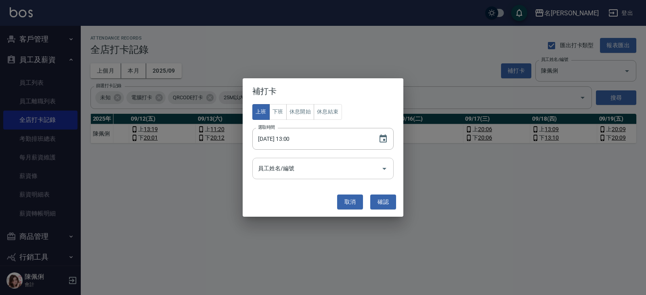
scroll to position [0, 0]
click at [382, 168] on icon "Open" at bounding box center [384, 169] width 10 height 10
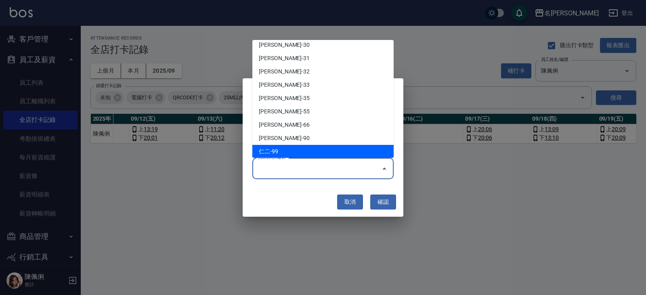
scroll to position [395, 0]
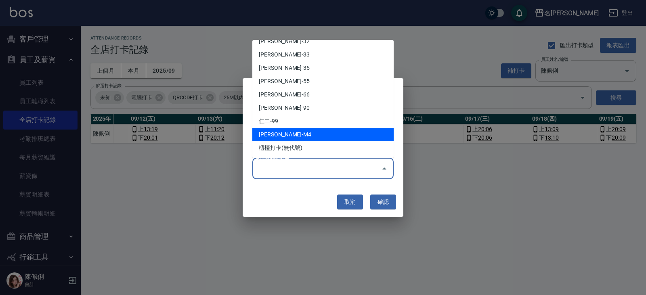
click at [335, 135] on li "陳佩俐-M4" at bounding box center [322, 134] width 141 height 13
type input "陳佩俐"
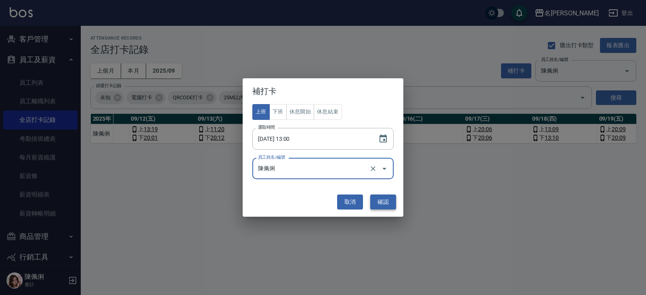
click at [390, 200] on button "確認" at bounding box center [383, 201] width 26 height 15
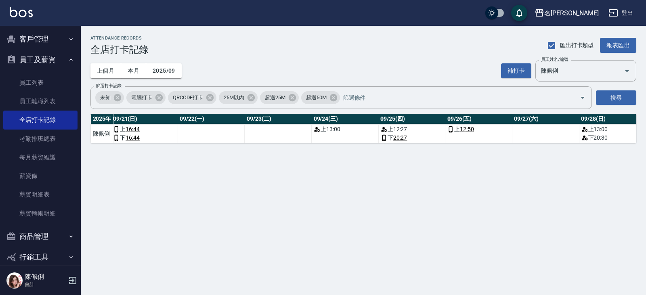
scroll to position [0, 1558]
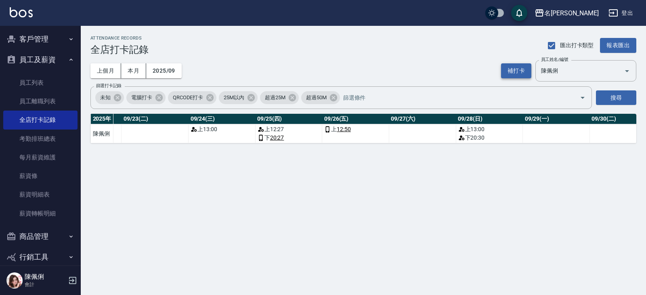
click at [517, 70] on button "補打卡" at bounding box center [516, 70] width 30 height 15
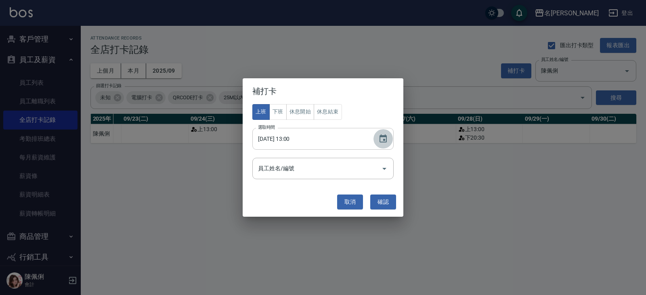
click at [383, 137] on icon "Choose date, selected date is 2025-09-16" at bounding box center [382, 138] width 7 height 8
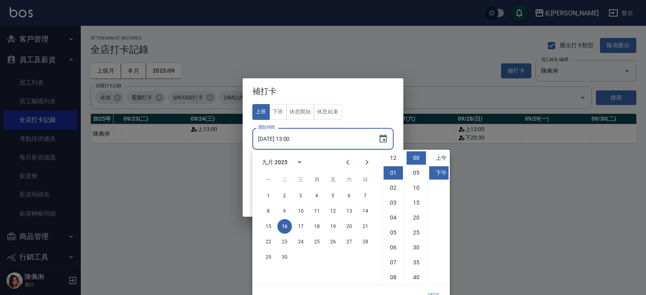
scroll to position [15, 0]
click at [351, 240] on button "27" at bounding box center [349, 241] width 15 height 15
type input "2025/09/27 13:00"
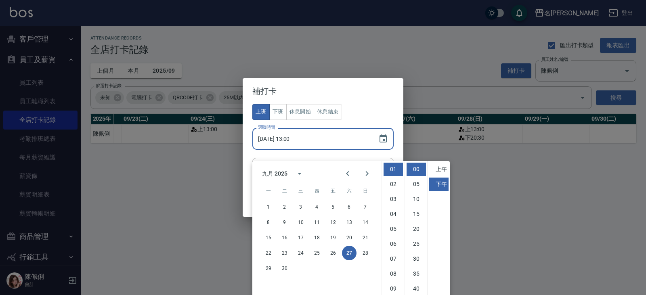
scroll to position [11, 0]
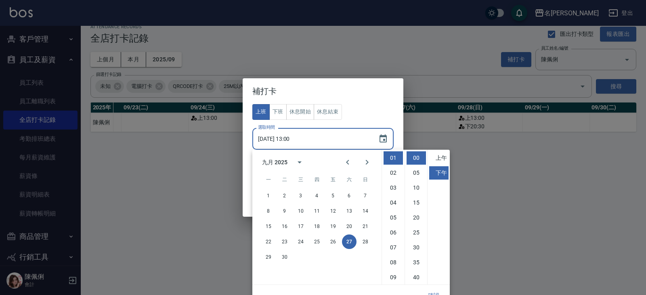
click at [368, 107] on div "上班 下班 休息開始 休息結束 選取時間 2025/09/27 13:00 選取時間 員工姓名/編號 員工姓名/編號" at bounding box center [322, 141] width 141 height 75
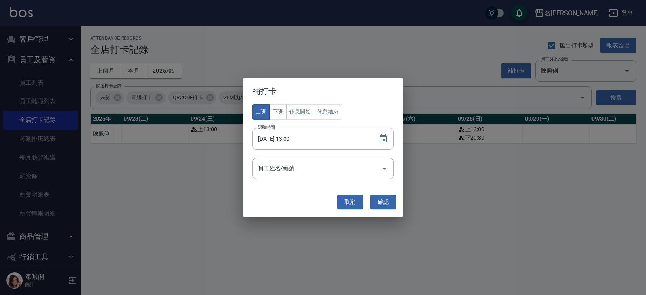
scroll to position [0, 0]
click at [389, 202] on button "確認" at bounding box center [383, 201] width 26 height 15
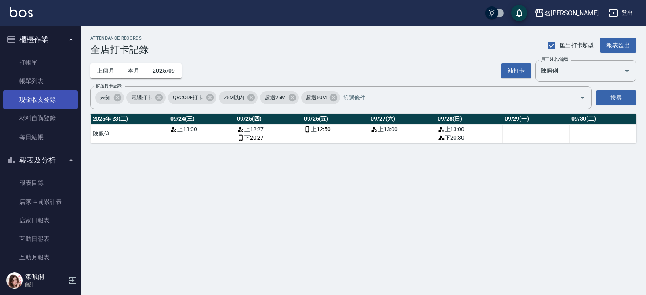
click at [52, 103] on link "現金收支登錄" at bounding box center [40, 99] width 74 height 19
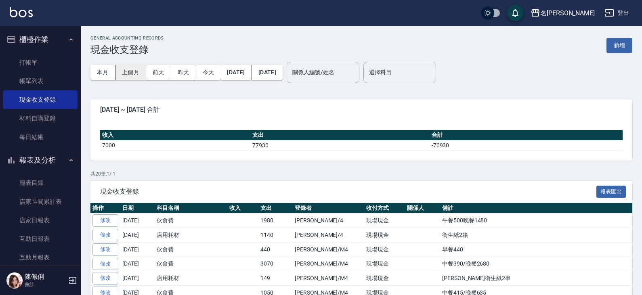
click at [135, 71] on button "上個月" at bounding box center [130, 72] width 31 height 15
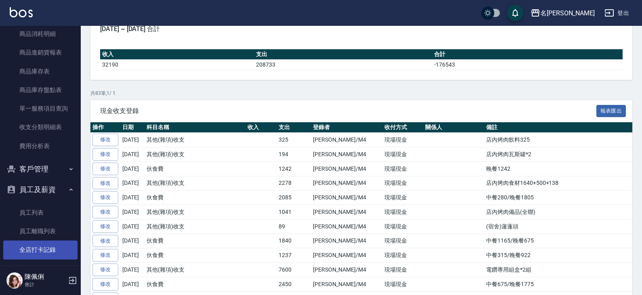
scroll to position [403, 0]
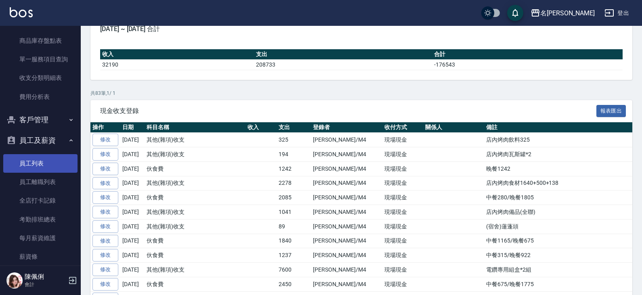
click at [40, 165] on link "員工列表" at bounding box center [40, 163] width 74 height 19
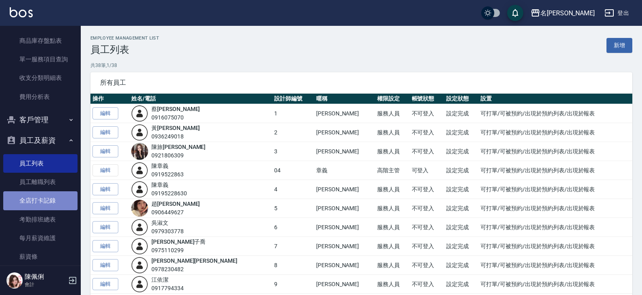
click at [50, 199] on link "全店打卡記錄" at bounding box center [40, 200] width 74 height 19
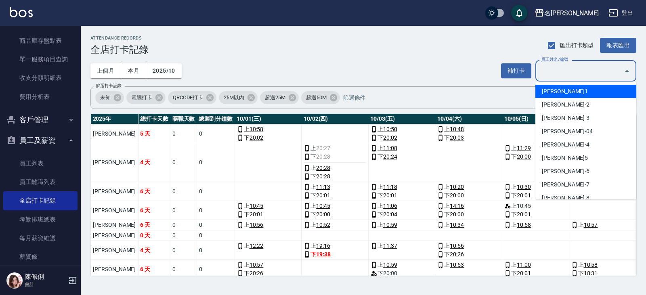
click at [598, 69] on input "員工姓名/編號" at bounding box center [580, 71] width 82 height 14
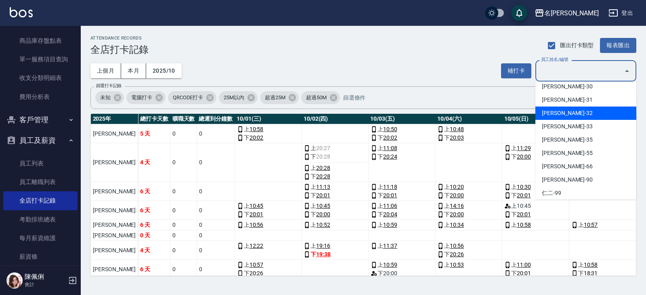
scroll to position [395, 0]
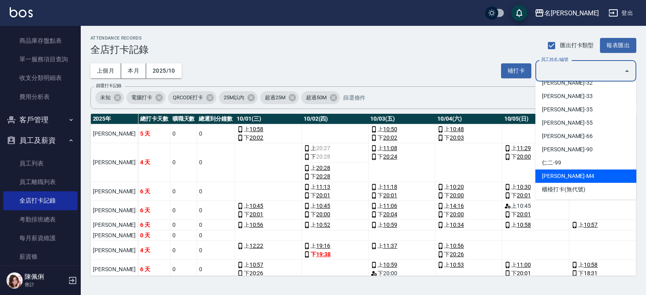
click at [575, 174] on li "陳佩俐-M4" at bounding box center [585, 175] width 101 height 13
type input "陳佩俐"
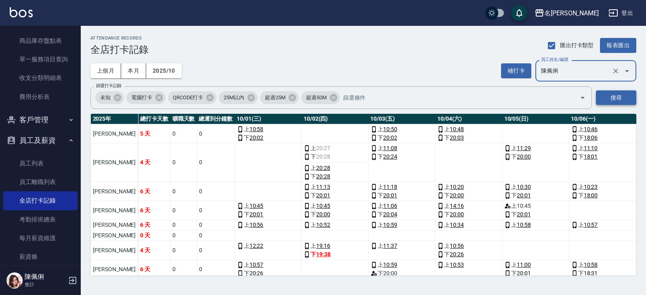
click at [622, 101] on button "搜尋" at bounding box center [616, 97] width 40 height 15
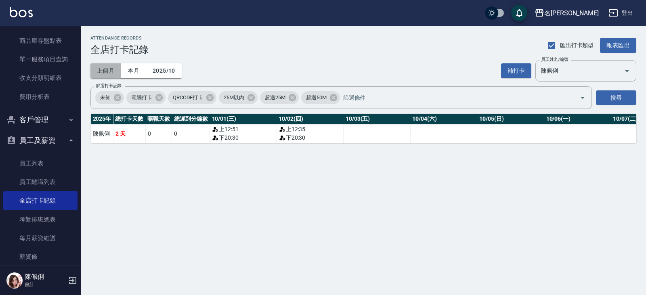
click at [113, 67] on button "上個月" at bounding box center [105, 70] width 31 height 15
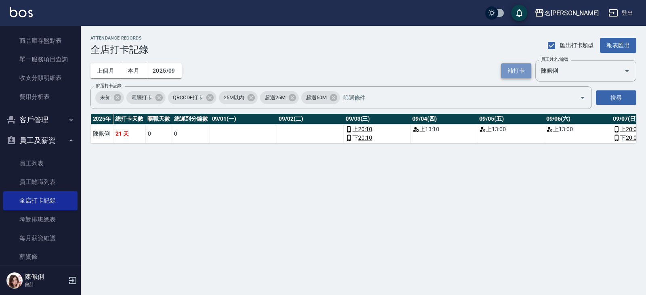
click at [519, 70] on button "補打卡" at bounding box center [516, 70] width 30 height 15
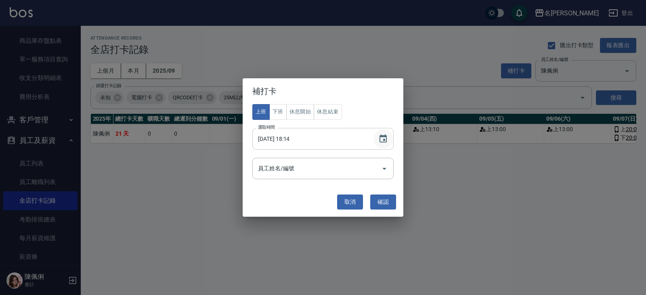
click at [381, 137] on icon "Choose date, selected date is 2025-10-07" at bounding box center [382, 138] width 7 height 8
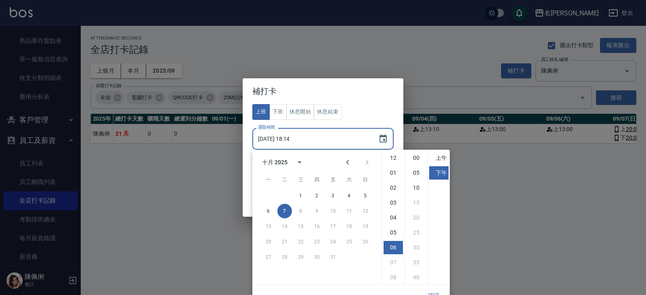
scroll to position [45, 0]
click at [349, 162] on icon "Previous month" at bounding box center [348, 162] width 10 height 10
click at [269, 256] on button "29" at bounding box center [268, 257] width 15 height 15
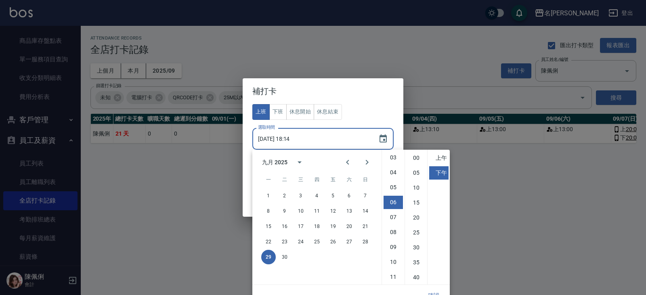
click at [293, 138] on input "2025/09/29 18:14" at bounding box center [311, 139] width 118 height 22
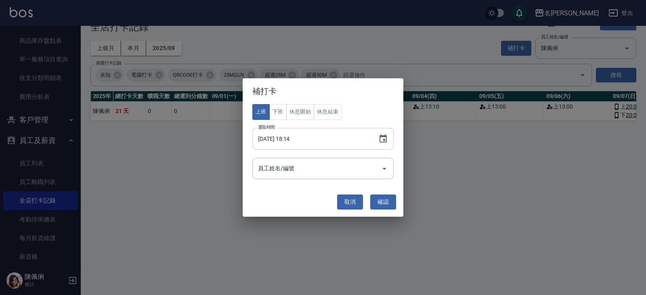
scroll to position [0, 0]
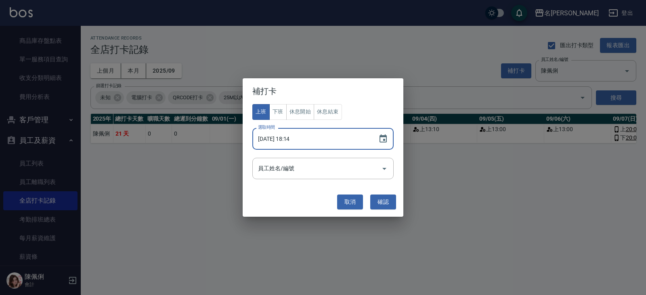
click at [291, 140] on input "2025/09/29 18:14" at bounding box center [311, 139] width 118 height 22
type input "2025/09/29 14:30"
click at [369, 174] on input "員工姓名/編號" at bounding box center [317, 168] width 122 height 14
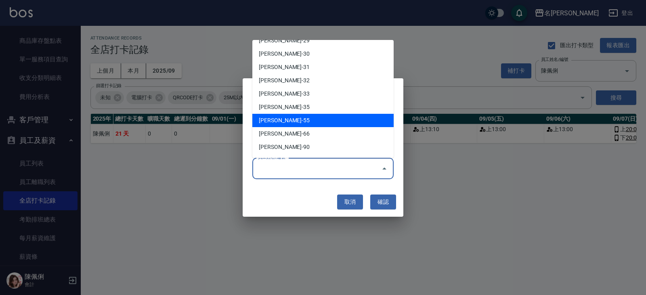
scroll to position [395, 0]
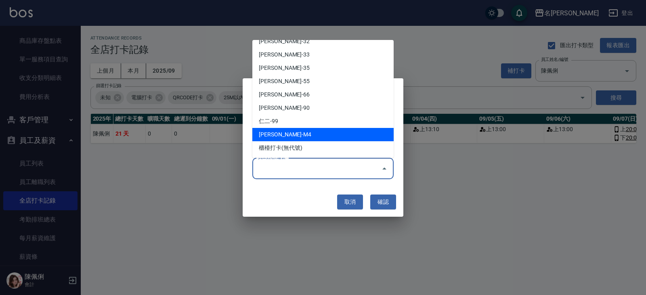
click at [302, 134] on li "陳佩俐-M4" at bounding box center [322, 134] width 141 height 13
type input "陳佩俐"
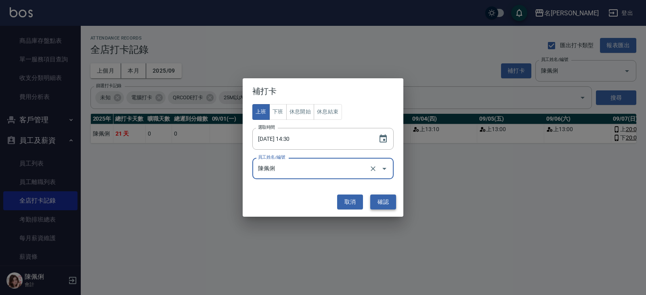
click at [390, 203] on button "確認" at bounding box center [383, 201] width 26 height 15
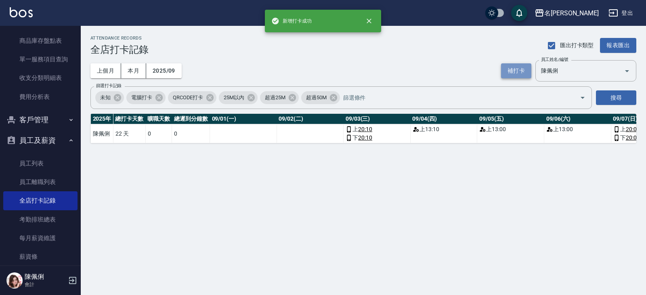
click at [508, 71] on button "補打卡" at bounding box center [516, 70] width 30 height 15
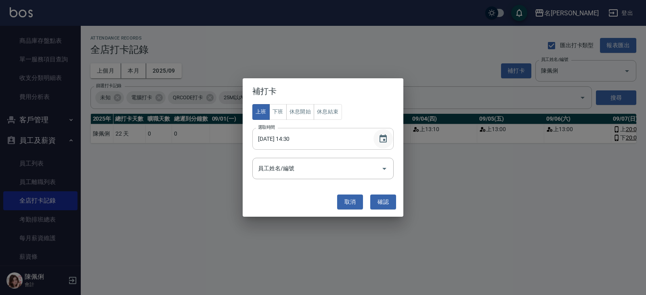
click at [385, 138] on icon "Choose date, selected date is 2025-09-29" at bounding box center [383, 139] width 10 height 10
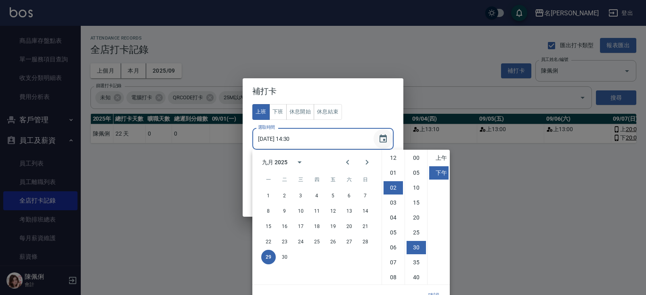
scroll to position [45, 0]
click at [286, 257] on button "30" at bounding box center [284, 257] width 15 height 15
type input "2025/09/30 14:30"
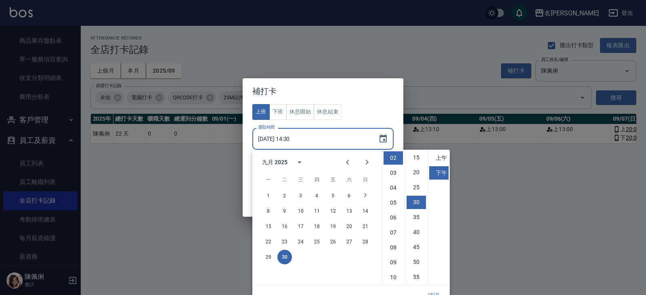
scroll to position [11, 0]
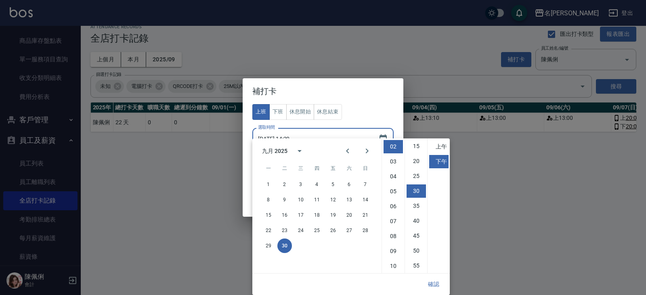
click at [248, 168] on div "上班 下班 休息開始 休息結束 選取時間 2025/09/30 14:30 選取時間 員工姓名/編號 員工姓名/編號" at bounding box center [322, 145] width 161 height 83
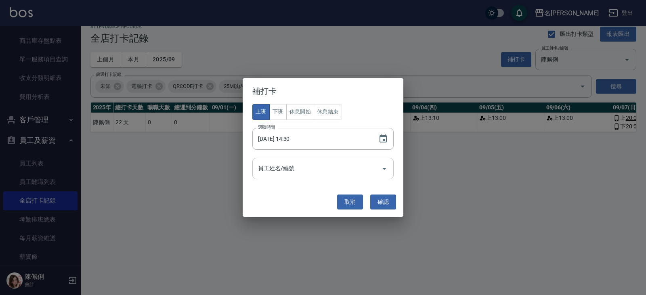
scroll to position [0, 0]
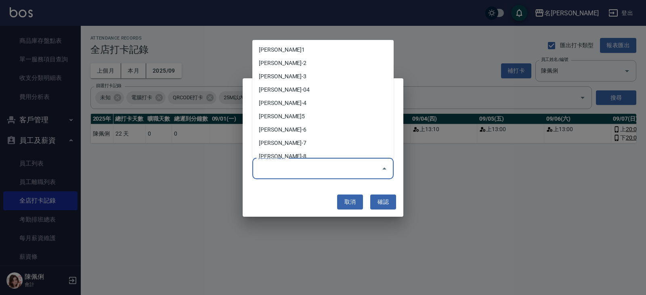
click at [335, 162] on input "員工姓名/編號" at bounding box center [317, 168] width 122 height 14
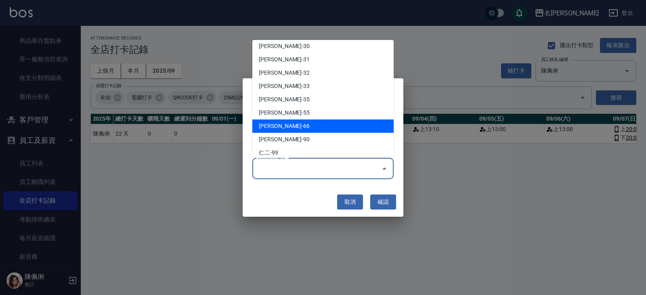
scroll to position [395, 0]
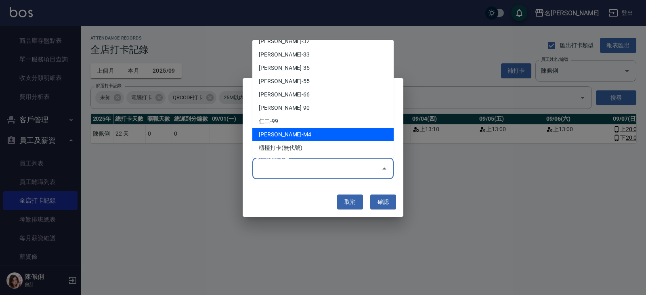
click at [314, 136] on li "陳佩俐-M4" at bounding box center [322, 134] width 141 height 13
type input "陳佩俐"
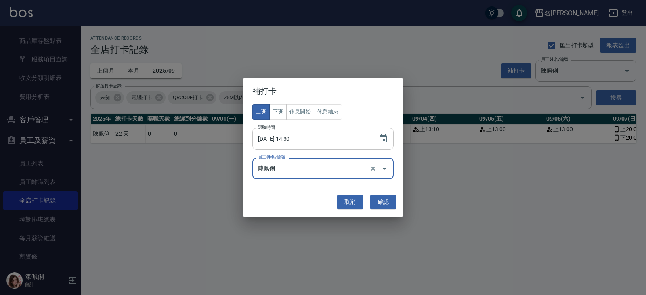
click at [292, 140] on input "2025/09/30 14:30" at bounding box center [311, 139] width 118 height 22
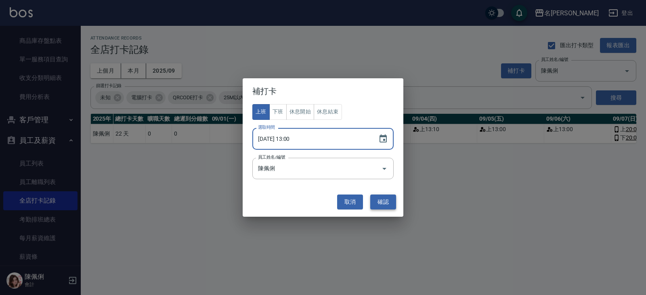
type input "2025/09/30 13:00"
click at [382, 200] on button "確認" at bounding box center [383, 201] width 26 height 15
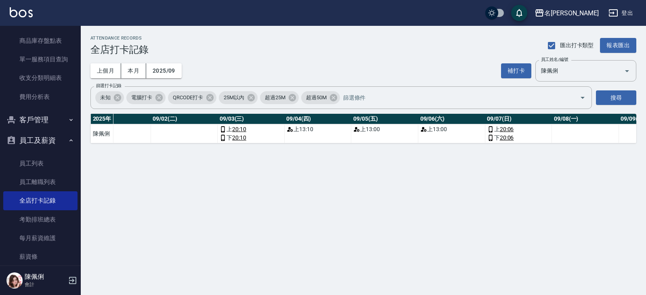
scroll to position [0, 127]
click at [241, 130] on link "20:10" at bounding box center [238, 129] width 14 height 8
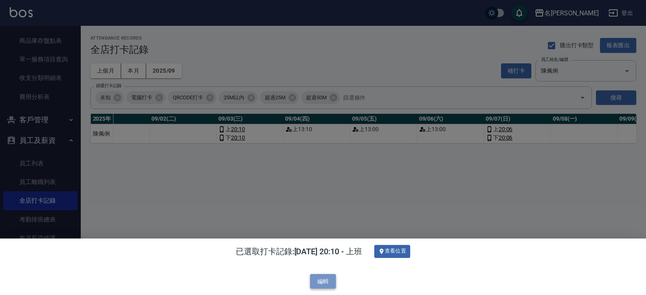
click at [318, 275] on button "編輯" at bounding box center [323, 281] width 26 height 15
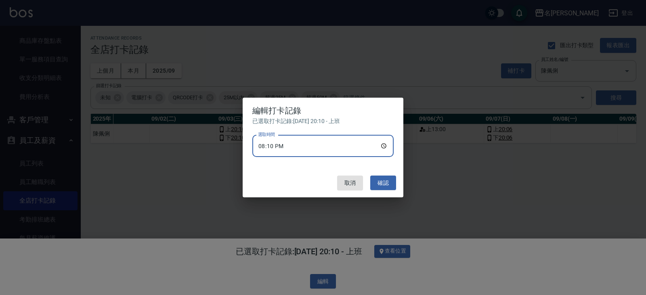
click at [276, 144] on input "20:10" at bounding box center [322, 146] width 141 height 22
type input "13:10"
click at [383, 182] on button "確認" at bounding box center [383, 183] width 26 height 15
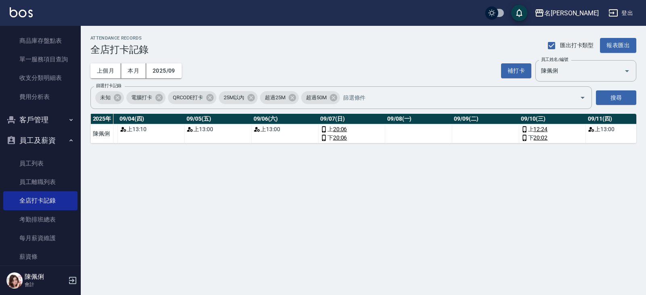
scroll to position [0, 296]
click at [335, 126] on link "20:06" at bounding box center [337, 129] width 14 height 8
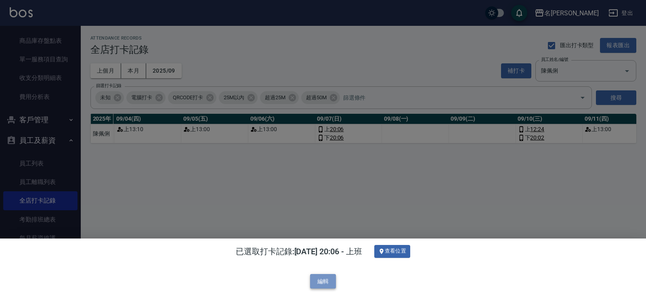
click at [322, 281] on button "編輯" at bounding box center [323, 281] width 26 height 15
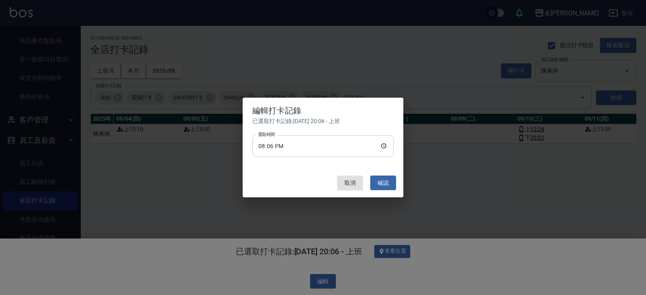
click at [275, 146] on input "20:06" at bounding box center [322, 146] width 141 height 22
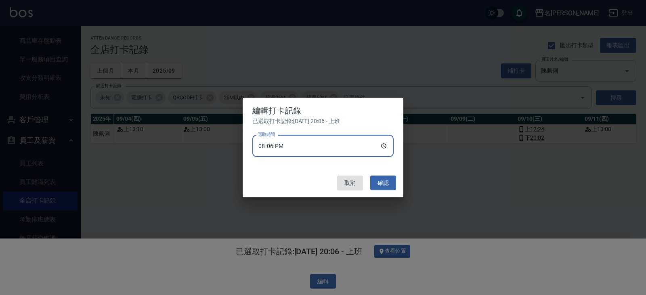
type input "13:06"
click at [377, 181] on button "確認" at bounding box center [383, 183] width 26 height 15
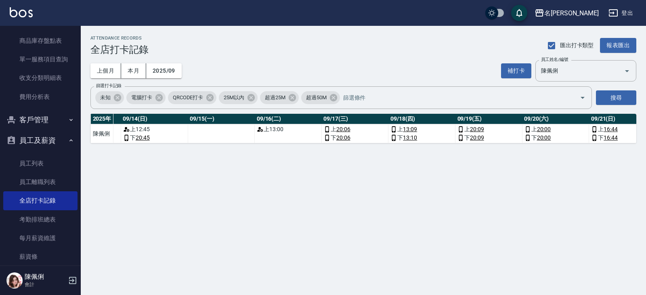
scroll to position [0, 964]
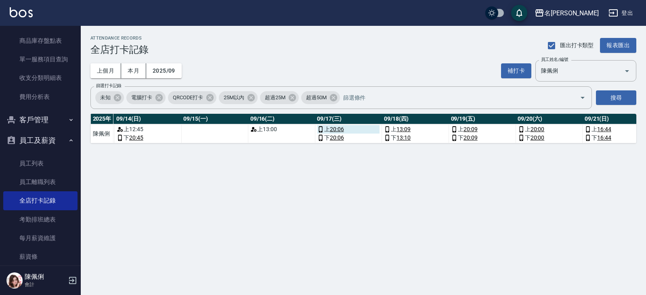
click at [332, 129] on link "20:06" at bounding box center [337, 129] width 14 height 8
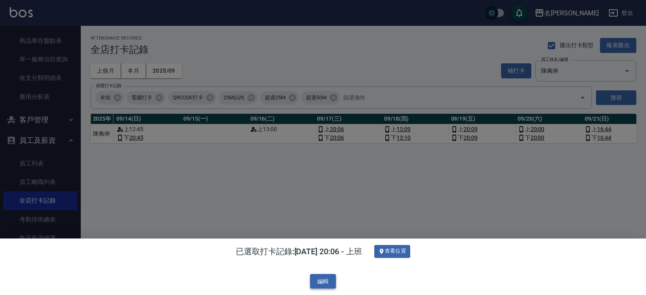
click at [323, 280] on button "編輯" at bounding box center [323, 281] width 26 height 15
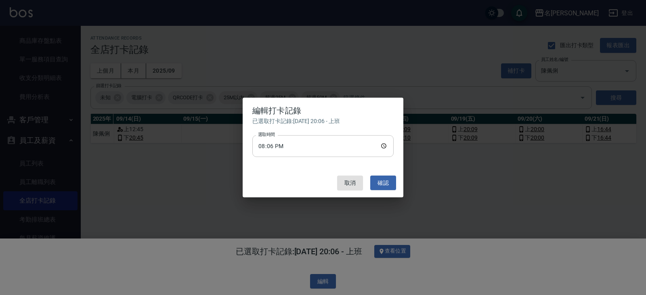
click at [273, 145] on input "20:06" at bounding box center [322, 146] width 141 height 22
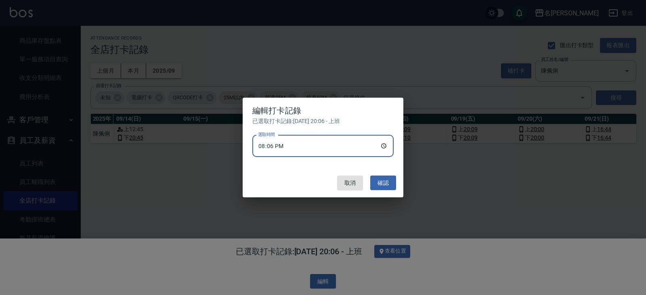
type input "13:06"
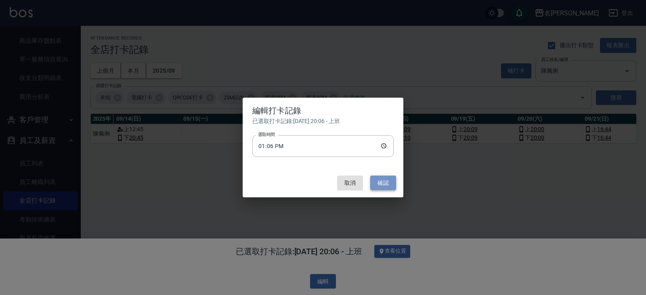
click at [384, 182] on button "確認" at bounding box center [383, 183] width 26 height 15
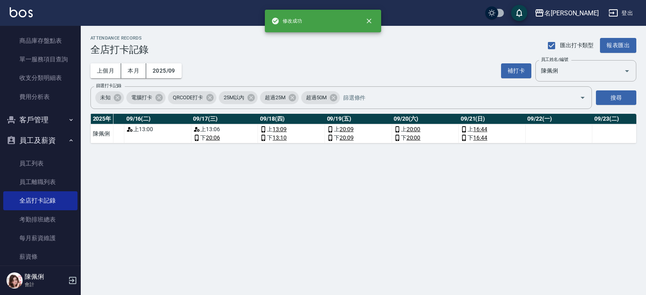
scroll to position [0, 1093]
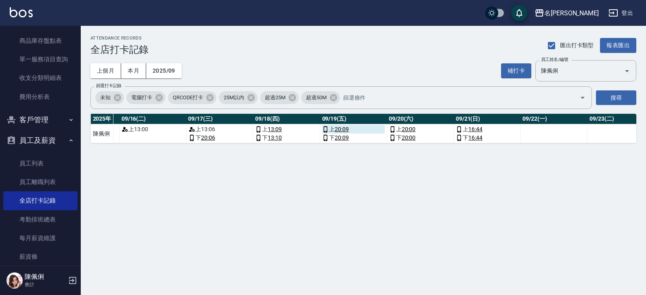
click at [345, 130] on link "20:09" at bounding box center [341, 129] width 14 height 8
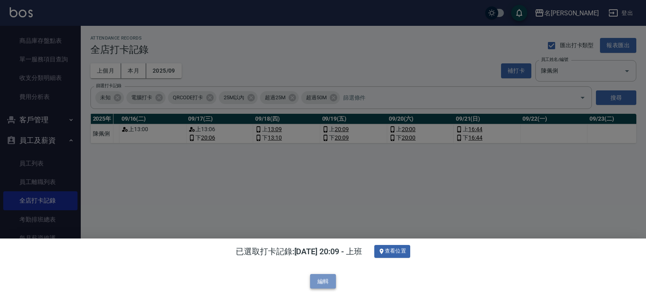
click at [326, 282] on button "編輯" at bounding box center [323, 281] width 26 height 15
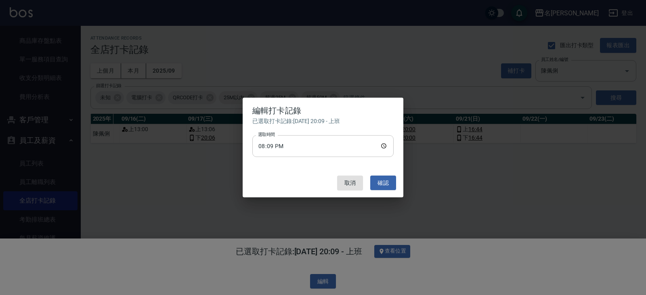
click at [274, 146] on input "20:09" at bounding box center [322, 146] width 141 height 22
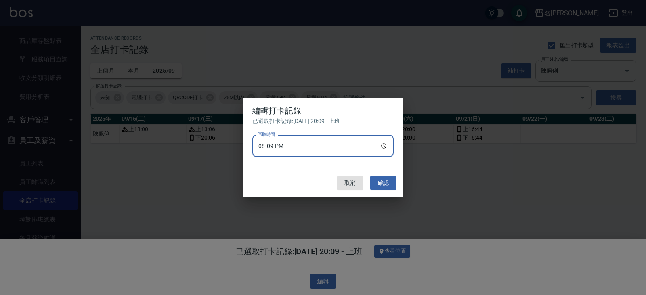
type input "13:09"
click at [383, 184] on button "確認" at bounding box center [383, 183] width 26 height 15
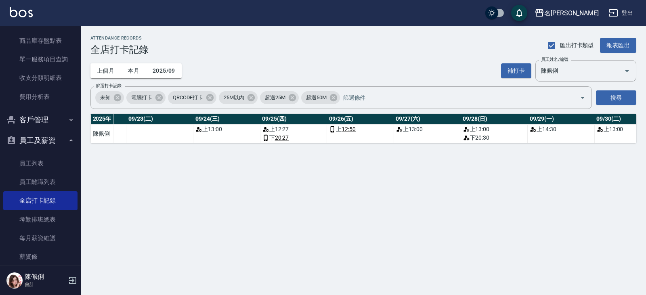
scroll to position [0, 1555]
click at [277, 130] on div "上 12:27" at bounding box center [292, 129] width 63 height 8
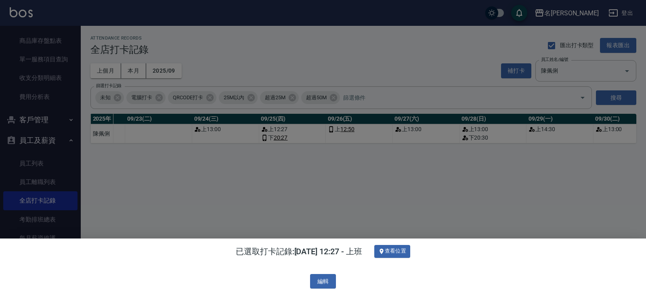
click at [382, 204] on div at bounding box center [323, 147] width 646 height 295
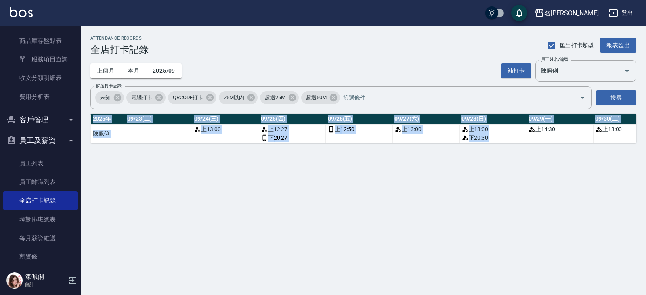
drag, startPoint x: 535, startPoint y: 143, endPoint x: 569, endPoint y: 148, distance: 34.4
click at [569, 143] on div "2025 年 總打卡天數 曠職天數 總遲到分鐘數 09/01(一) 09/02(二) 09/03(三) 09/04(四) 09/05(五) 09/06(六) …" at bounding box center [363, 128] width 546 height 29
click at [530, 182] on div "ATTENDANCE RECORDS 全店打卡記錄 匯出打卡類型 報表匯出 上個月 本月 2025/09 補打卡 員工姓名/編號 陳佩俐 員工姓名/編號 篩選…" at bounding box center [323, 147] width 646 height 295
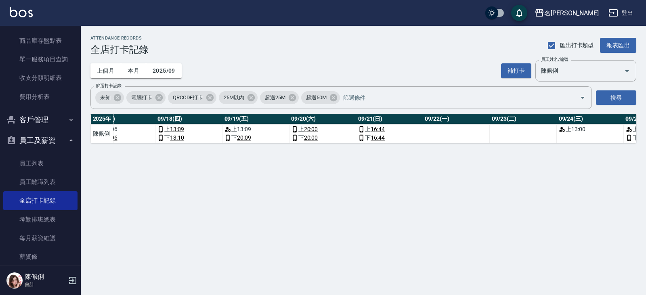
scroll to position [0, 1187]
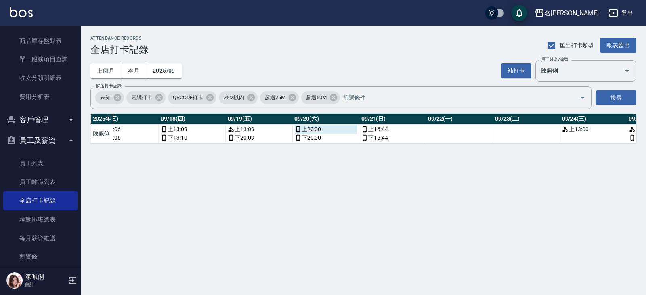
click at [314, 128] on link "20:00" at bounding box center [314, 129] width 14 height 8
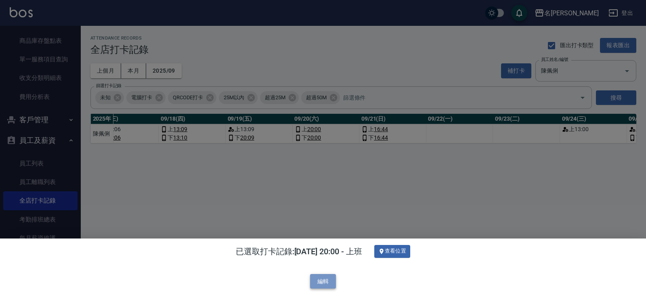
click at [329, 283] on button "編輯" at bounding box center [323, 281] width 26 height 15
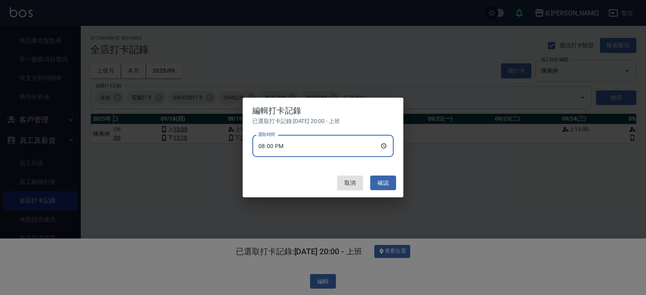
click at [274, 145] on input "20:00" at bounding box center [322, 146] width 141 height 22
type input "13:00"
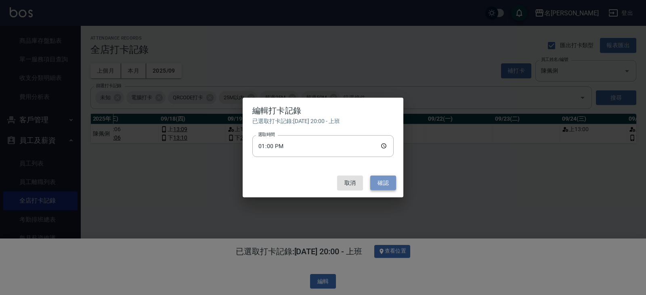
click at [386, 182] on button "確認" at bounding box center [383, 183] width 26 height 15
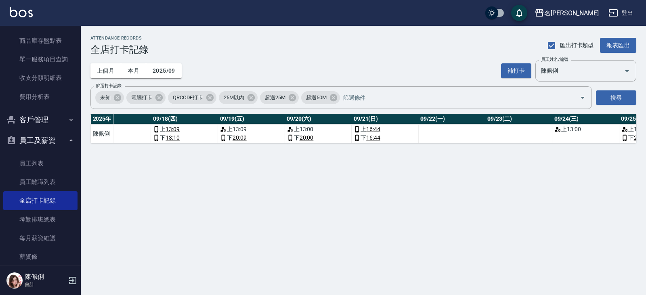
scroll to position [0, 1198]
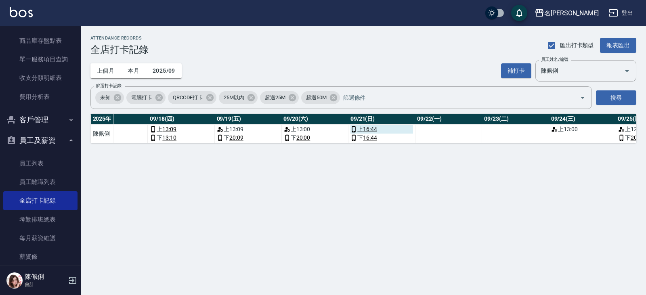
click at [371, 128] on link "16:44" at bounding box center [370, 129] width 14 height 8
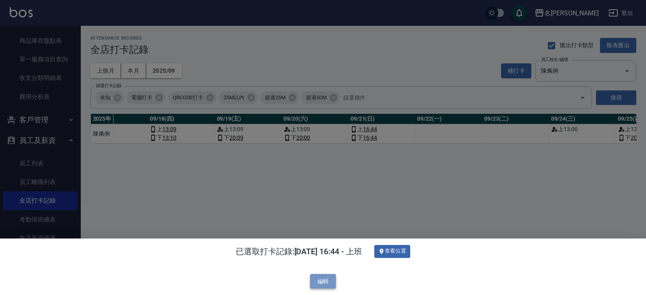
click at [324, 282] on button "編輯" at bounding box center [323, 281] width 26 height 15
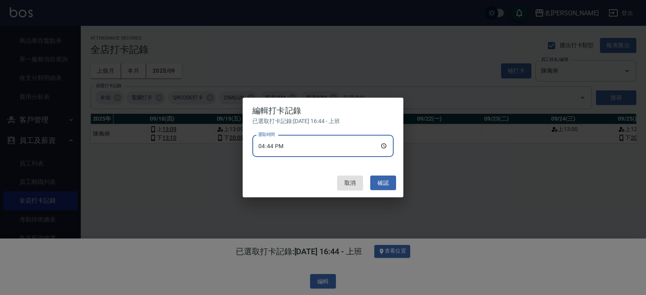
click at [275, 146] on input "16:44" at bounding box center [322, 146] width 141 height 22
type input "12:44"
click at [382, 180] on button "確認" at bounding box center [383, 183] width 26 height 15
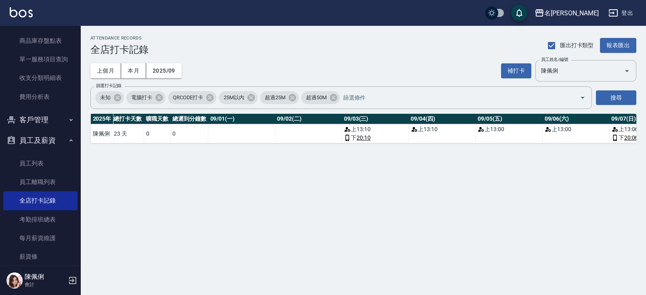
scroll to position [0, 0]
click at [512, 71] on button "補打卡" at bounding box center [516, 70] width 30 height 15
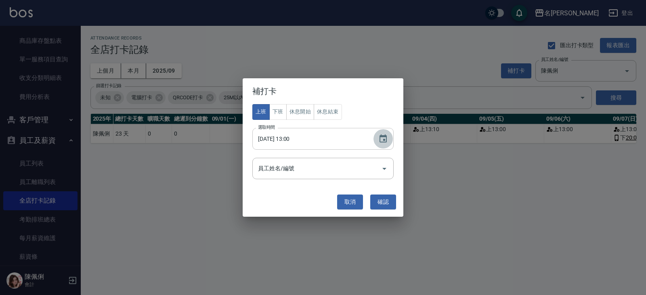
click at [381, 141] on icon "Choose date, selected date is 2025-09-30" at bounding box center [383, 139] width 10 height 10
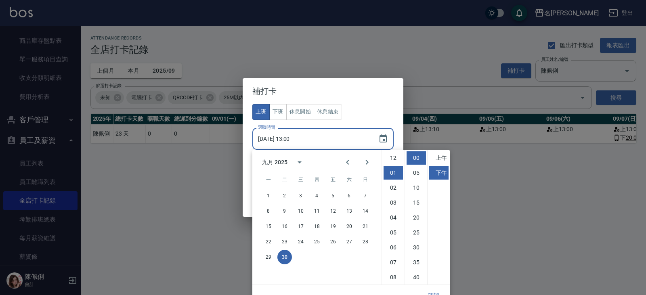
scroll to position [15, 0]
click at [318, 197] on button "4" at bounding box center [316, 195] width 15 height 15
click at [290, 141] on input "2025/09/04 13:00" at bounding box center [311, 139] width 118 height 22
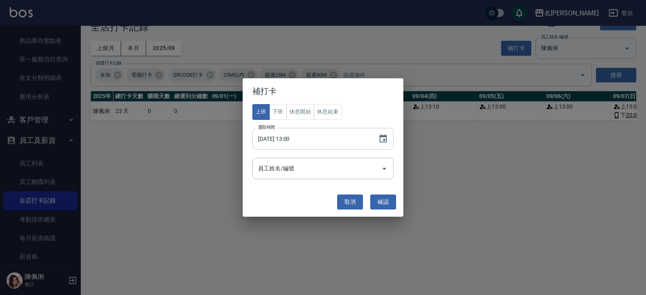
scroll to position [0, 0]
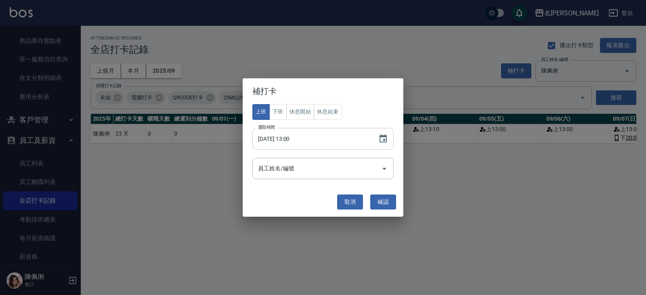
click at [293, 139] on input "2025/09/04 13:00" at bounding box center [311, 139] width 118 height 22
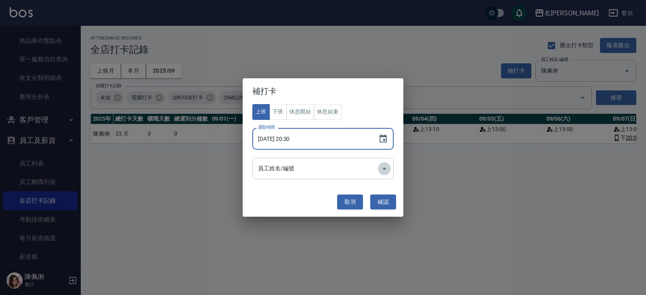
click at [382, 167] on icon "Open" at bounding box center [384, 169] width 10 height 10
type input "2025/09/04 20:30"
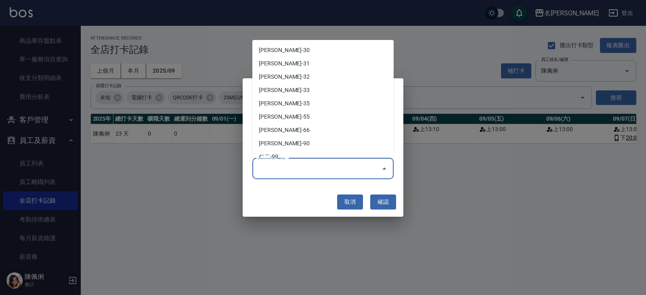
scroll to position [395, 0]
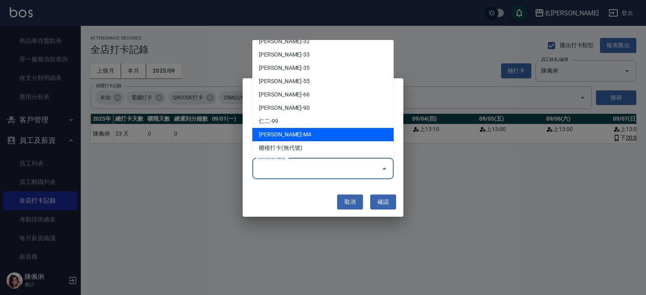
click at [335, 134] on li "陳佩俐-M4" at bounding box center [322, 134] width 141 height 13
type input "陳佩俐"
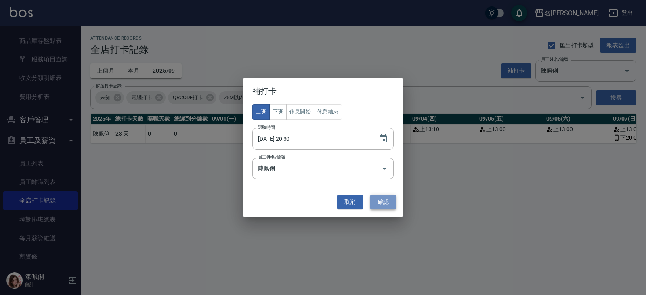
click at [391, 201] on button "確認" at bounding box center [383, 201] width 26 height 15
click at [272, 111] on button "下班" at bounding box center [277, 112] width 17 height 16
click at [385, 201] on button "確認" at bounding box center [383, 201] width 26 height 15
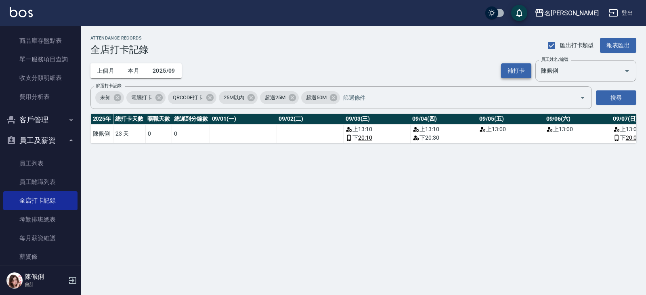
click at [518, 70] on button "補打卡" at bounding box center [516, 70] width 30 height 15
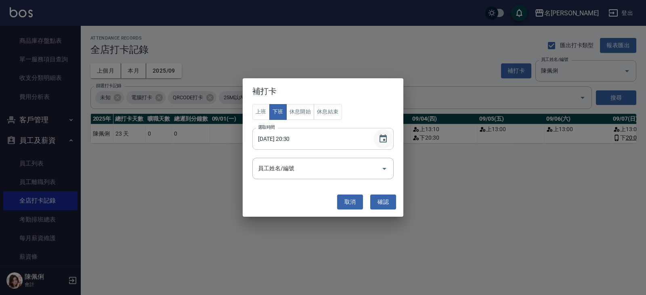
click at [383, 138] on icon "Choose date, selected date is 2025-09-04" at bounding box center [383, 139] width 10 height 10
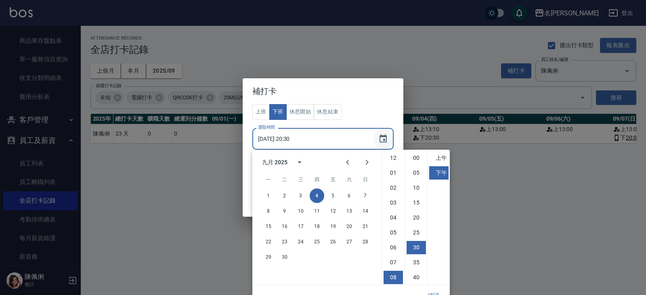
scroll to position [45, 0]
click at [334, 196] on button "5" at bounding box center [333, 195] width 15 height 15
type input "2025/09/05 20:30"
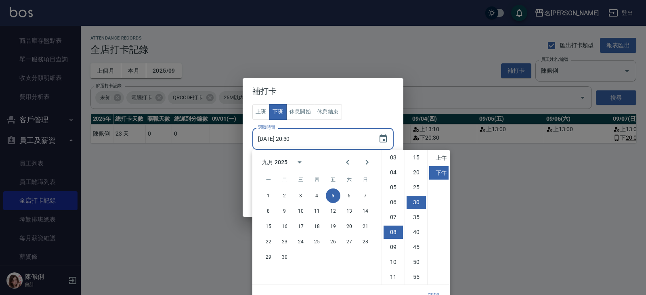
click at [368, 111] on div "上班 下班 休息開始 休息結束 選取時間 2025/09/05 20:30 選取時間 員工姓名/編號 員工姓名/編號" at bounding box center [322, 141] width 141 height 75
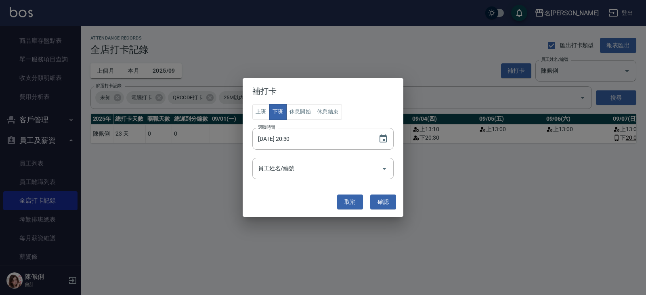
scroll to position [0, 0]
click at [380, 164] on icon "Open" at bounding box center [384, 169] width 10 height 10
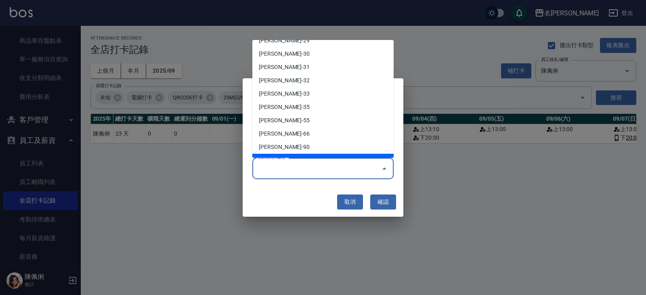
scroll to position [395, 0]
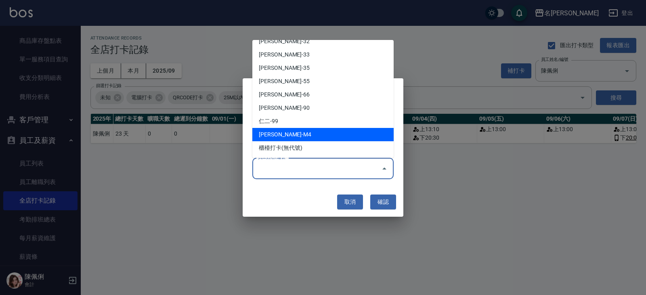
click at [346, 135] on li "陳佩俐-M4" at bounding box center [322, 134] width 141 height 13
type input "陳佩俐"
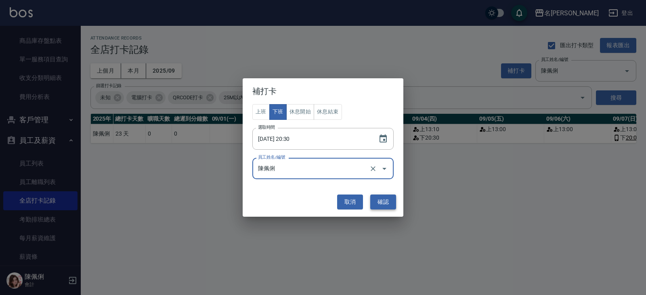
click at [385, 202] on button "確認" at bounding box center [383, 201] width 26 height 15
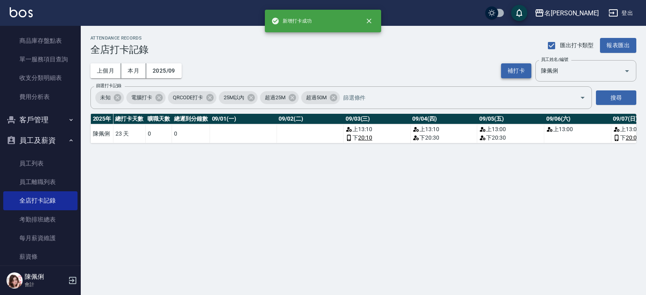
click at [520, 69] on button "補打卡" at bounding box center [516, 70] width 30 height 15
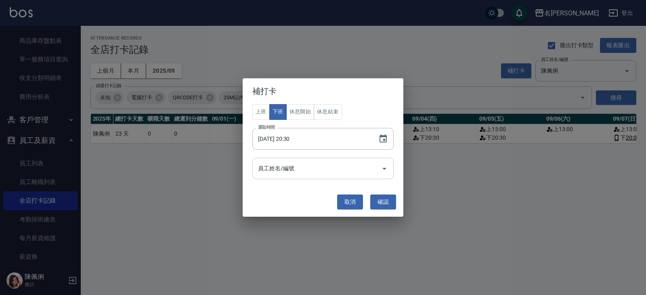
click at [387, 171] on icon "Open" at bounding box center [384, 169] width 10 height 10
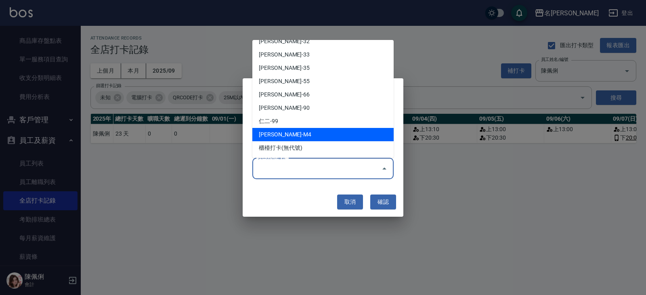
click at [332, 133] on li "陳佩俐-M4" at bounding box center [322, 134] width 141 height 13
type input "陳佩俐"
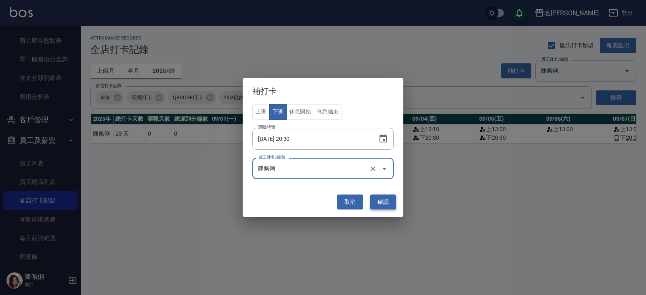
click at [380, 205] on button "確認" at bounding box center [383, 201] width 26 height 15
click at [380, 138] on icon "Choose date, selected date is 2025-09-05" at bounding box center [382, 138] width 7 height 8
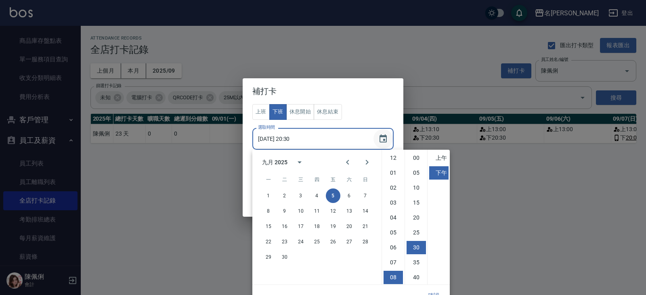
scroll to position [45, 0]
click at [349, 192] on button "6" at bounding box center [349, 195] width 15 height 15
type input "2025/09/06 20:30"
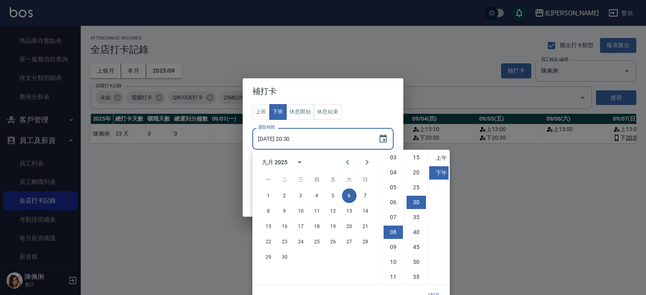
scroll to position [11, 0]
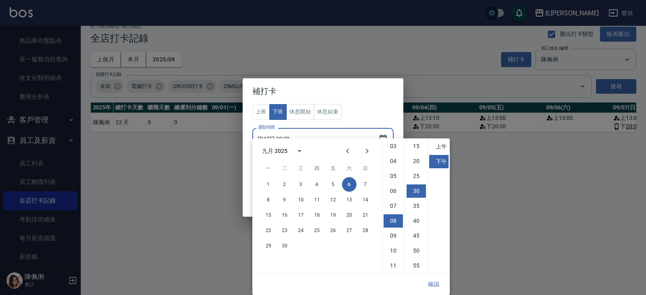
click at [365, 98] on h2 "補打卡" at bounding box center [322, 91] width 161 height 26
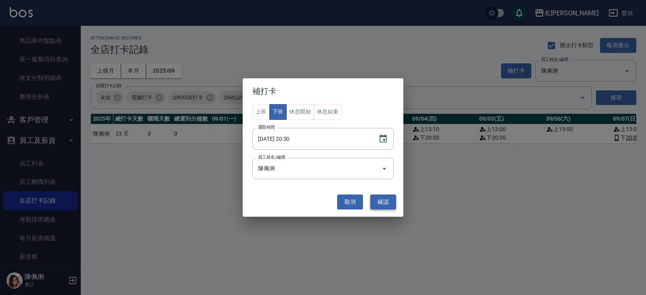
scroll to position [0, 0]
click at [385, 202] on button "確認" at bounding box center [383, 201] width 26 height 15
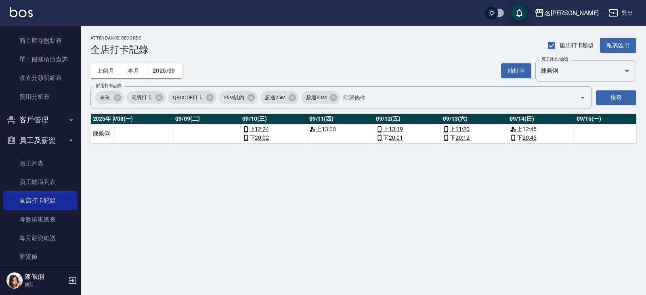
scroll to position [0, 580]
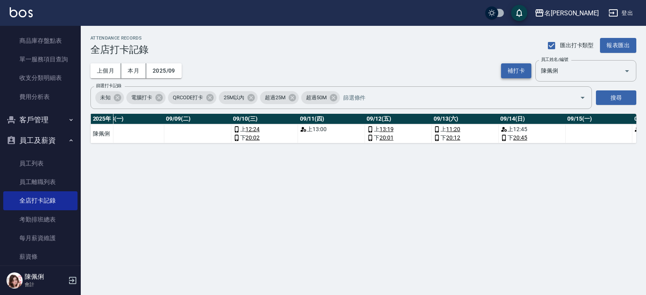
click at [514, 67] on button "補打卡" at bounding box center [516, 70] width 30 height 15
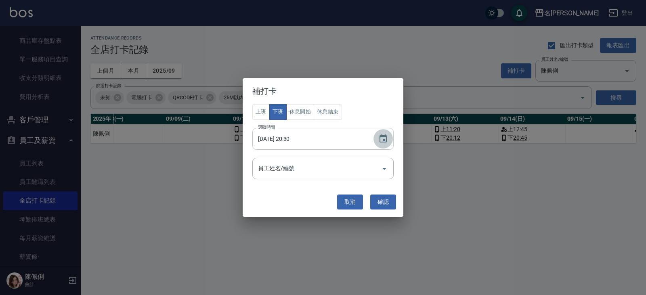
click at [380, 137] on icon "Choose date, selected date is 2025-09-06" at bounding box center [382, 138] width 7 height 8
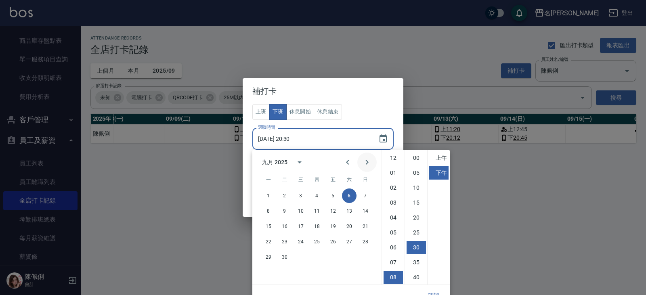
scroll to position [45, 0]
click at [317, 209] on button "11" at bounding box center [316, 211] width 15 height 15
type input "2025/09/11 20:30"
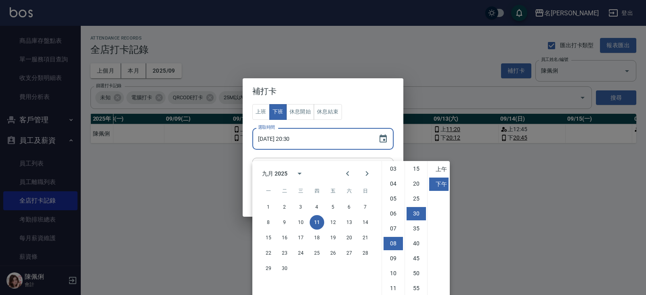
scroll to position [11, 0]
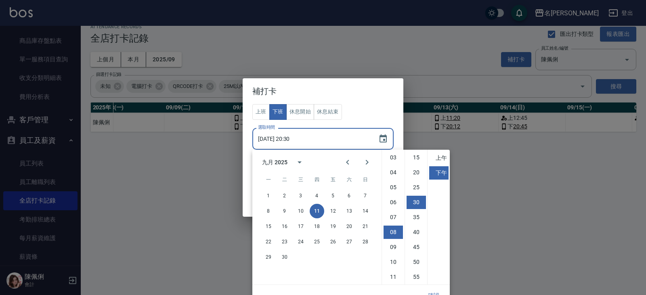
click at [363, 102] on h2 "補打卡" at bounding box center [322, 91] width 161 height 26
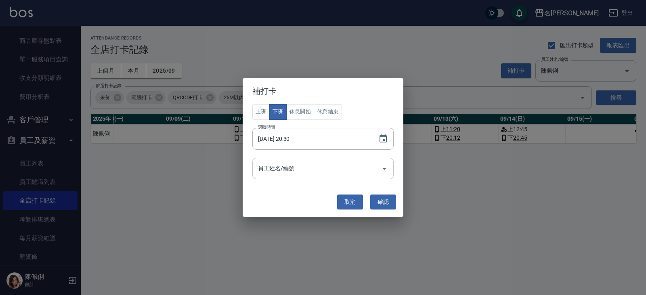
scroll to position [0, 0]
click at [380, 170] on icon "Open" at bounding box center [384, 169] width 10 height 10
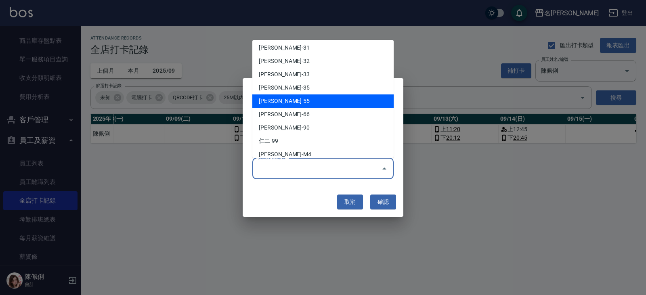
scroll to position [395, 0]
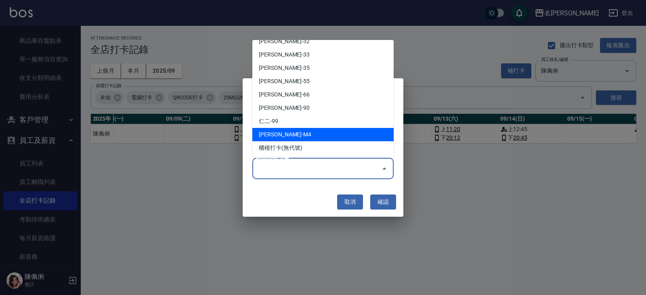
click at [348, 132] on li "陳佩俐-M4" at bounding box center [322, 134] width 141 height 13
type input "陳佩俐"
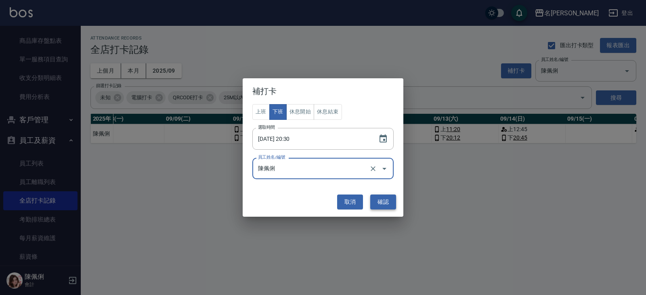
click at [389, 201] on button "確認" at bounding box center [383, 201] width 26 height 15
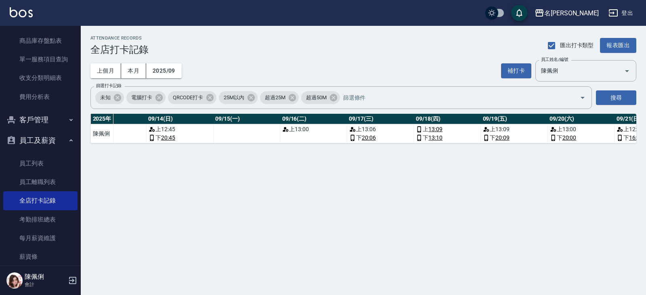
scroll to position [0, 937]
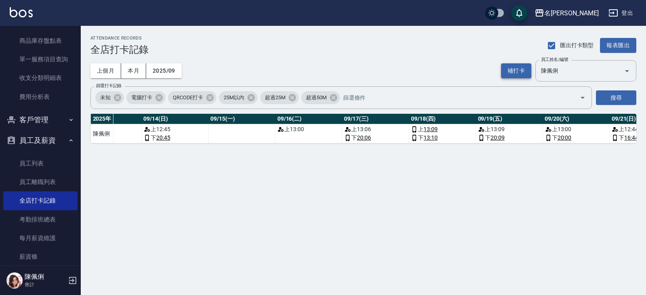
click at [520, 72] on button "補打卡" at bounding box center [516, 70] width 30 height 15
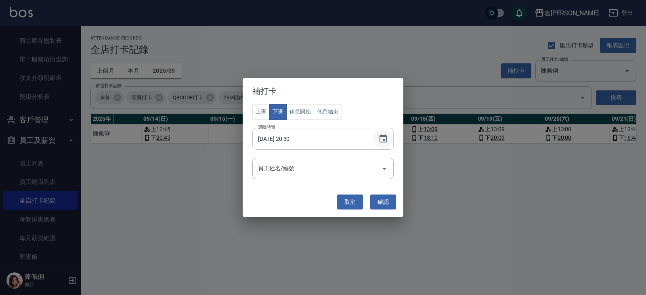
click at [385, 134] on icon "Choose date, selected date is 2025-09-11" at bounding box center [383, 139] width 10 height 10
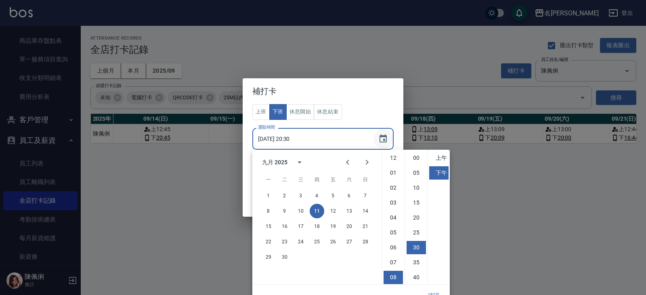
scroll to position [45, 0]
click at [287, 226] on button "16" at bounding box center [284, 226] width 15 height 15
type input "2025/09/16 20:30"
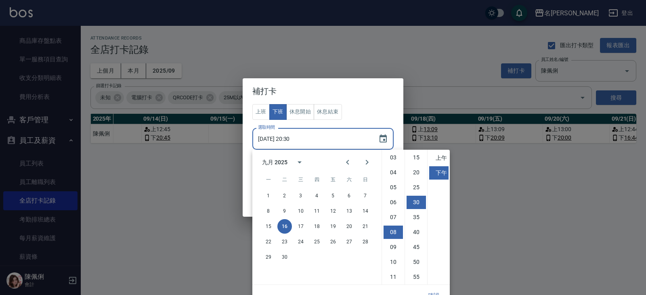
click at [372, 104] on div "上班 下班 休息開始 休息結束 選取時間 2025/09/16 20:30 選取時間 員工姓名/編號 員工姓名/編號" at bounding box center [322, 141] width 141 height 75
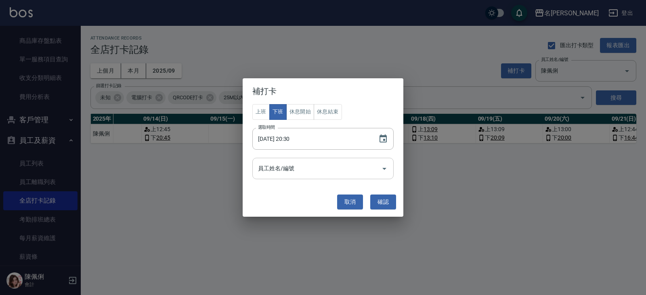
scroll to position [0, 0]
click at [383, 171] on icon "Open" at bounding box center [384, 169] width 10 height 10
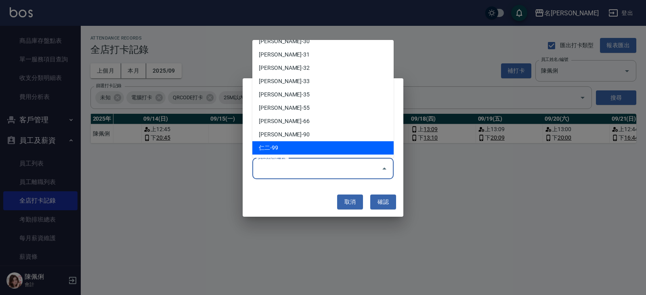
scroll to position [395, 0]
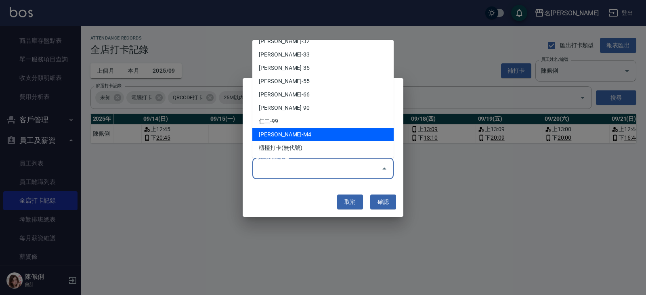
click at [346, 133] on li "陳佩俐-M4" at bounding box center [322, 134] width 141 height 13
type input "陳佩俐"
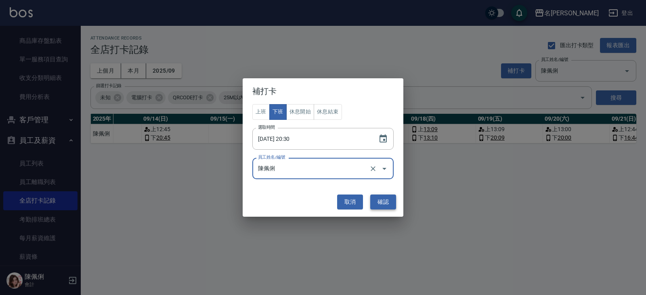
click at [380, 201] on button "確認" at bounding box center [383, 201] width 26 height 15
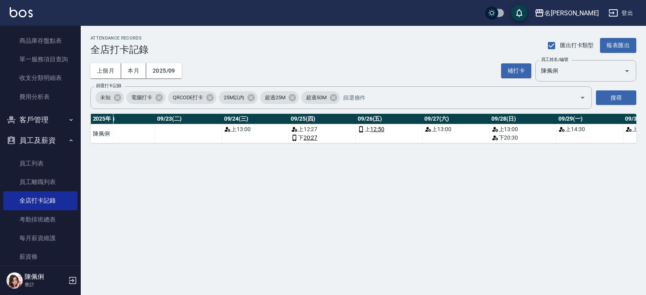
scroll to position [0, 1528]
click at [514, 68] on button "補打卡" at bounding box center [516, 70] width 30 height 15
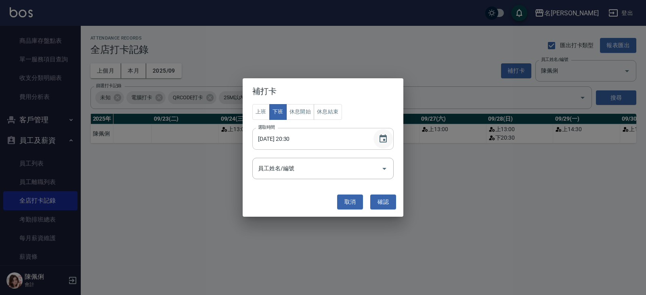
click at [386, 136] on icon "Choose date, selected date is 2025-09-16" at bounding box center [382, 138] width 7 height 8
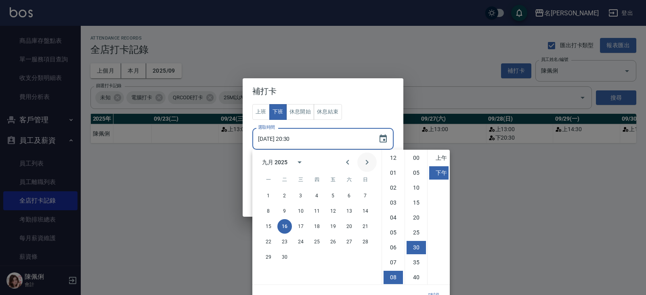
scroll to position [45, 0]
click at [301, 241] on button "24" at bounding box center [300, 241] width 15 height 15
type input "2025/09/24 20:30"
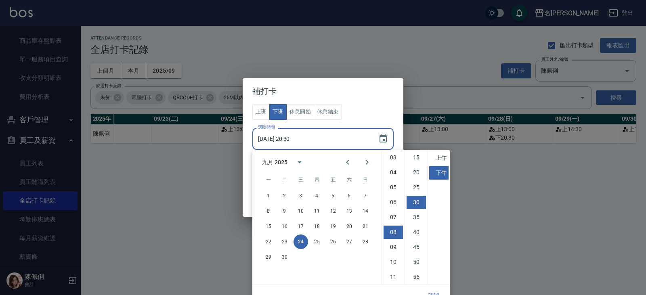
click at [384, 101] on h2 "補打卡" at bounding box center [322, 91] width 161 height 26
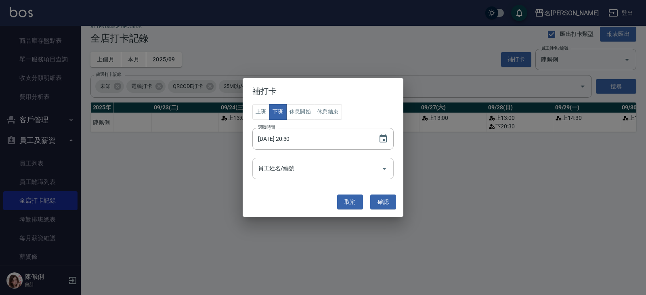
scroll to position [0, 0]
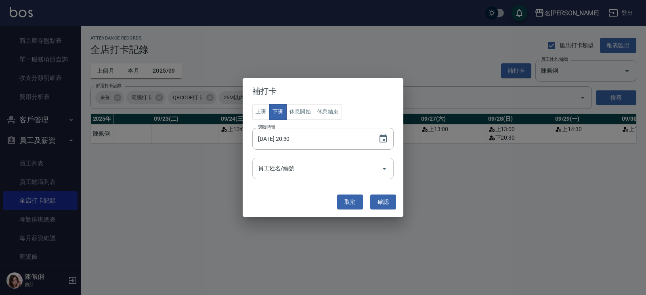
click at [383, 168] on icon "Open" at bounding box center [384, 169] width 4 height 2
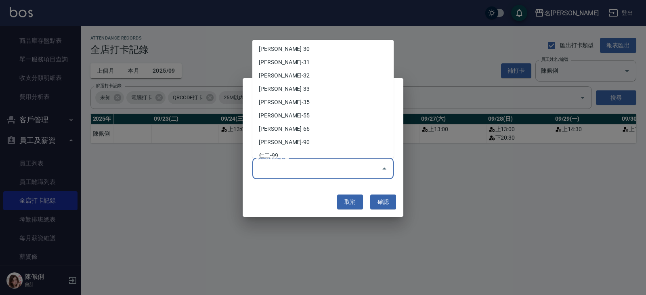
scroll to position [395, 0]
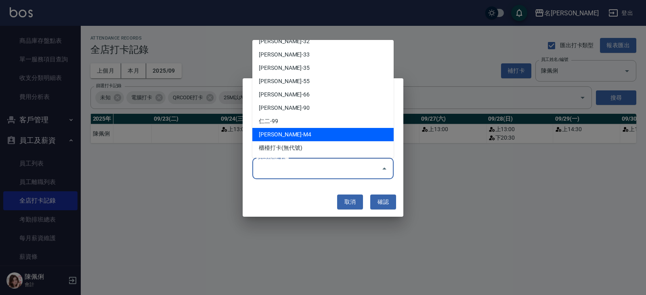
click at [335, 133] on li "陳佩俐-M4" at bounding box center [322, 134] width 141 height 13
type input "陳佩俐"
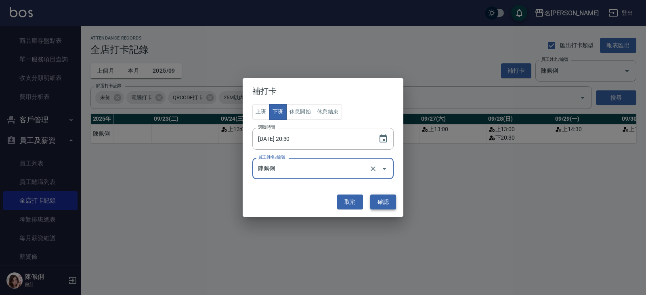
click at [378, 197] on button "確認" at bounding box center [383, 201] width 26 height 15
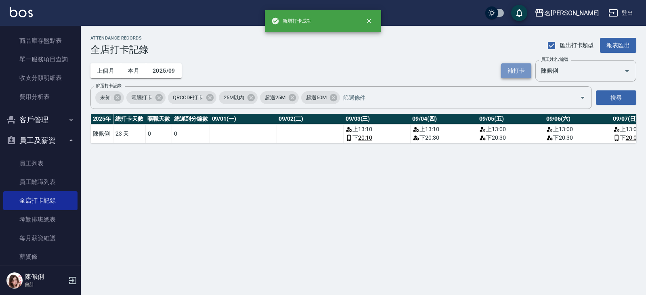
click at [516, 67] on button "補打卡" at bounding box center [516, 70] width 30 height 15
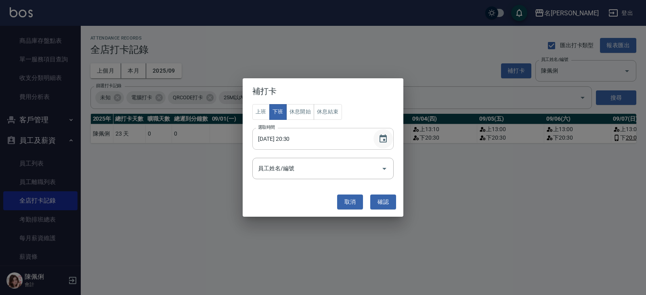
click at [382, 140] on icon "Choose date, selected date is 2025-09-24" at bounding box center [383, 139] width 10 height 10
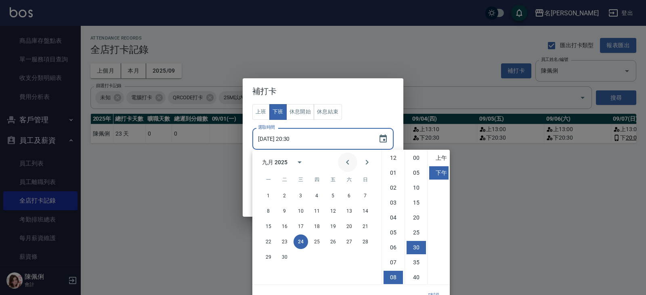
scroll to position [45, 0]
click at [334, 242] on button "26" at bounding box center [333, 241] width 15 height 15
type input "2025/09/26 20:30"
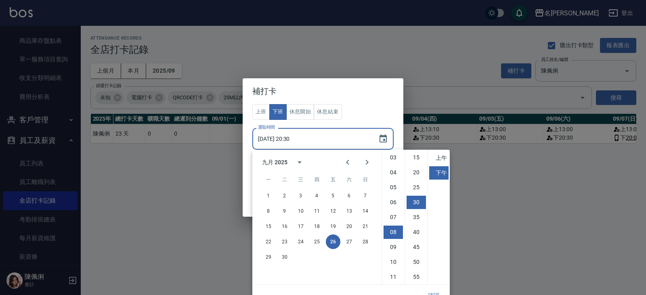
scroll to position [11, 0]
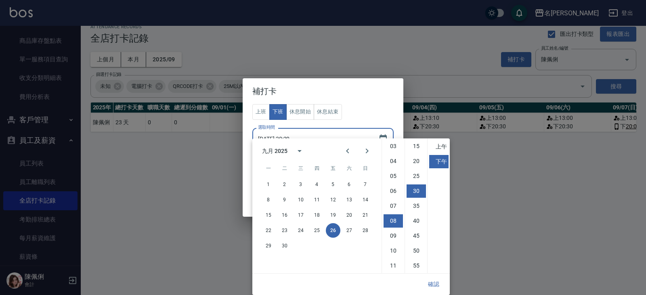
click at [365, 107] on div "上班 下班 休息開始 休息結束 選取時間 2025/09/26 20:30 選取時間 員工姓名/編號 員工姓名/編號" at bounding box center [322, 141] width 141 height 75
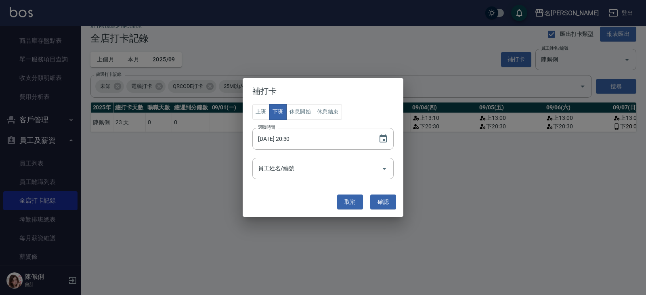
scroll to position [0, 0]
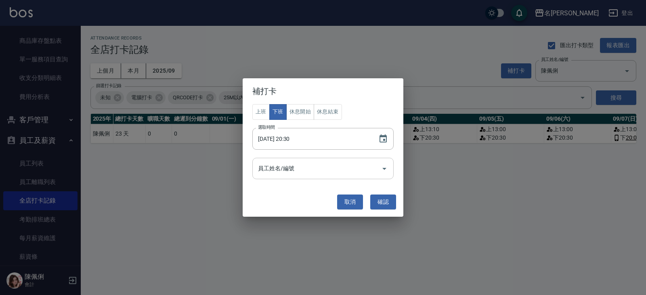
click at [381, 171] on icon "Open" at bounding box center [384, 169] width 10 height 10
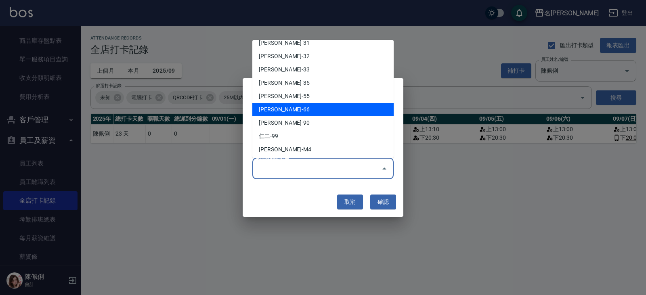
scroll to position [395, 0]
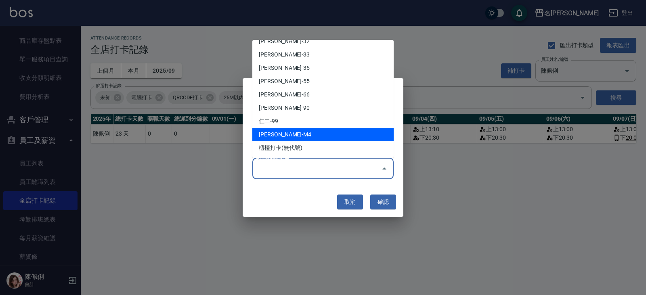
click at [341, 132] on li "陳佩俐-M4" at bounding box center [322, 134] width 141 height 13
type input "陳佩俐"
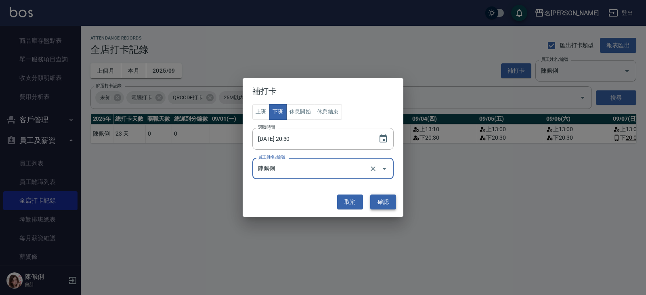
click at [382, 195] on button "確認" at bounding box center [383, 201] width 26 height 15
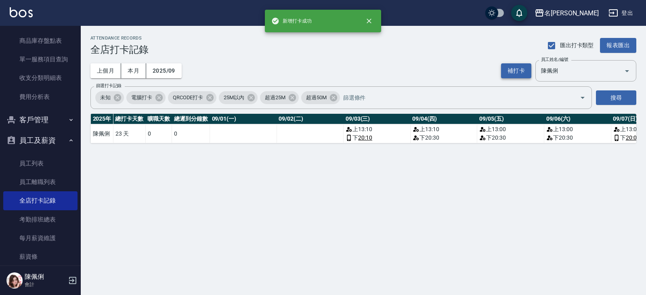
click at [510, 70] on button "補打卡" at bounding box center [516, 70] width 30 height 15
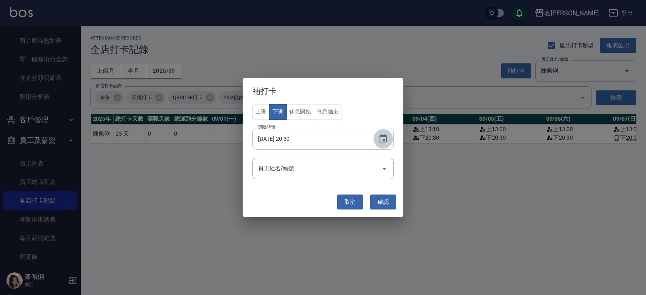
click at [383, 140] on icon "Choose date, selected date is 2025-09-26" at bounding box center [382, 138] width 7 height 8
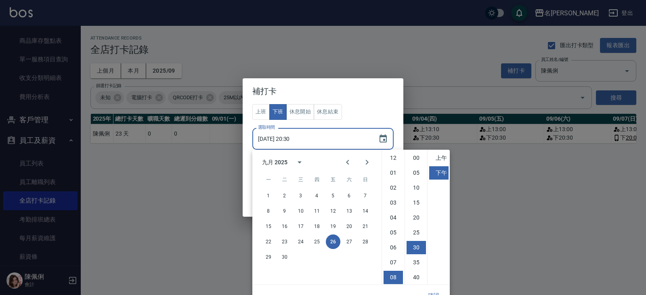
scroll to position [45, 0]
click at [348, 241] on button "27" at bounding box center [349, 241] width 15 height 15
type input "2025/09/27 20:30"
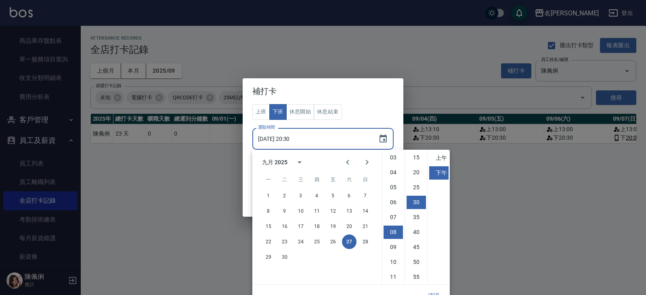
scroll to position [11, 0]
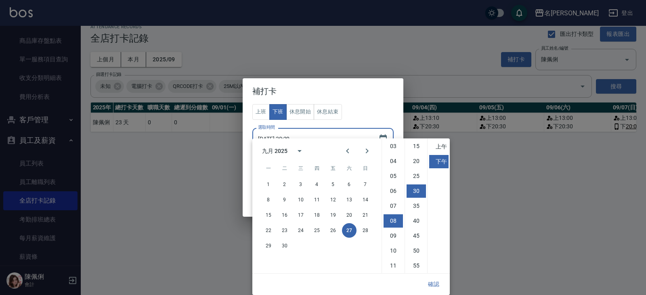
click at [358, 106] on div "上班 下班 休息開始 休息結束 選取時間 2025/09/27 20:30 選取時間 員工姓名/編號 員工姓名/編號" at bounding box center [322, 141] width 141 height 75
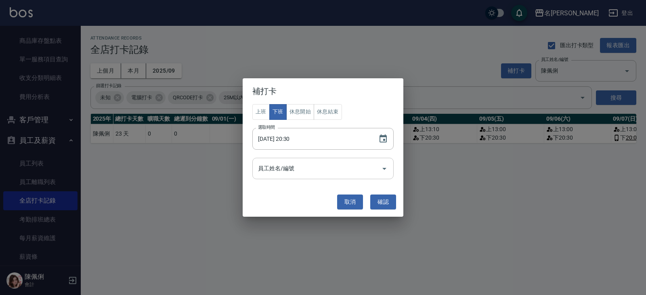
scroll to position [0, 0]
click at [381, 167] on icon "Open" at bounding box center [384, 169] width 10 height 10
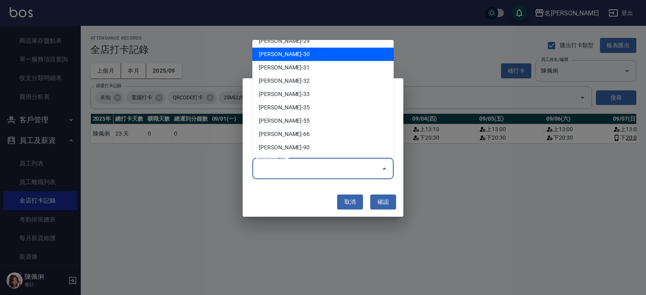
scroll to position [395, 0]
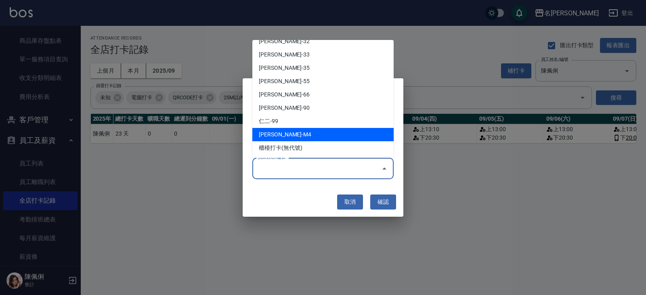
click at [330, 131] on li "陳佩俐-M4" at bounding box center [322, 134] width 141 height 13
type input "陳佩俐"
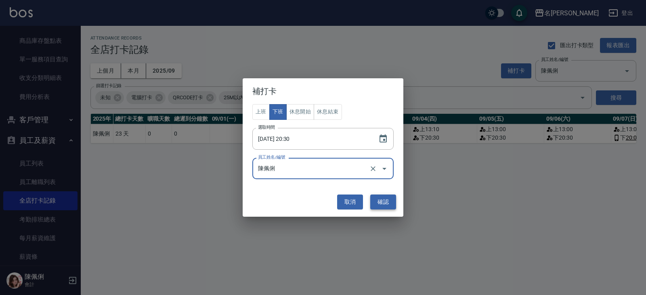
click at [380, 203] on button "確認" at bounding box center [383, 201] width 26 height 15
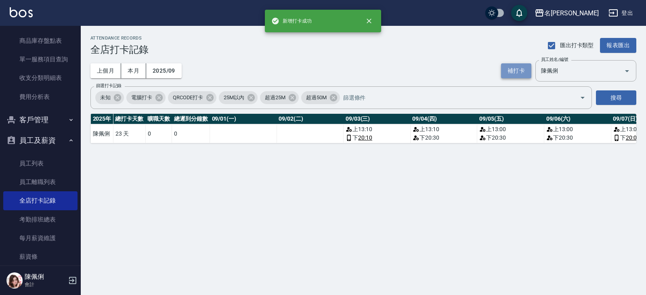
click at [513, 71] on button "補打卡" at bounding box center [516, 70] width 30 height 15
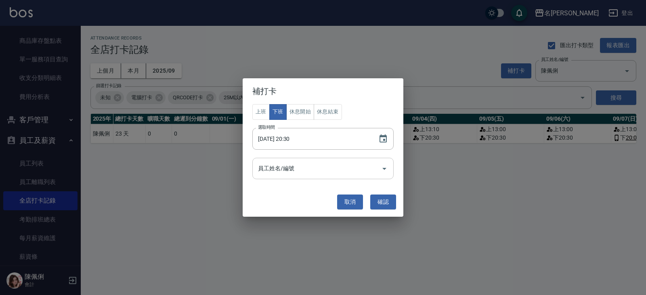
click at [384, 171] on icon "Open" at bounding box center [384, 169] width 10 height 10
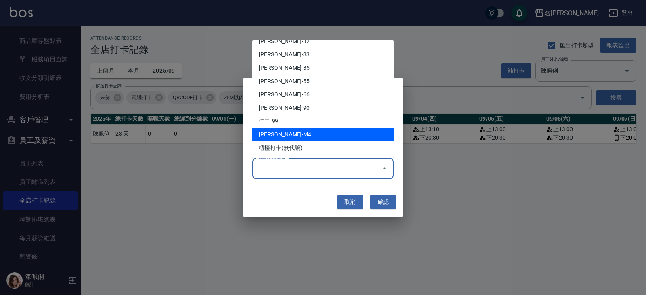
click at [332, 138] on li "陳佩俐-M4" at bounding box center [322, 134] width 141 height 13
type input "陳佩俐"
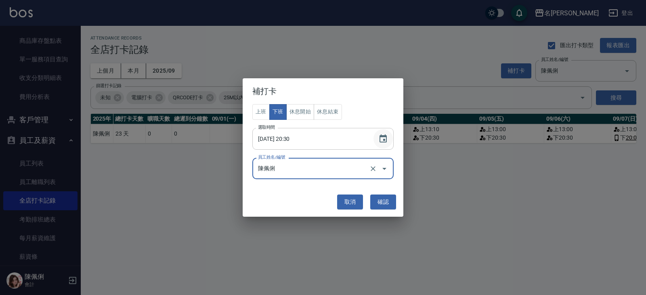
click at [383, 139] on icon "Choose date, selected date is 2025-09-27" at bounding box center [383, 139] width 10 height 10
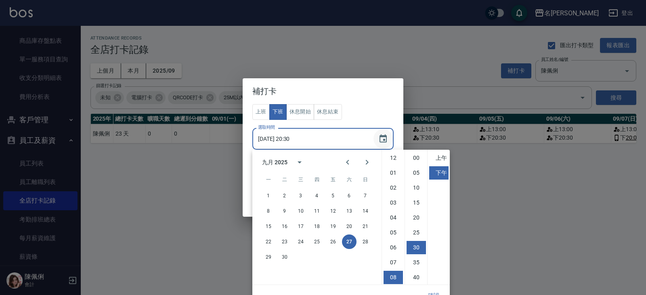
scroll to position [45, 0]
click at [271, 256] on button "29" at bounding box center [268, 257] width 15 height 15
type input "2025/09/29 20:30"
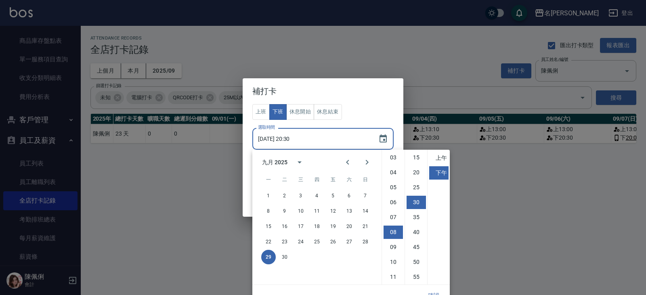
scroll to position [11, 0]
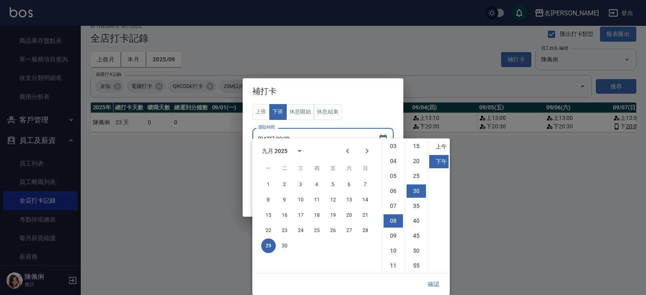
click at [364, 99] on h2 "補打卡" at bounding box center [322, 91] width 161 height 26
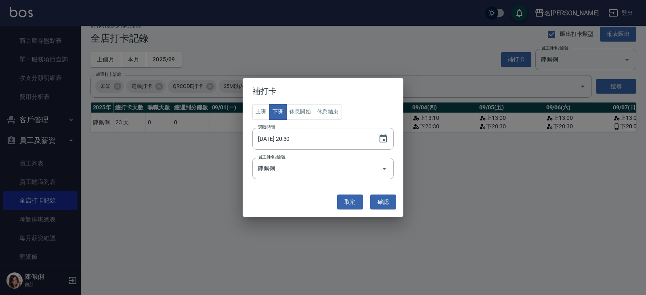
scroll to position [0, 0]
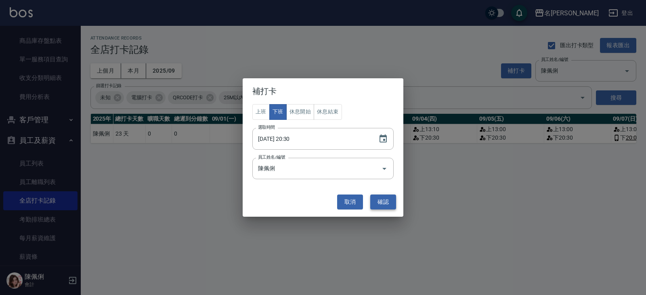
click at [390, 201] on button "確認" at bounding box center [383, 201] width 26 height 15
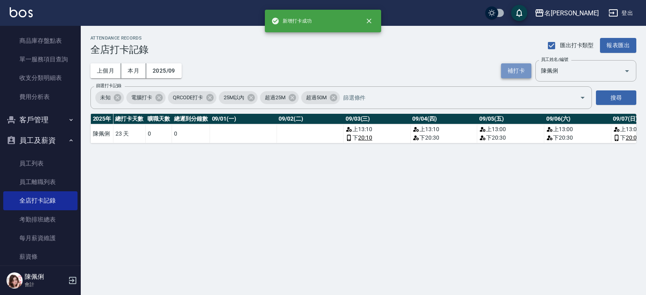
click at [517, 72] on button "補打卡" at bounding box center [516, 70] width 30 height 15
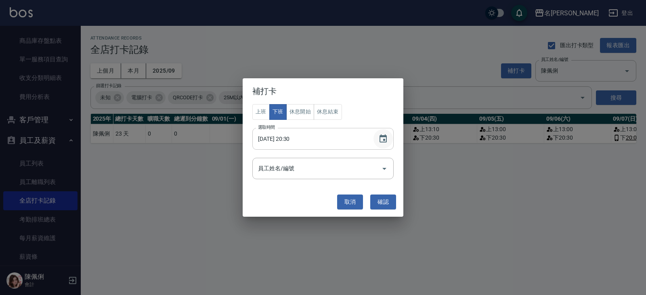
click at [379, 138] on icon "Choose date, selected date is 2025-09-29" at bounding box center [383, 139] width 10 height 10
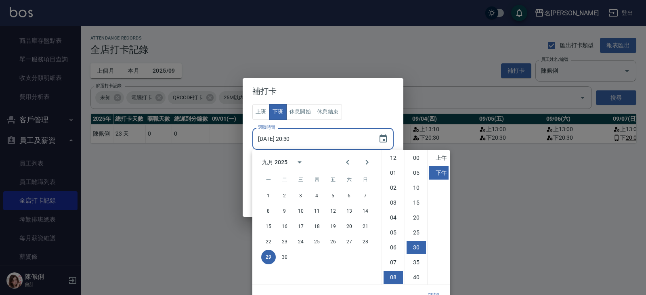
scroll to position [45, 0]
click at [287, 254] on button "30" at bounding box center [284, 257] width 15 height 15
type input "2025/09/30 20:30"
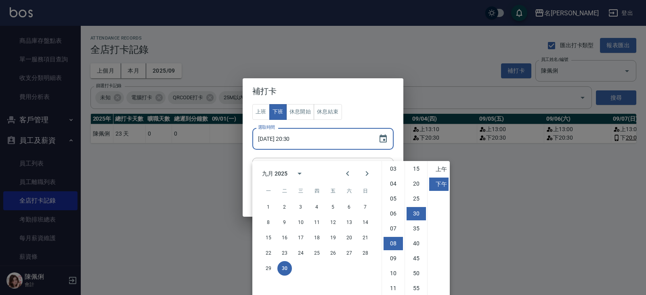
scroll to position [11, 0]
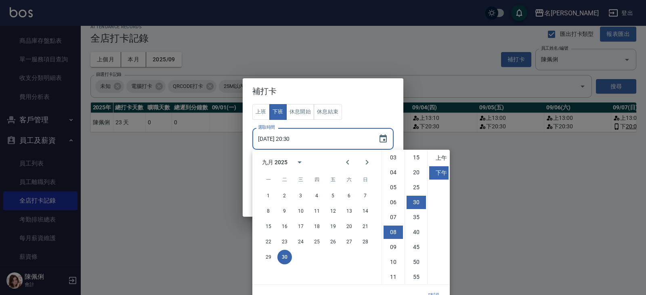
click at [360, 100] on h2 "補打卡" at bounding box center [322, 91] width 161 height 26
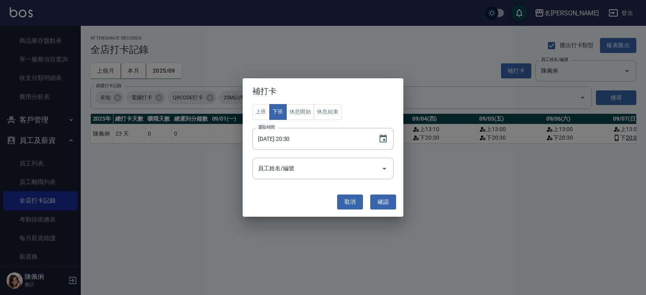
scroll to position [0, 0]
click at [380, 172] on icon "Open" at bounding box center [384, 169] width 10 height 10
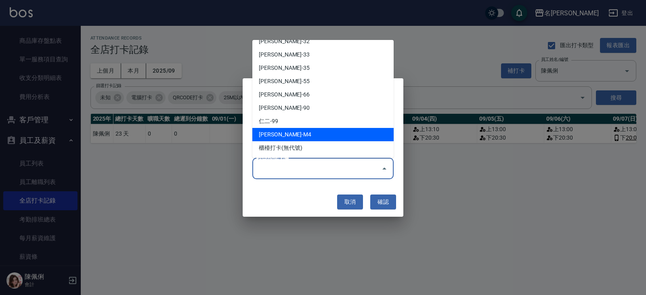
click at [347, 133] on li "陳佩俐-M4" at bounding box center [322, 134] width 141 height 13
type input "陳佩俐"
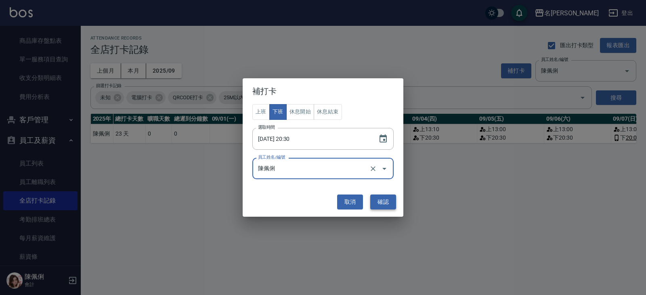
click at [383, 200] on button "確認" at bounding box center [383, 201] width 26 height 15
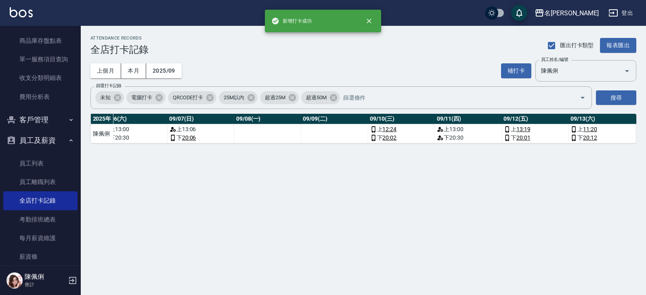
scroll to position [0, 1580]
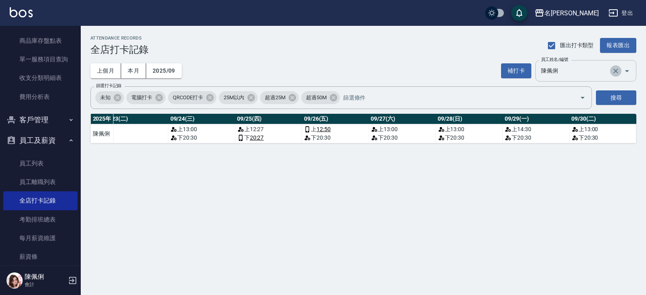
click at [615, 70] on icon "Clear" at bounding box center [615, 71] width 8 height 8
click at [619, 98] on button "搜尋" at bounding box center [616, 97] width 40 height 15
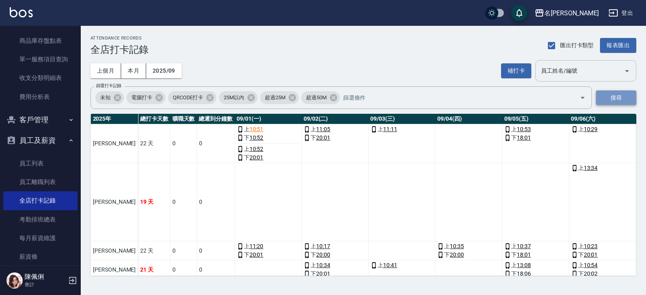
click at [615, 98] on button "搜尋" at bounding box center [616, 97] width 40 height 15
click at [611, 45] on button "報表匯出" at bounding box center [618, 45] width 36 height 15
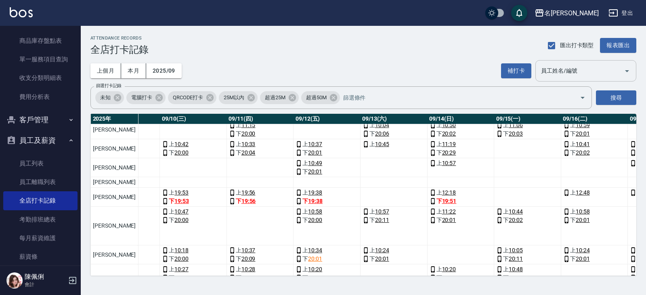
scroll to position [121, 673]
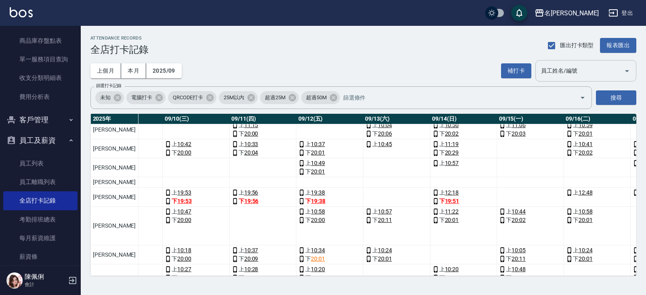
drag, startPoint x: 324, startPoint y: 276, endPoint x: 303, endPoint y: 276, distance: 21.0
click at [303, 276] on div "ATTENDANCE RECORDS 全店打卡記錄 匯出打卡類型 報表匯出 上個月 本月 2025/09 補打卡 員工姓名/編號 員工姓名/編號 篩選打卡記錄…" at bounding box center [363, 155] width 565 height 259
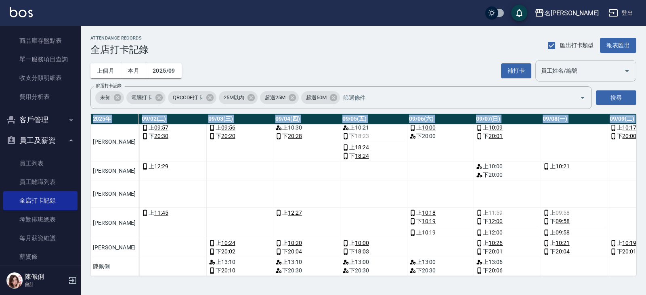
scroll to position [452, 162]
drag, startPoint x: 261, startPoint y: 276, endPoint x: 287, endPoint y: 276, distance: 26.2
click at [287, 276] on div "2025 年 總打卡天數 曠職天數 總遲到分鐘數 09/01(一) 09/02(二) 09/03(三) 09/04(四) 09/05(五) 09/06(六) …" at bounding box center [363, 195] width 546 height 162
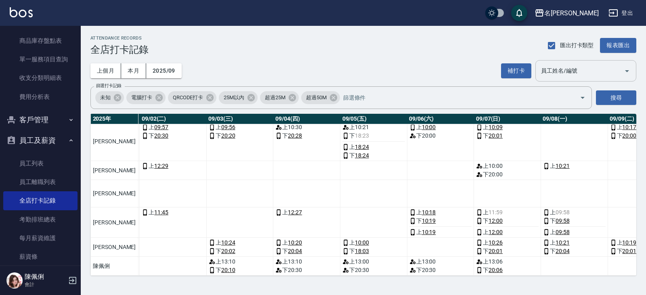
click at [353, 199] on td "a dense table" at bounding box center [373, 193] width 67 height 27
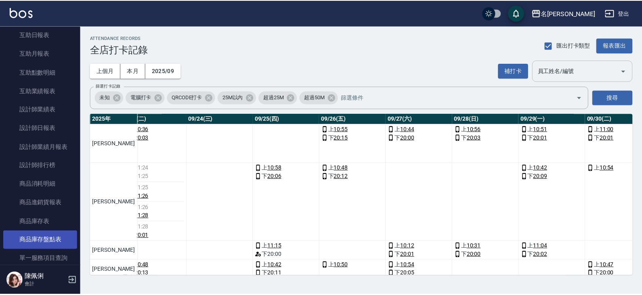
scroll to position [202, 0]
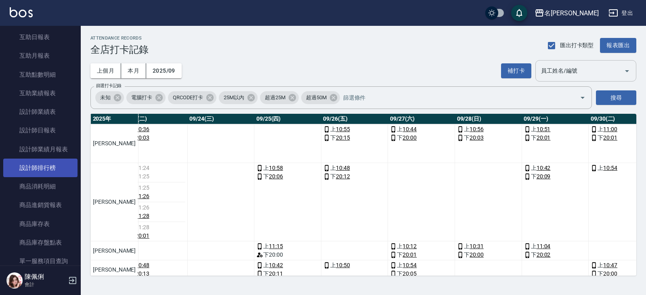
click at [43, 174] on link "設計師排行榜" at bounding box center [40, 168] width 74 height 19
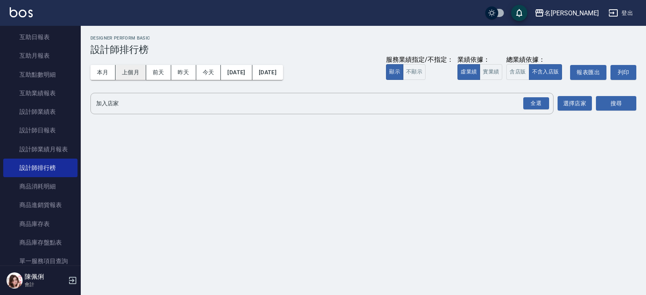
click at [130, 72] on button "上個月" at bounding box center [130, 72] width 31 height 15
click at [220, 103] on input "加入店家" at bounding box center [315, 103] width 443 height 14
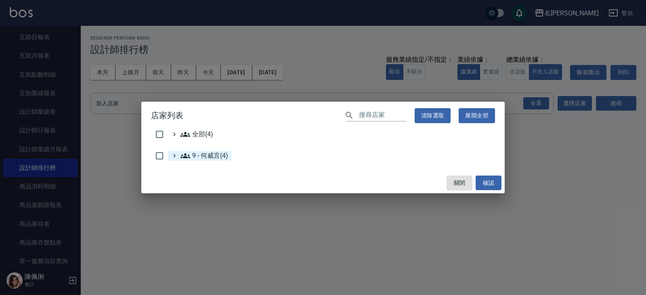
click at [223, 155] on 何威言\(4\) "9 - 何威言(4)" at bounding box center [204, 156] width 48 height 10
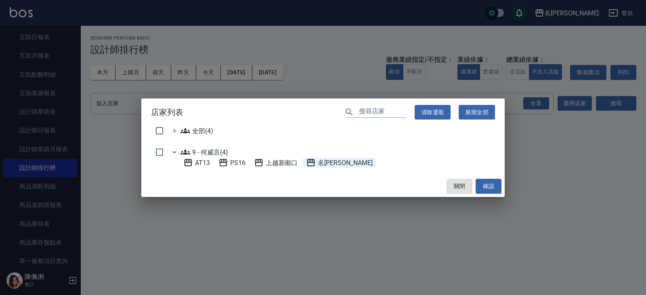
click at [333, 165] on span "名[PERSON_NAME]" at bounding box center [339, 163] width 66 height 10
click at [493, 183] on button "確認" at bounding box center [488, 186] width 26 height 15
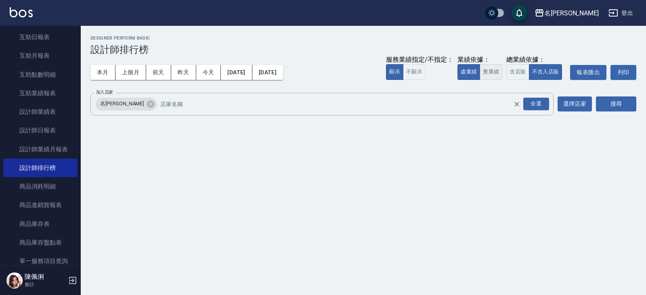
drag, startPoint x: 489, startPoint y: 73, endPoint x: 516, endPoint y: 78, distance: 27.5
click at [489, 73] on button "實業績" at bounding box center [490, 72] width 23 height 16
click at [614, 103] on button "搜尋" at bounding box center [616, 103] width 40 height 15
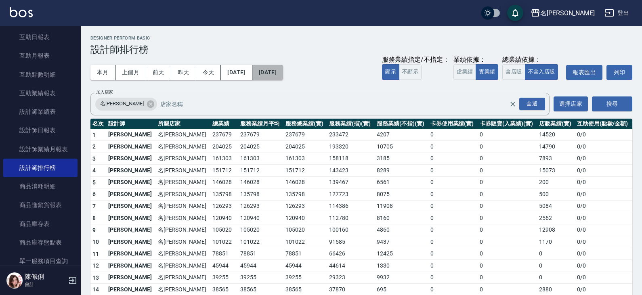
click at [283, 71] on button "[DATE]" at bounding box center [267, 72] width 31 height 15
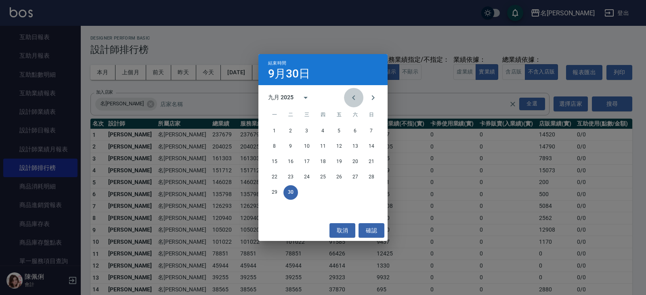
click at [353, 102] on icon "Previous month" at bounding box center [354, 98] width 10 height 10
click at [372, 190] on button "31" at bounding box center [371, 192] width 15 height 15
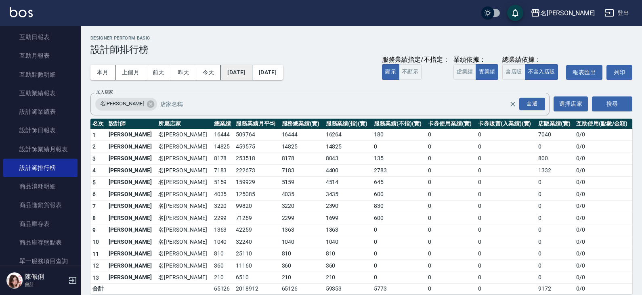
click at [249, 67] on button "2025/08/31" at bounding box center [236, 72] width 31 height 15
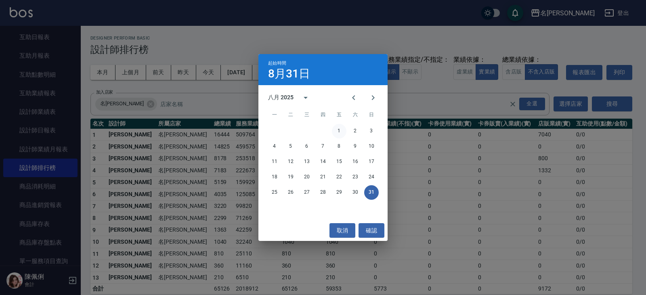
click at [337, 130] on button "1" at bounding box center [339, 131] width 15 height 15
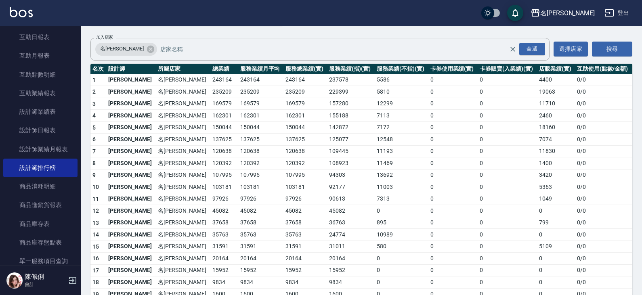
scroll to position [81, 0]
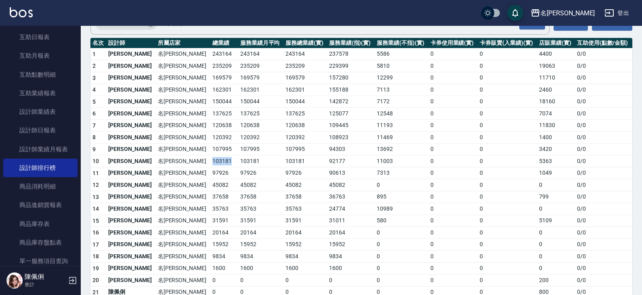
drag, startPoint x: 163, startPoint y: 161, endPoint x: 187, endPoint y: 161, distance: 24.2
click at [210, 161] on td "103181" at bounding box center [223, 161] width 27 height 12
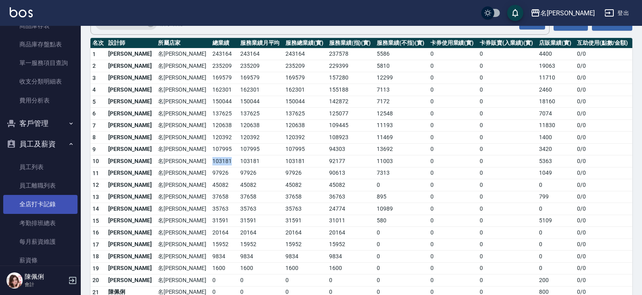
scroll to position [444, 0]
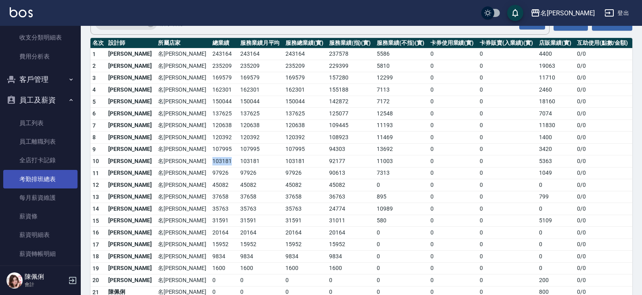
click at [40, 181] on link "考勤排班總表" at bounding box center [40, 179] width 74 height 19
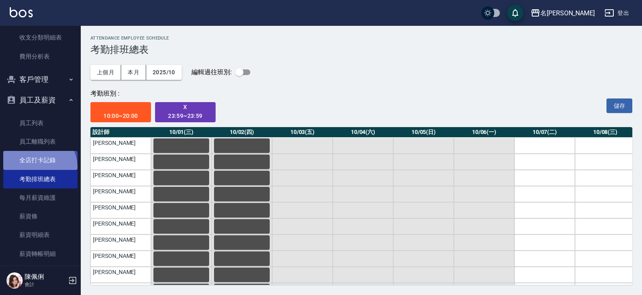
click at [37, 167] on link "全店打卡記錄" at bounding box center [40, 160] width 74 height 19
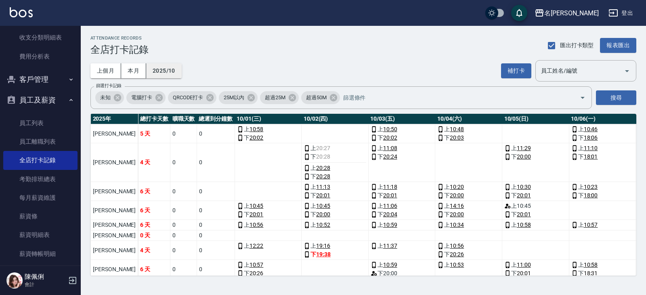
click at [163, 70] on button "2025/10" at bounding box center [164, 70] width 36 height 15
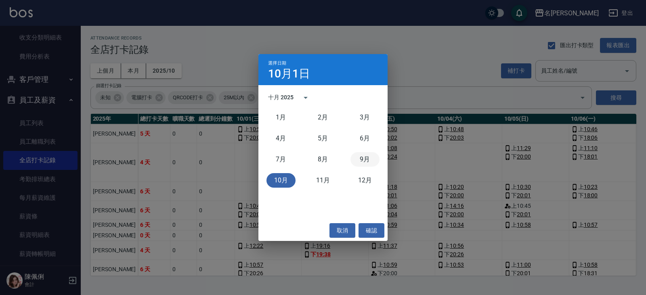
click at [369, 163] on button "9月" at bounding box center [364, 159] width 29 height 15
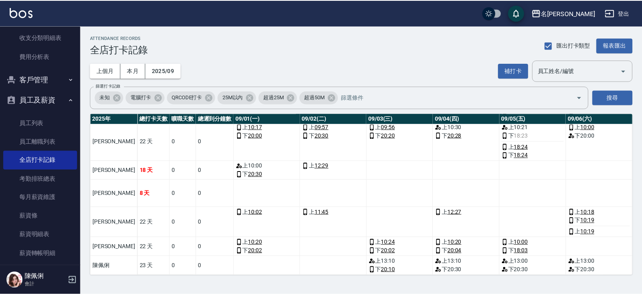
scroll to position [452, 0]
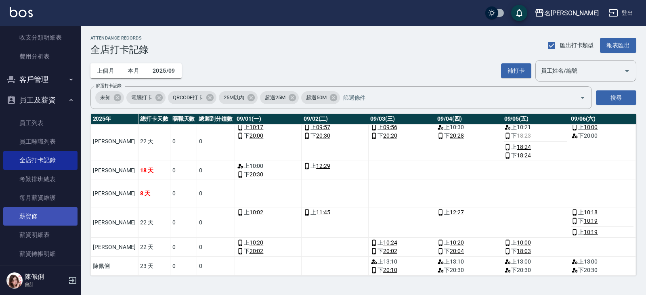
click at [44, 217] on link "薪資條" at bounding box center [40, 216] width 74 height 19
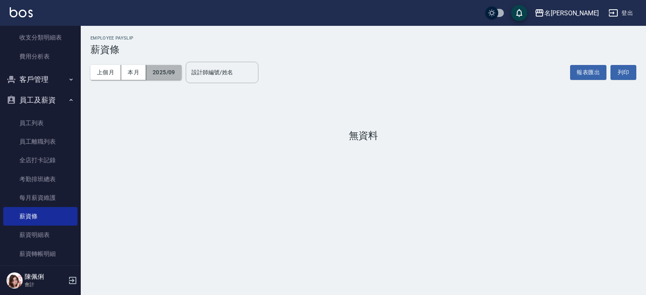
click at [172, 71] on button "2025/09" at bounding box center [164, 72] width 36 height 15
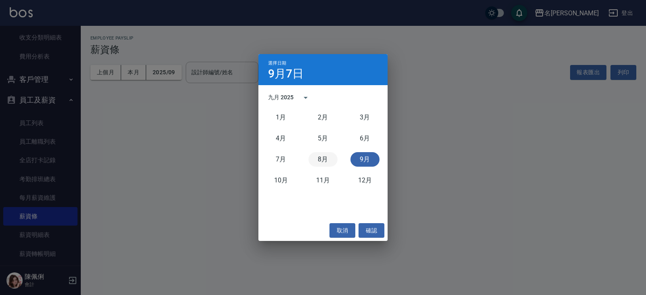
click at [314, 160] on button "8月" at bounding box center [322, 159] width 29 height 15
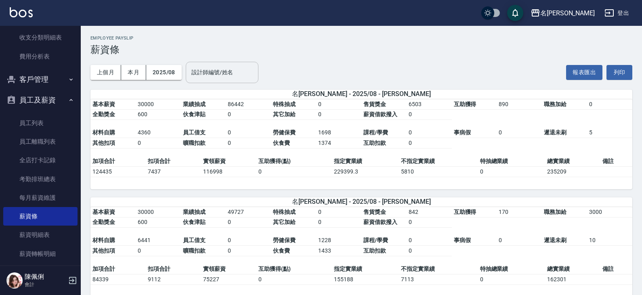
click at [222, 70] on input "設計師編號/姓名" at bounding box center [221, 72] width 65 height 14
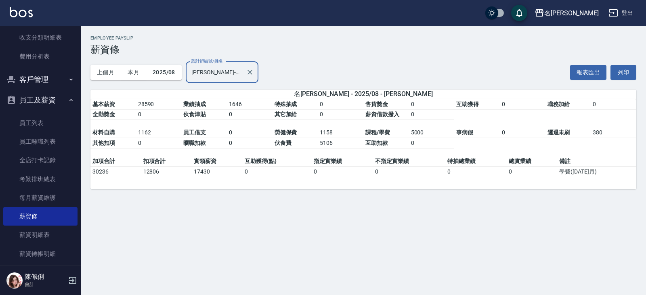
type input "陳柏暽-28"
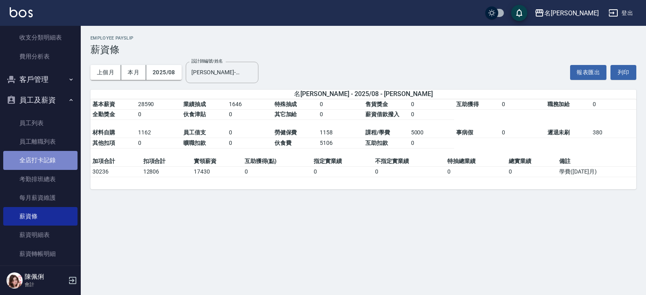
click at [40, 161] on link "全店打卡記錄" at bounding box center [40, 160] width 74 height 19
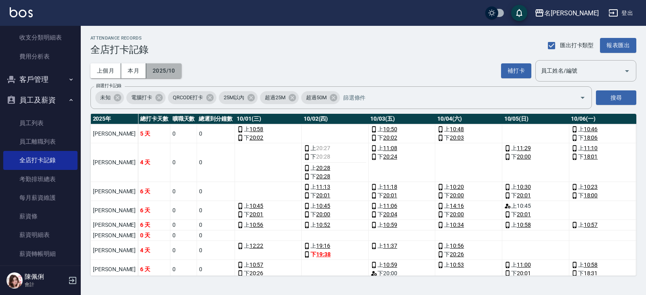
click at [168, 69] on button "2025/10" at bounding box center [164, 70] width 36 height 15
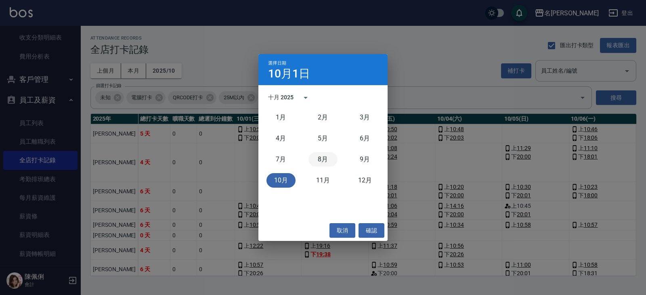
click at [323, 163] on button "8月" at bounding box center [322, 159] width 29 height 15
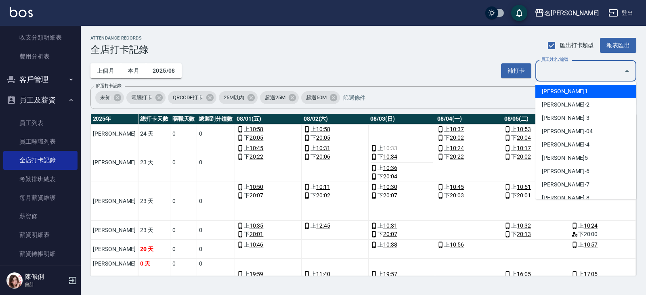
click at [581, 73] on input "員工姓名/編號" at bounding box center [580, 71] width 82 height 14
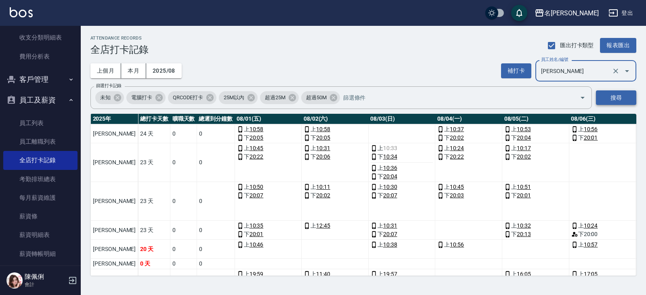
type input "陳柏暽"
click at [611, 97] on button "搜尋" at bounding box center [616, 97] width 40 height 15
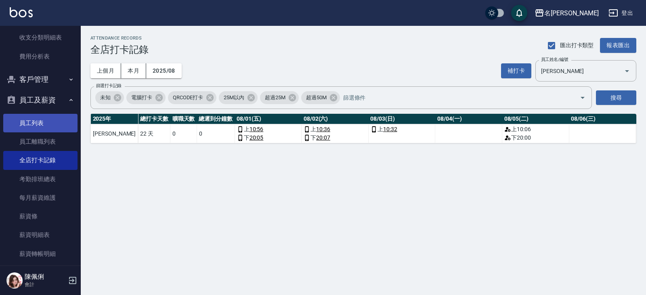
click at [51, 123] on link "員工列表" at bounding box center [40, 123] width 74 height 19
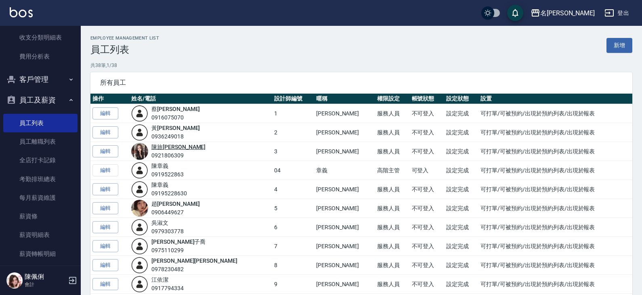
click at [170, 147] on link "陳 旅玨" at bounding box center [178, 147] width 54 height 6
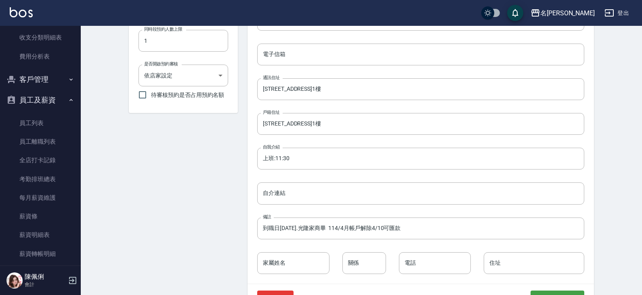
scroll to position [323, 0]
